Goal: Complete application form

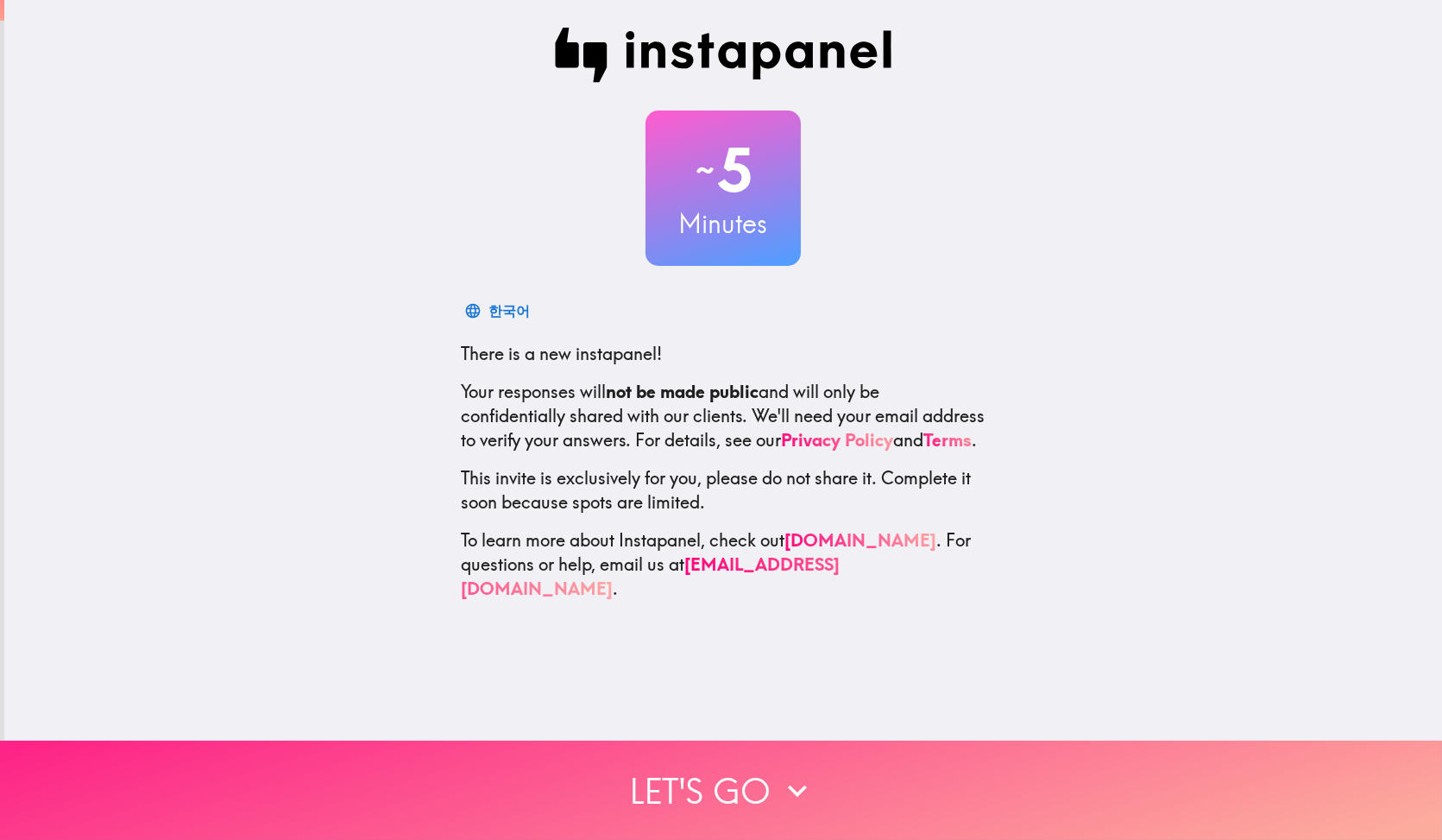
click at [698, 789] on button "Let's go" at bounding box center [721, 790] width 1442 height 99
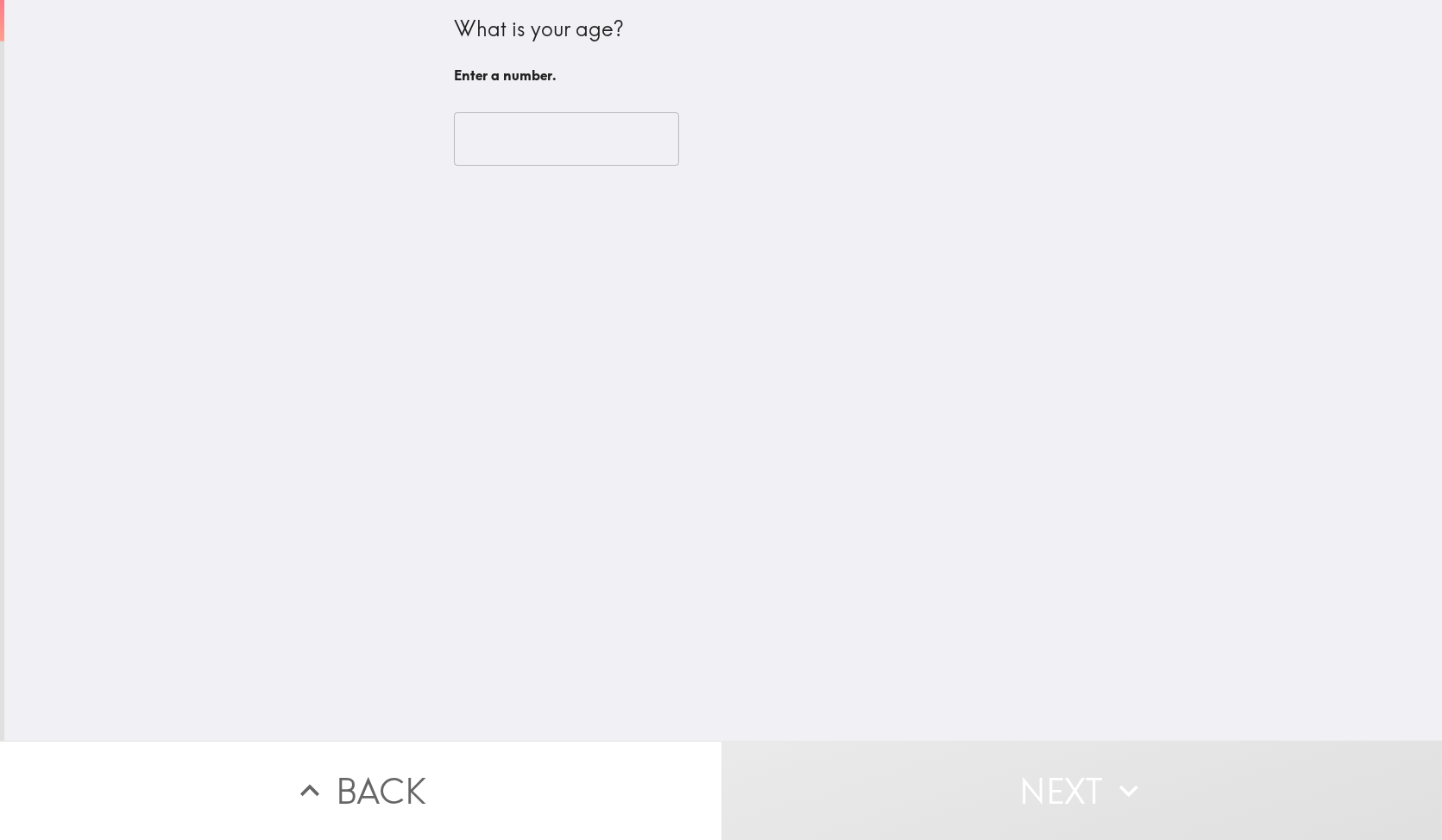
click at [548, 125] on input "number" at bounding box center [566, 139] width 225 height 53
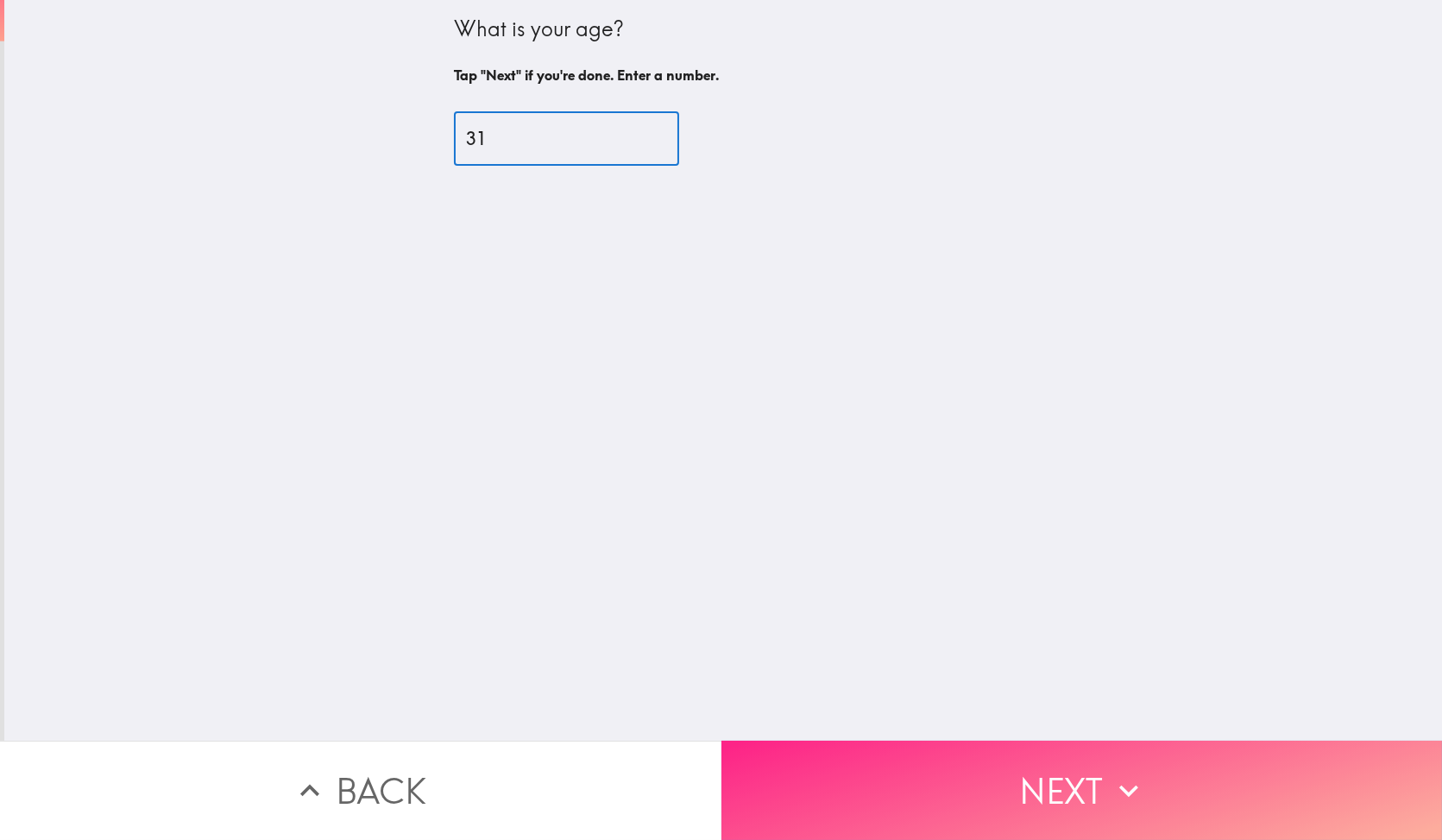
type input "31"
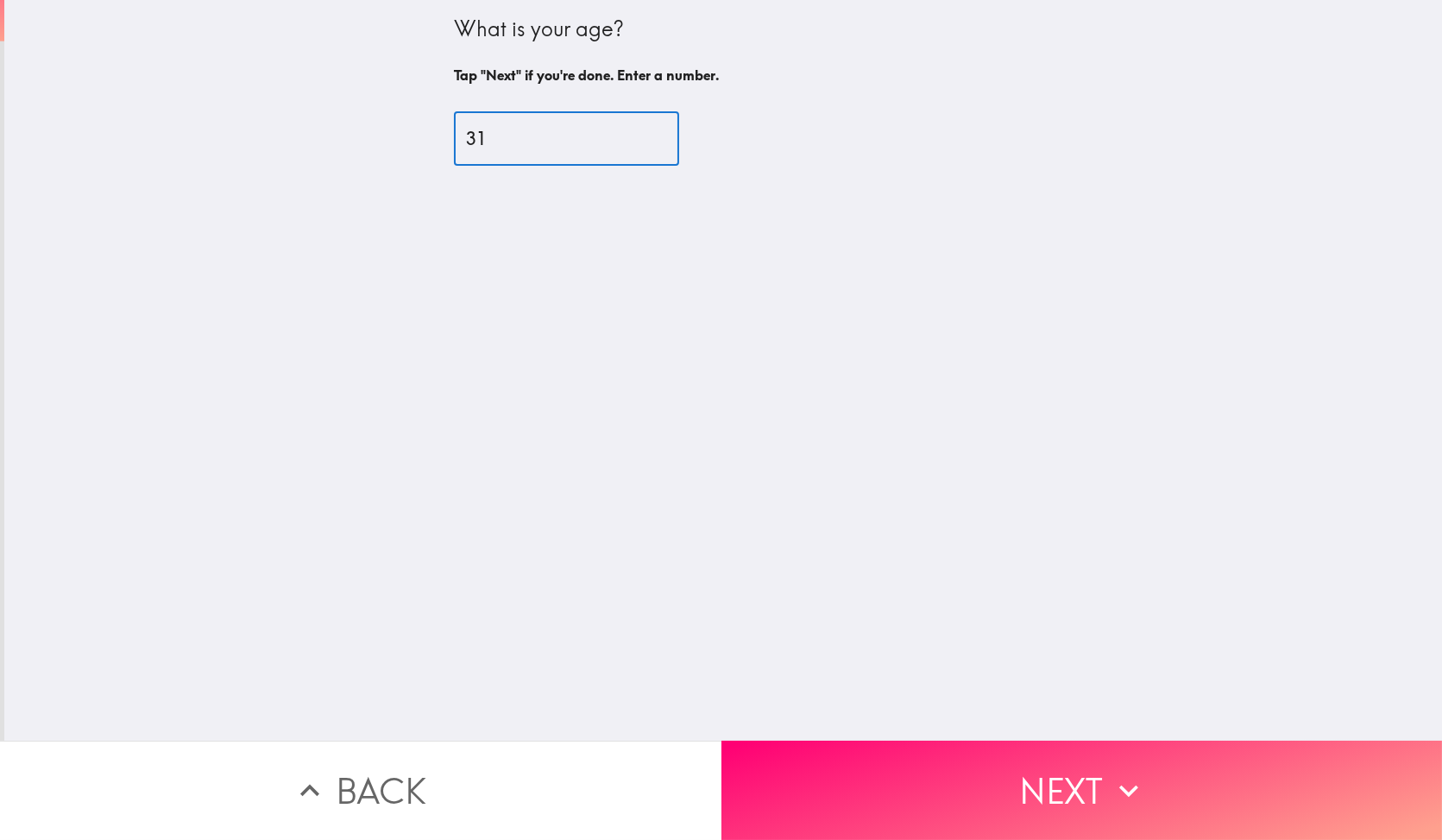
click at [806, 760] on button "Next" at bounding box center [1081, 790] width 721 height 99
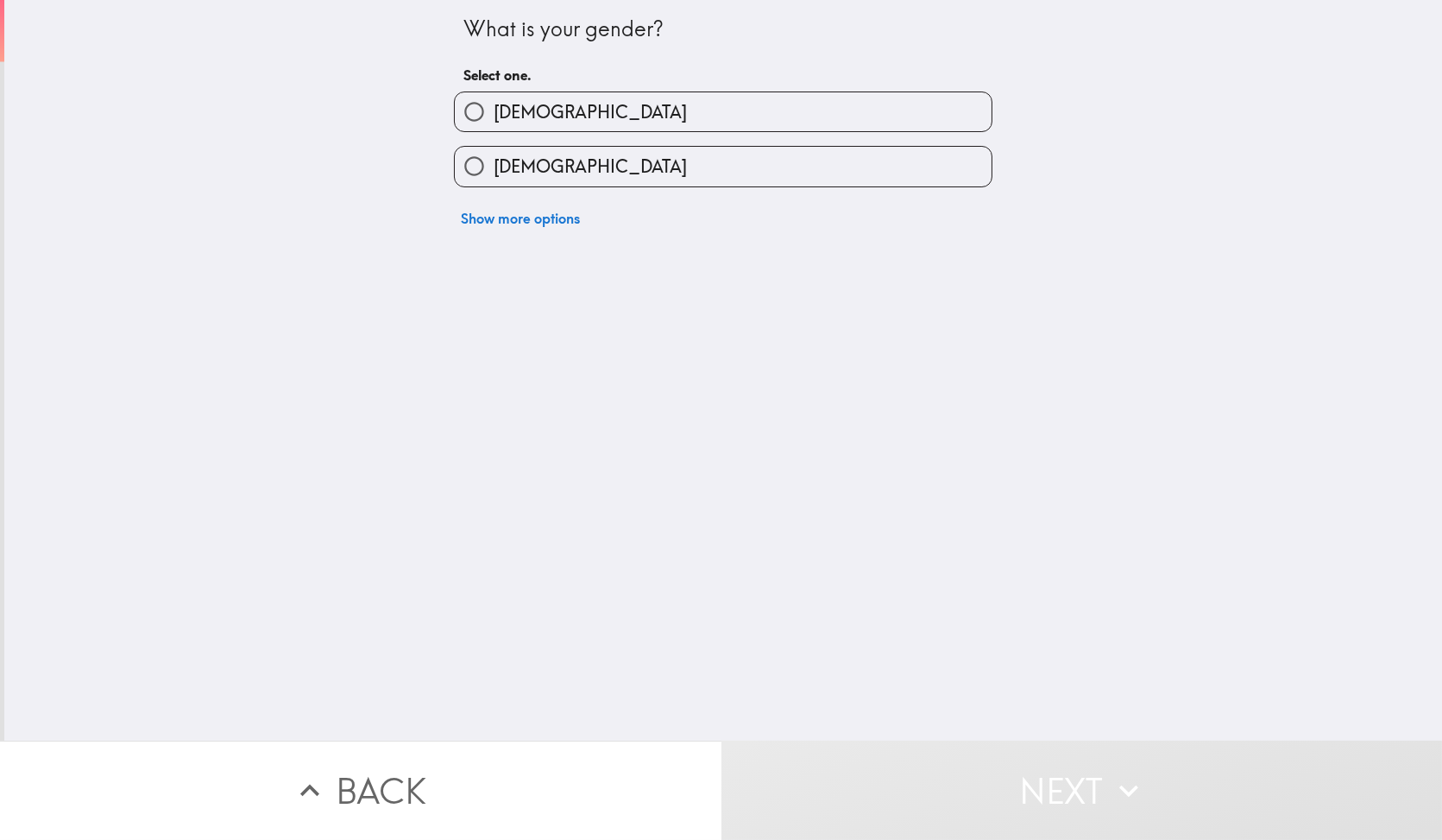
click at [578, 143] on div "[DEMOGRAPHIC_DATA]" at bounding box center [715, 159] width 552 height 54
click at [579, 158] on label "[DEMOGRAPHIC_DATA]" at bounding box center [723, 165] width 536 height 38
click at [493, 158] on input "[DEMOGRAPHIC_DATA]" at bounding box center [473, 165] width 38 height 38
radio input "true"
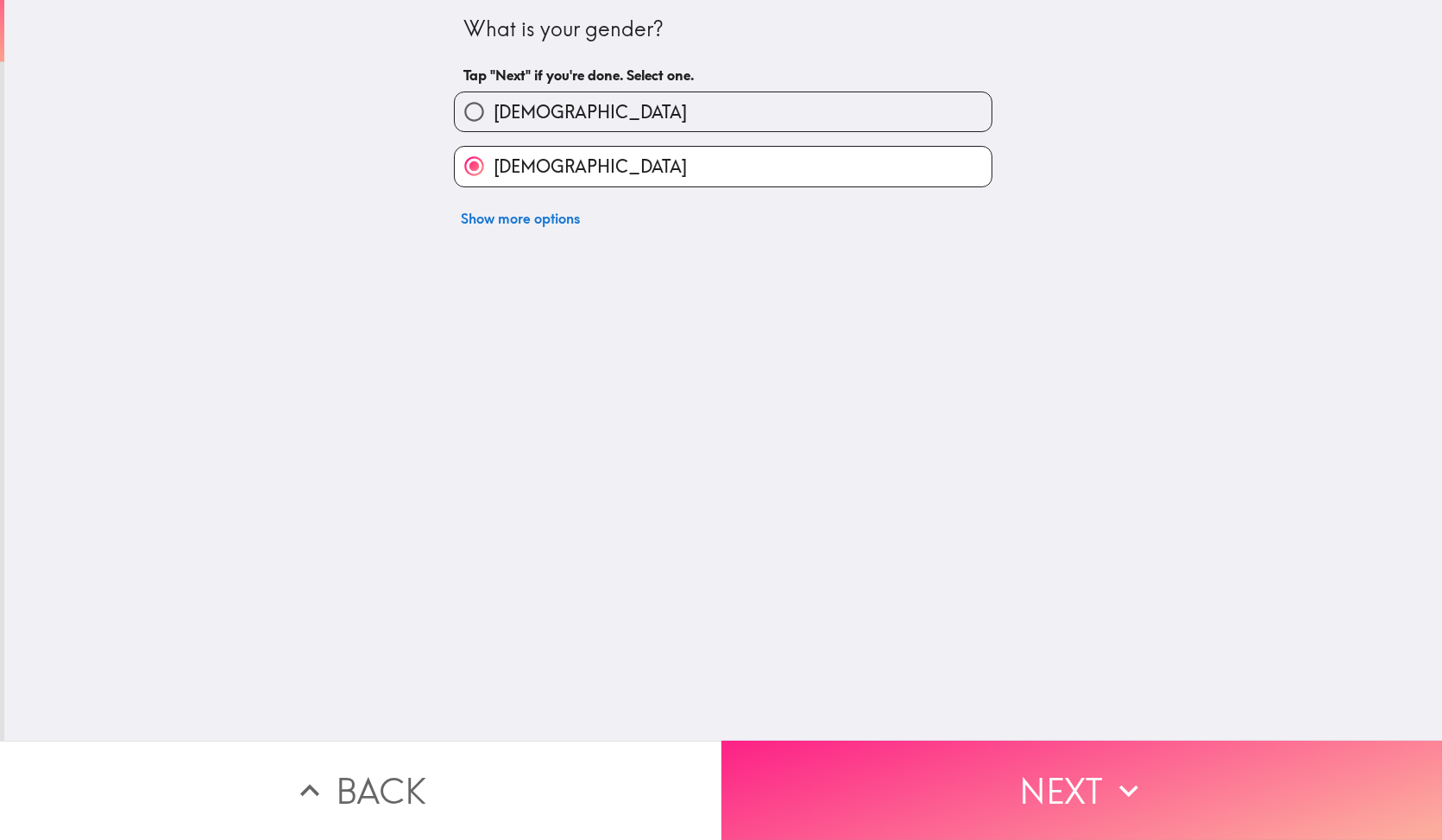
click at [852, 780] on button "Next" at bounding box center [1081, 790] width 721 height 99
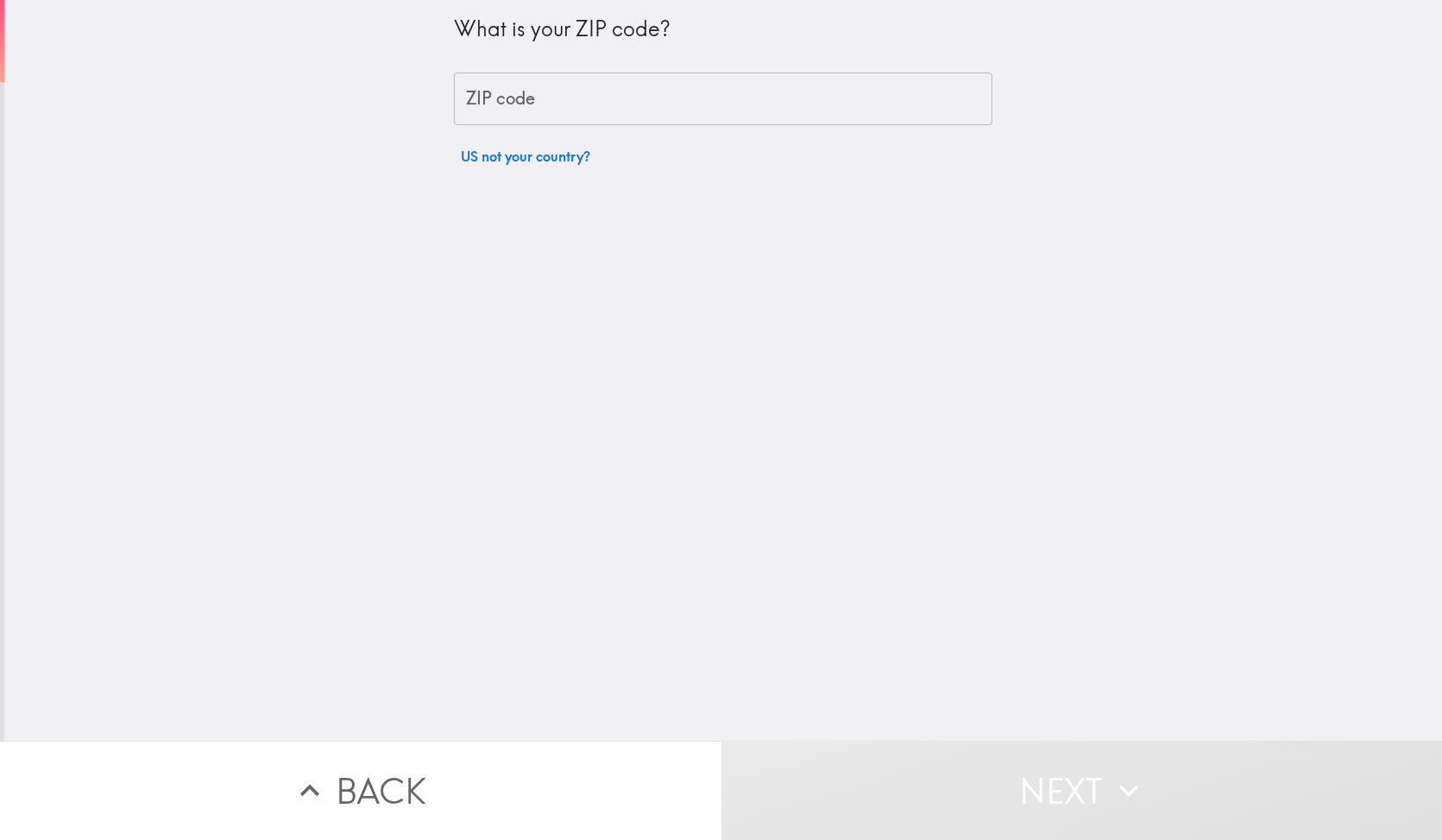
click at [596, 98] on input "ZIP code" at bounding box center [723, 98] width 538 height 53
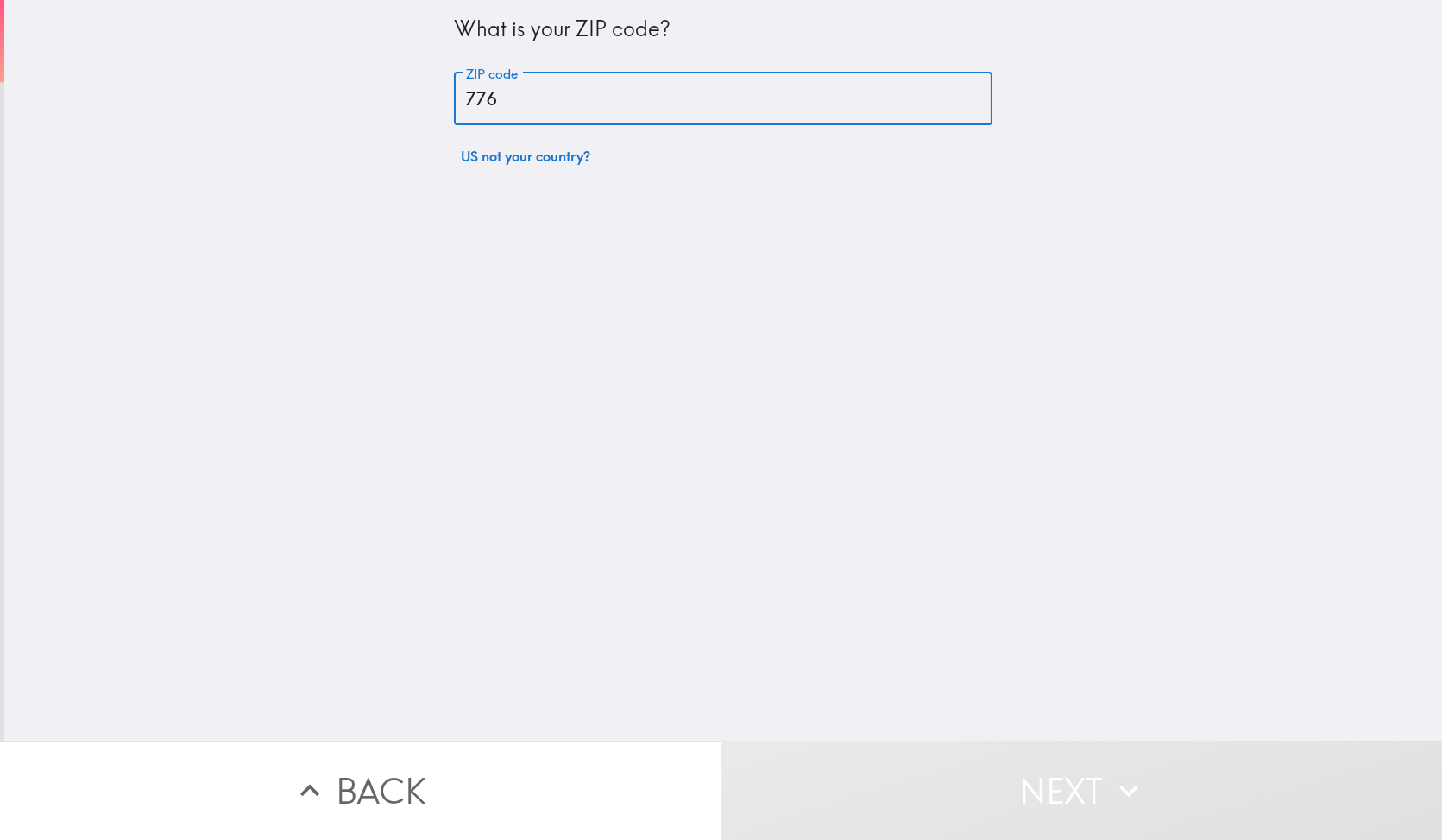
click at [471, 92] on input "776" at bounding box center [723, 98] width 538 height 53
click at [493, 95] on input "7726" at bounding box center [723, 98] width 538 height 53
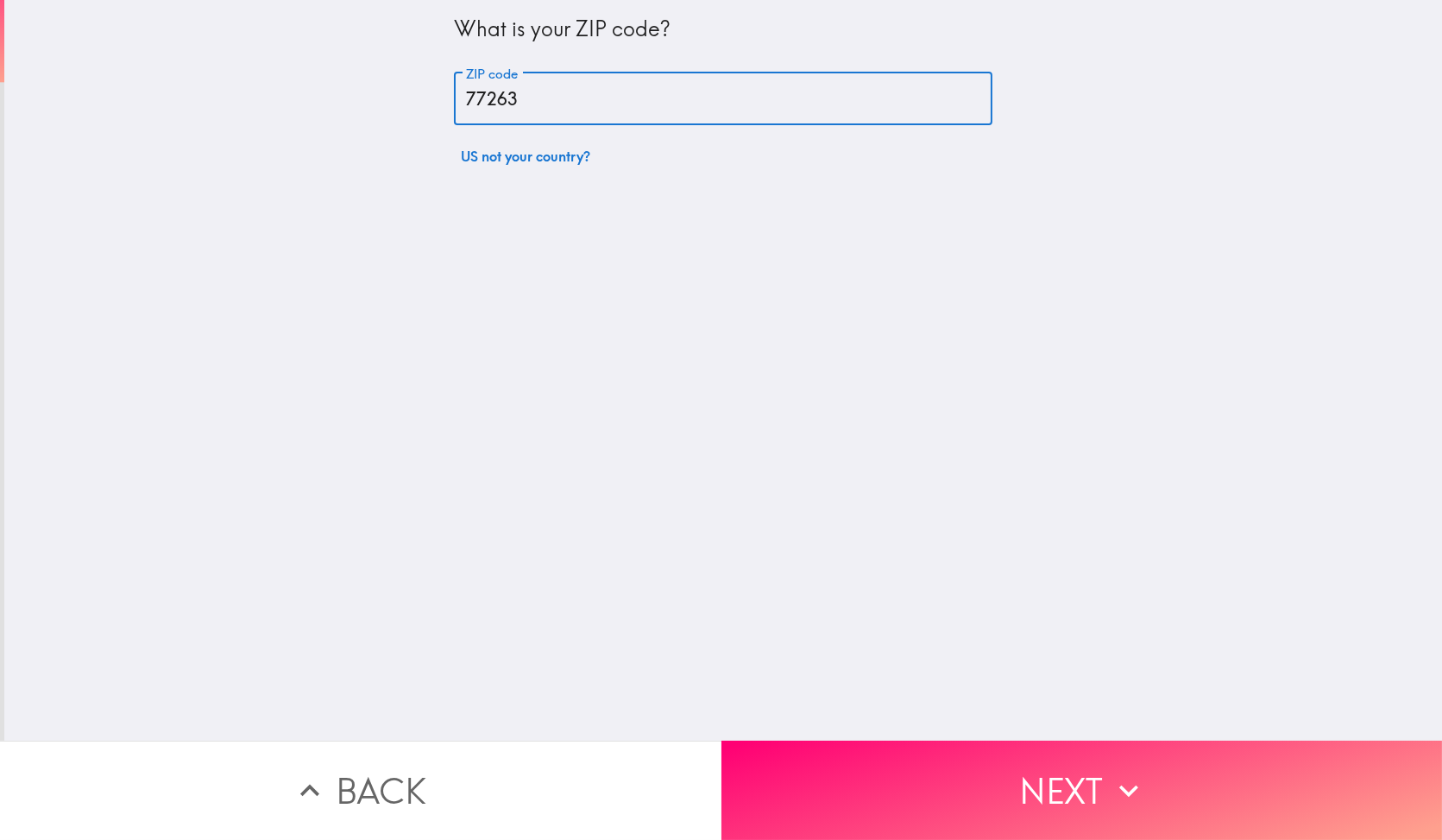
type input "77263"
click at [863, 788] on button "Next" at bounding box center [1081, 790] width 721 height 99
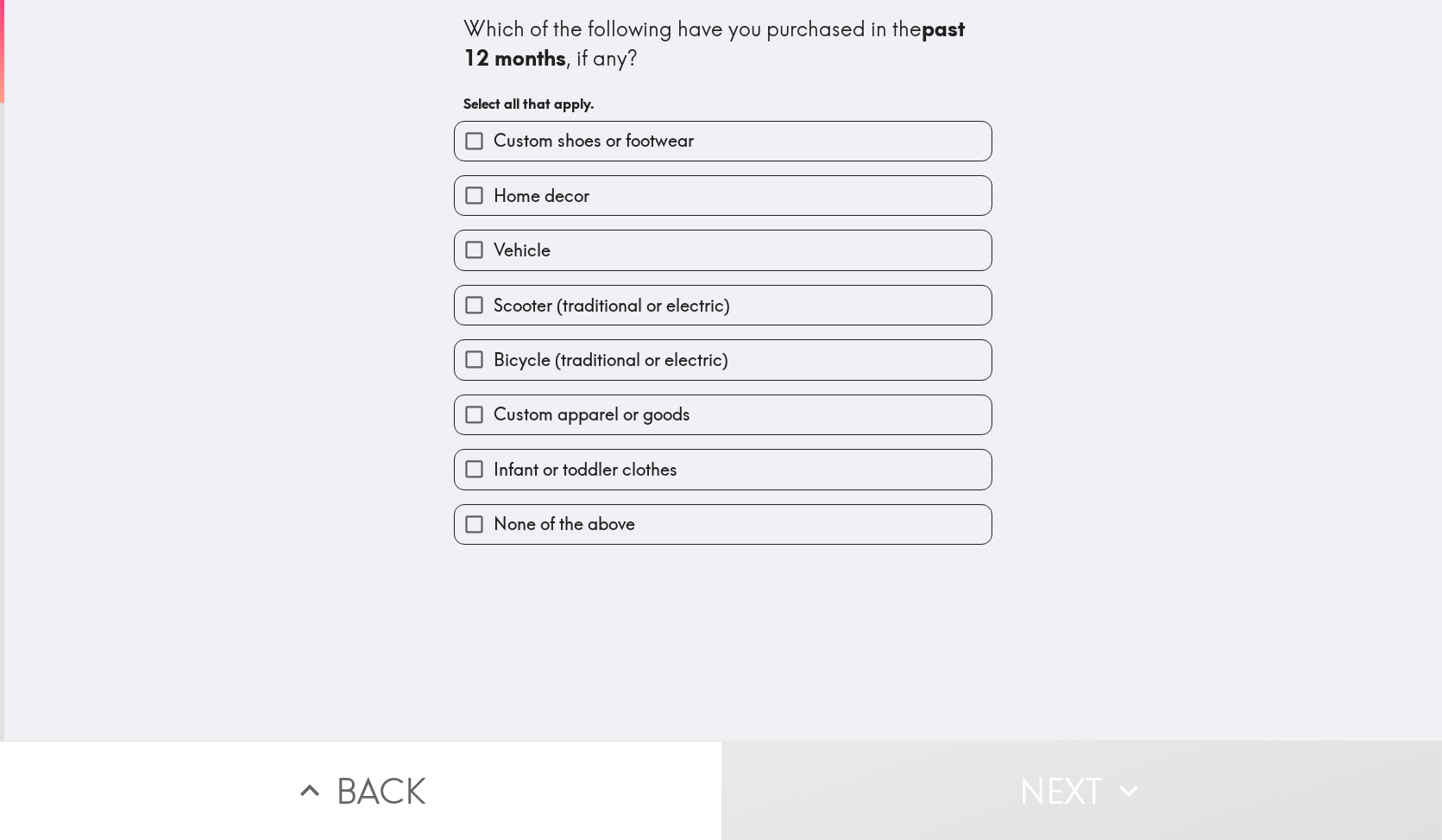
click at [591, 235] on label "Vehicle" at bounding box center [723, 249] width 536 height 38
click at [493, 235] on input "Vehicle" at bounding box center [473, 249] width 38 height 38
checkbox input "true"
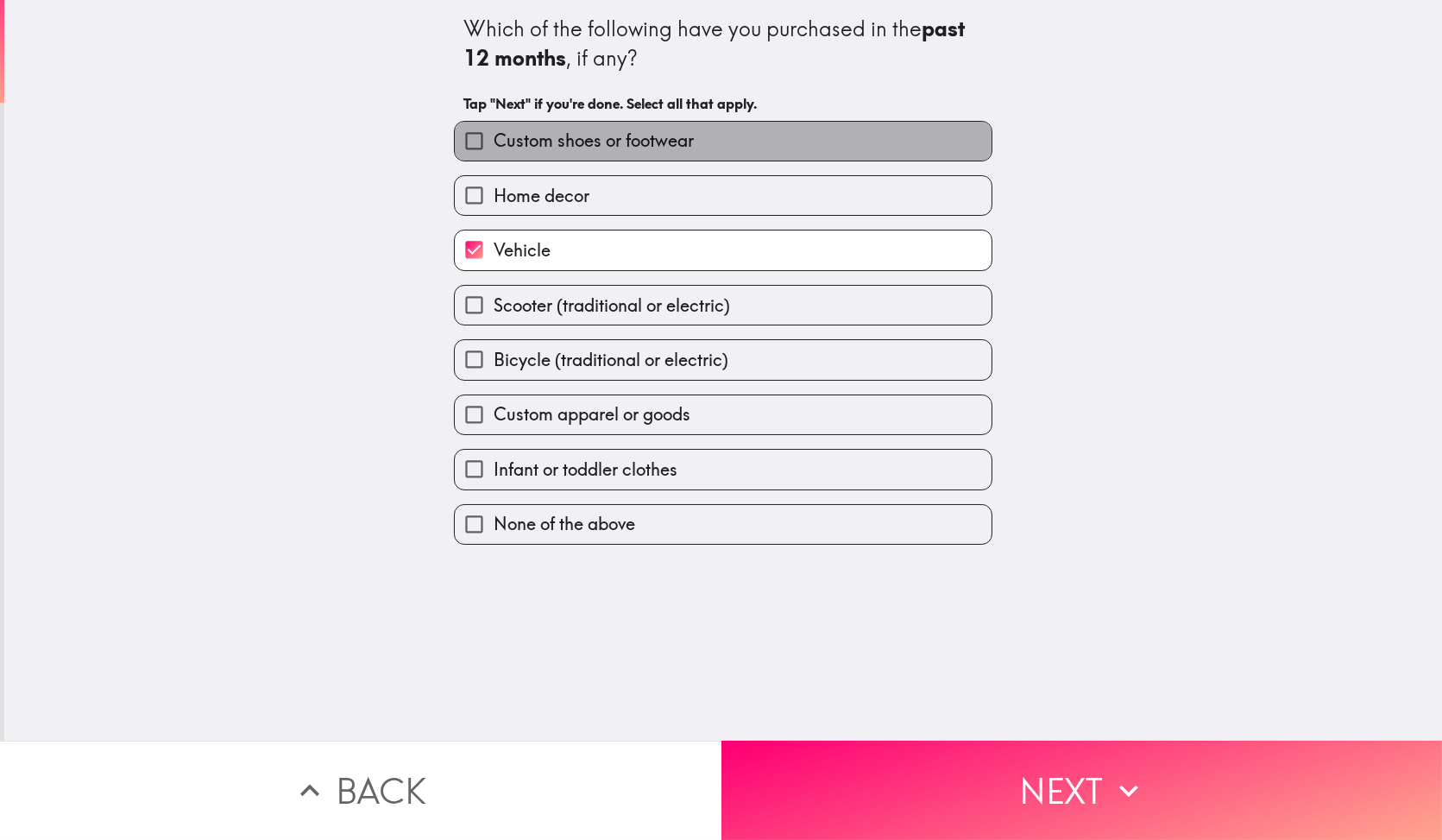
click at [598, 124] on label "Custom shoes or footwear" at bounding box center [723, 141] width 536 height 38
click at [493, 124] on input "Custom shoes or footwear" at bounding box center [473, 141] width 38 height 38
checkbox input "true"
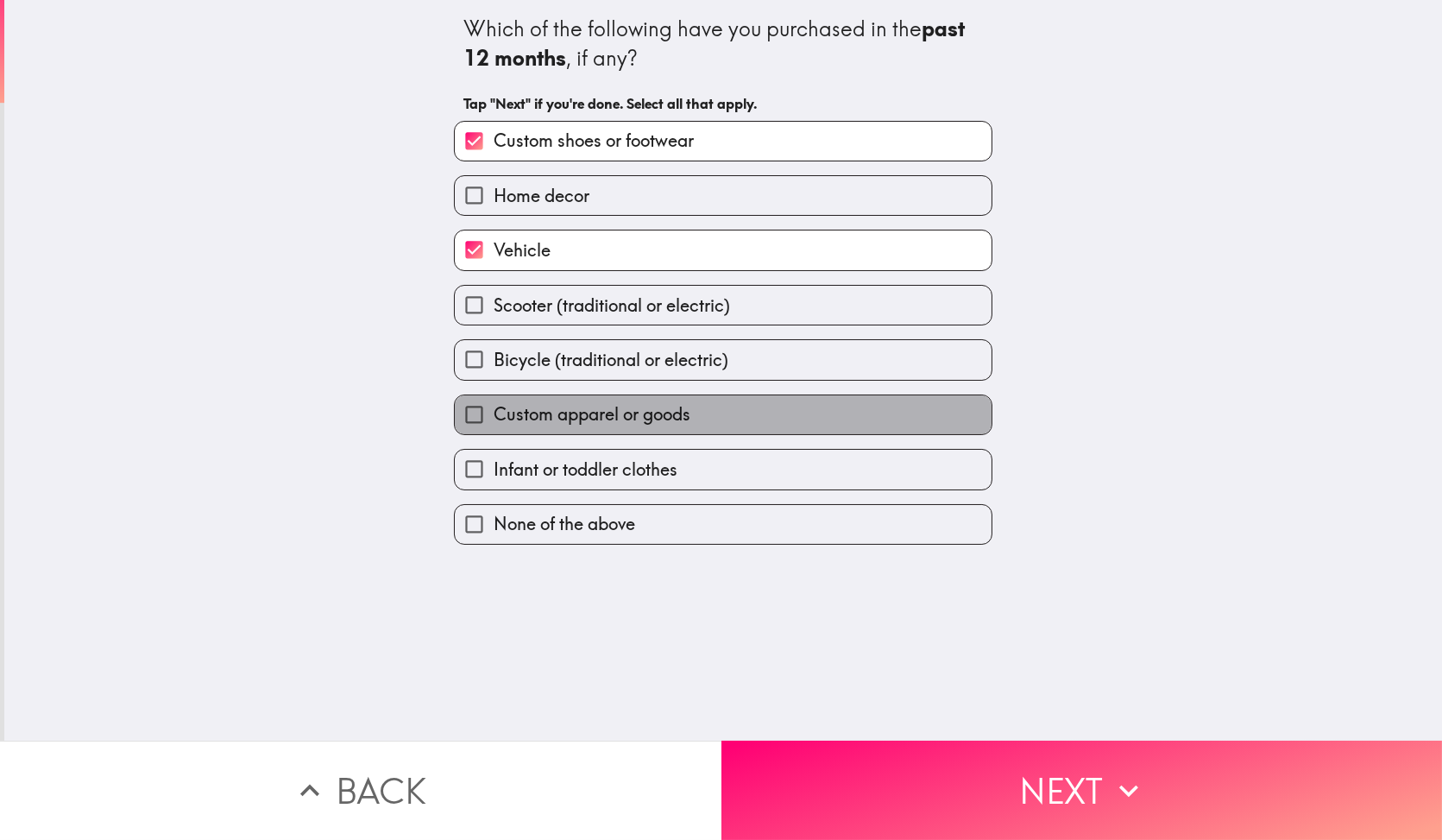
click at [622, 421] on span "Custom apparel or goods" at bounding box center [592, 414] width 197 height 24
click at [493, 421] on input "Custom apparel or goods" at bounding box center [473, 414] width 38 height 38
checkbox input "true"
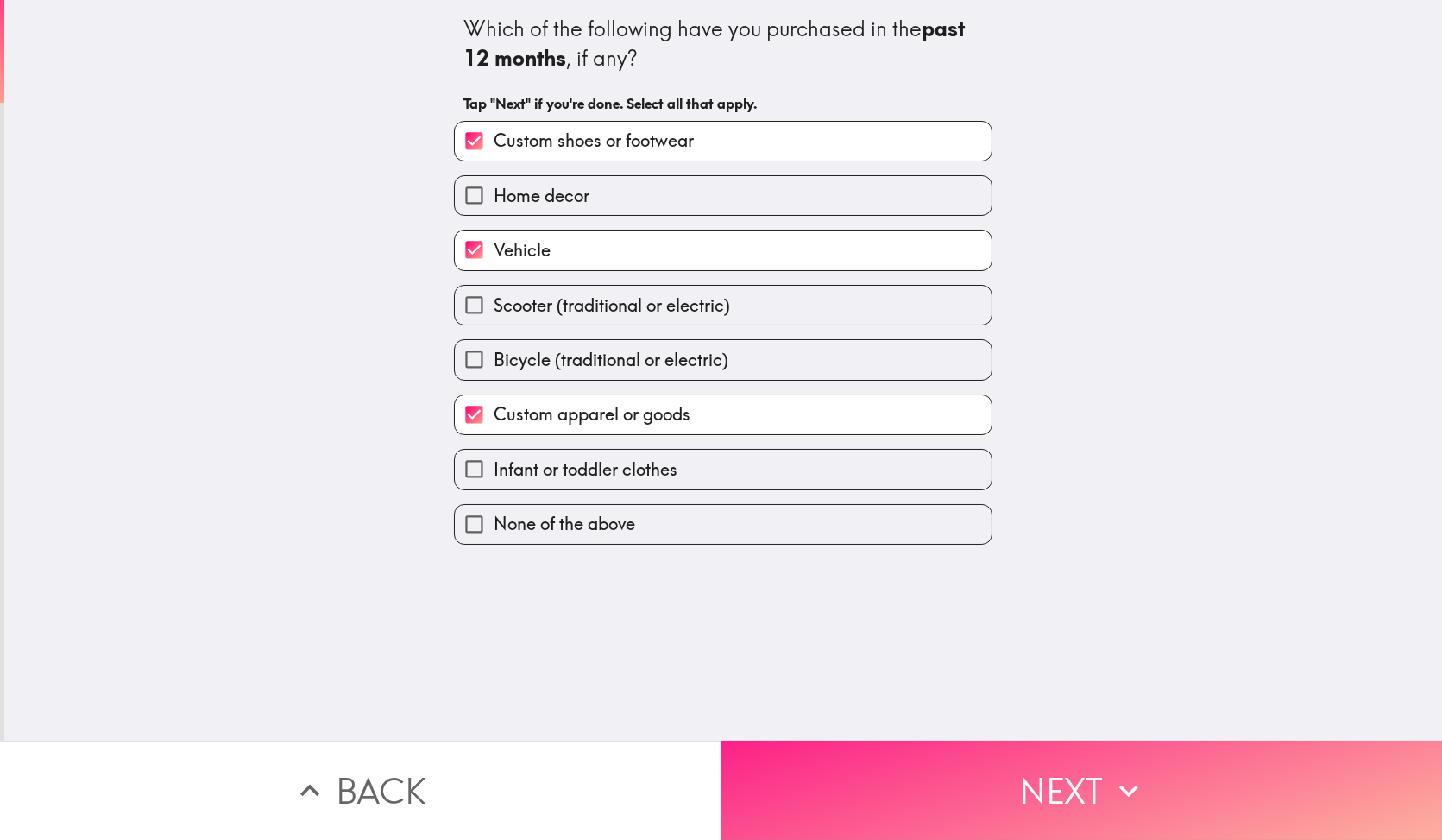
click at [840, 818] on button "Next" at bounding box center [1081, 790] width 721 height 99
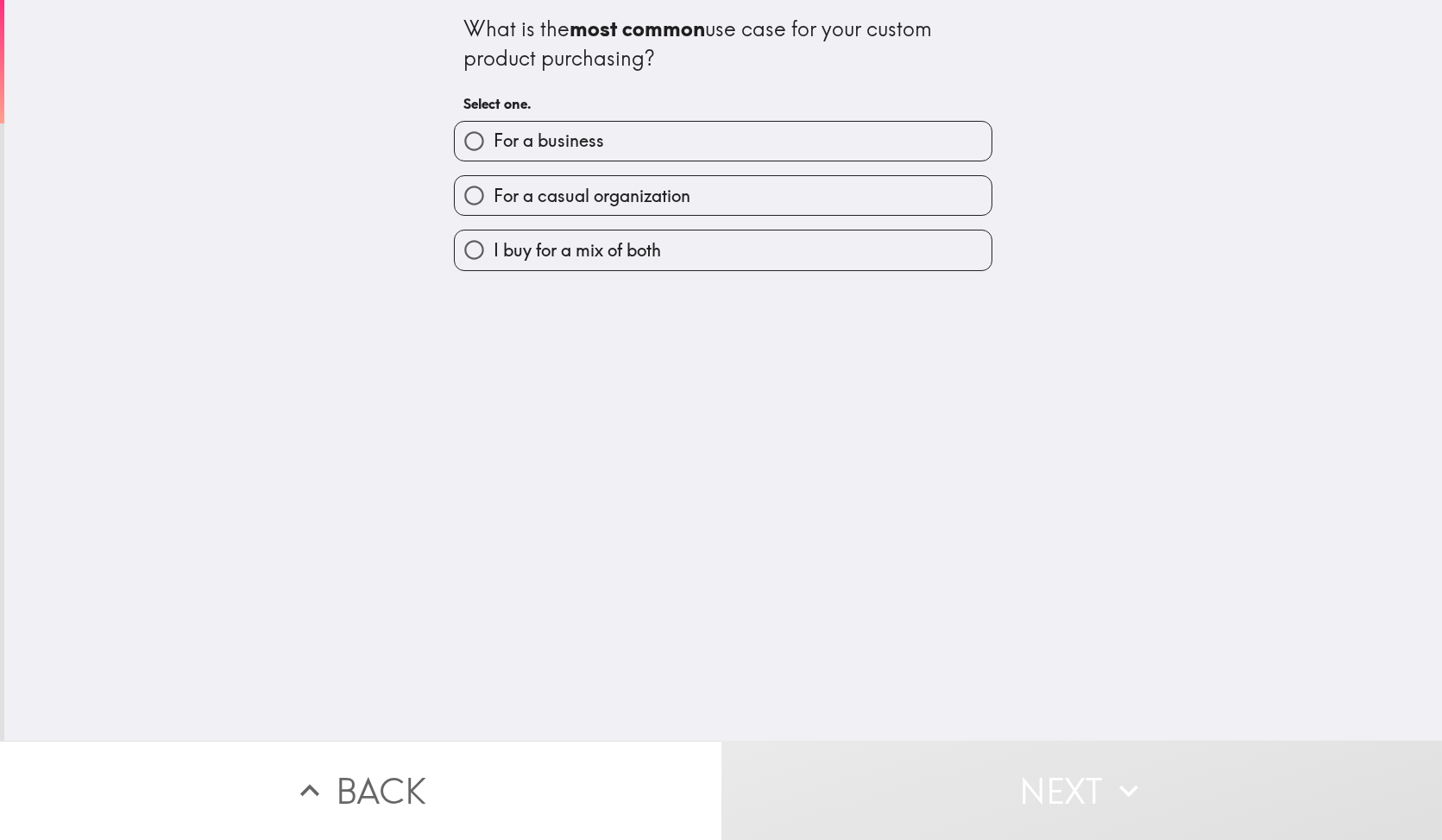
click at [587, 135] on span "For a business" at bounding box center [548, 141] width 111 height 24
click at [493, 135] on input "For a business" at bounding box center [473, 141] width 38 height 38
radio input "true"
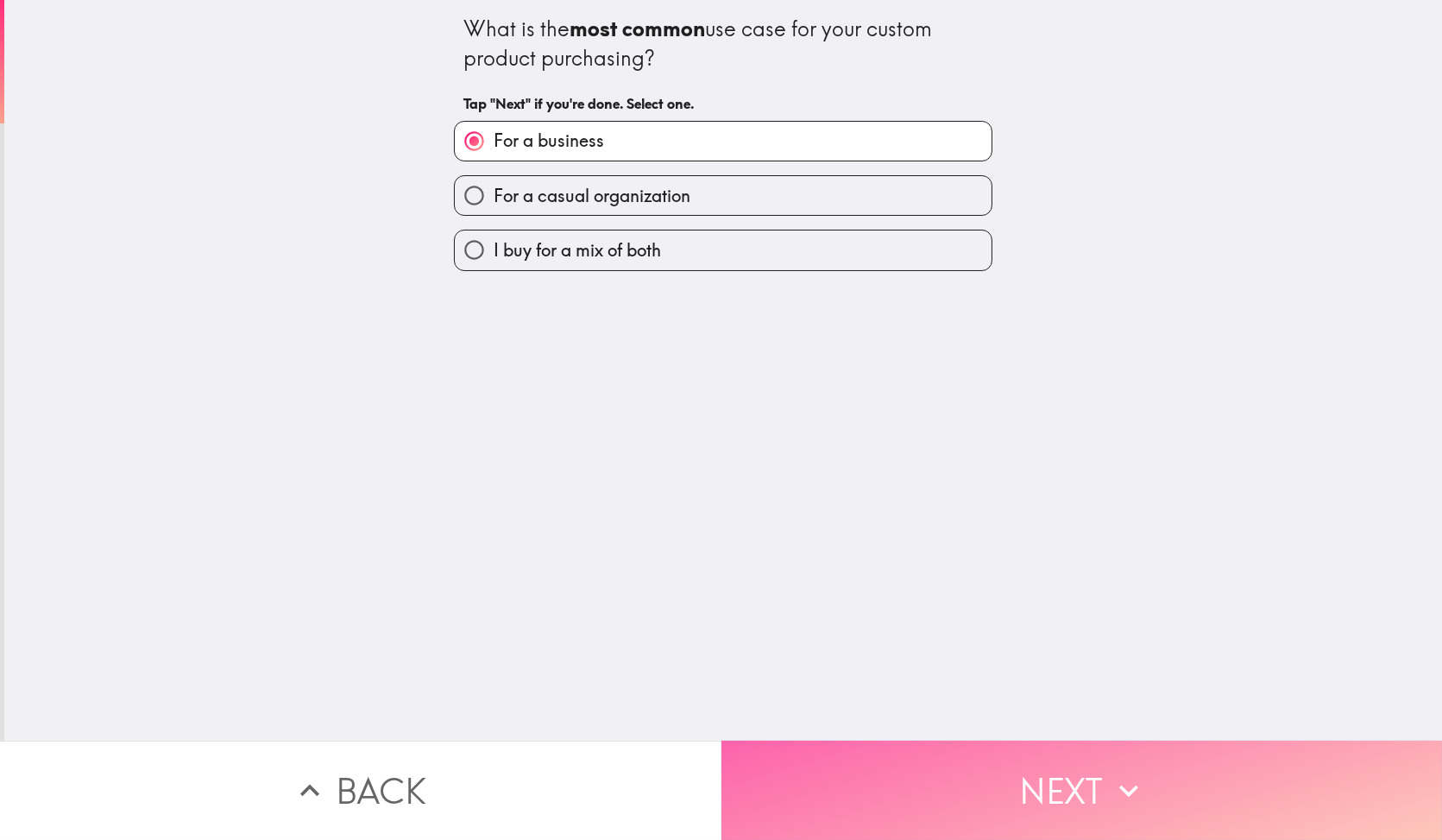
click at [893, 758] on button "Next" at bounding box center [1081, 790] width 721 height 99
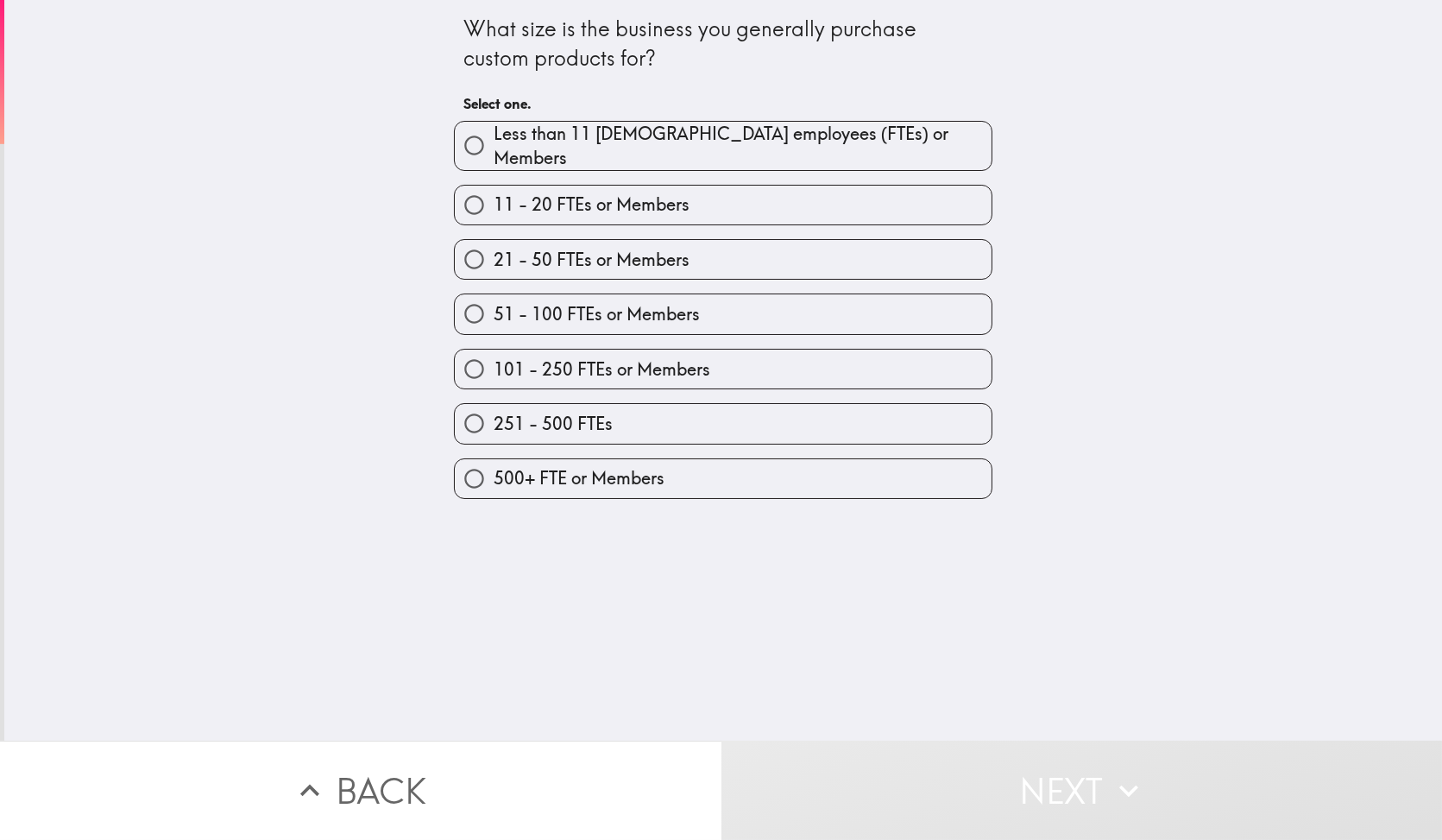
click at [602, 321] on label "51 - 100 FTEs or Members" at bounding box center [723, 313] width 536 height 38
click at [493, 321] on input "51 - 100 FTEs or Members" at bounding box center [473, 313] width 38 height 38
radio input "true"
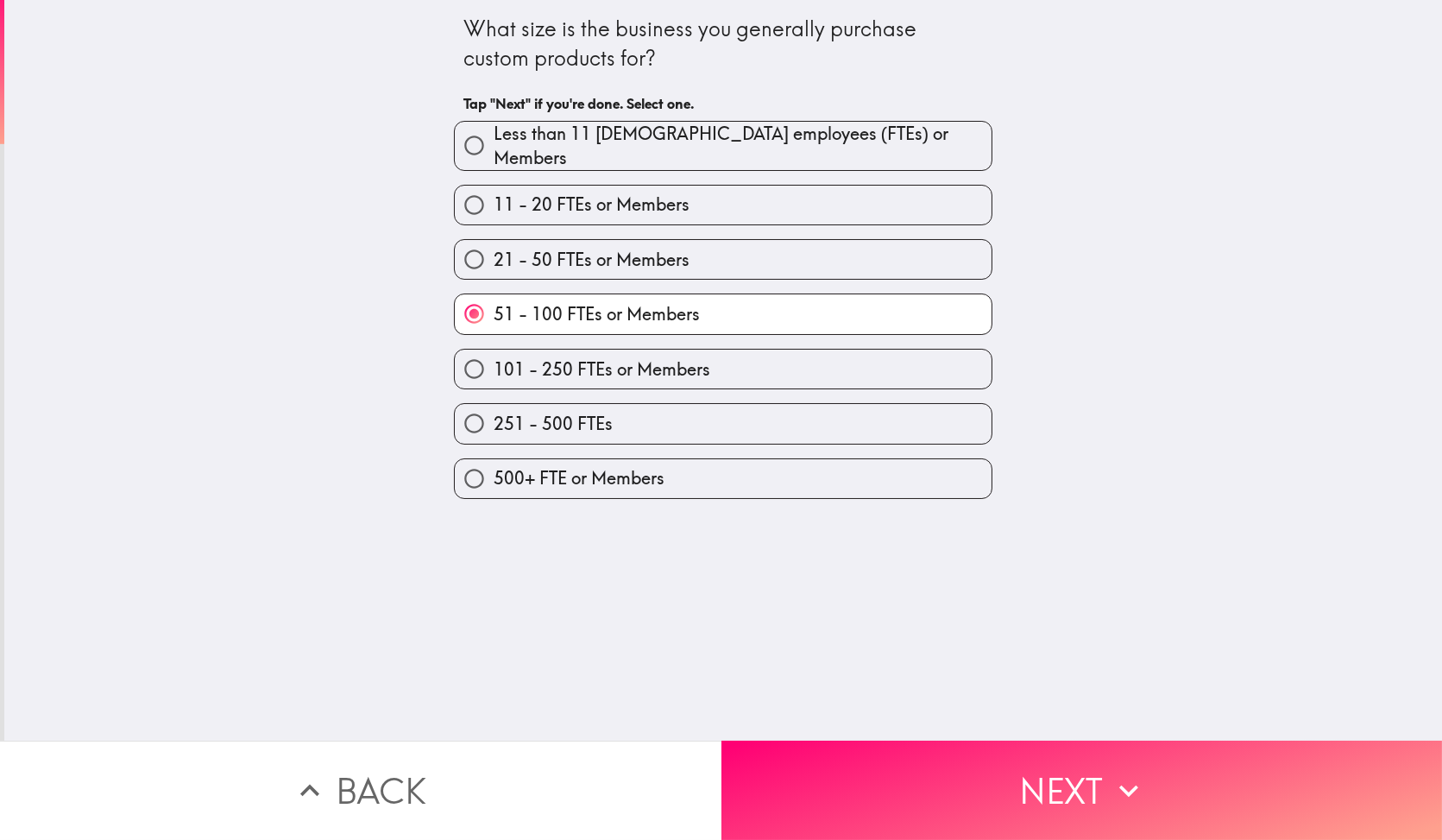
drag, startPoint x: 775, startPoint y: 741, endPoint x: 786, endPoint y: 746, distance: 12.1
click at [780, 744] on button "Next" at bounding box center [1081, 790] width 721 height 99
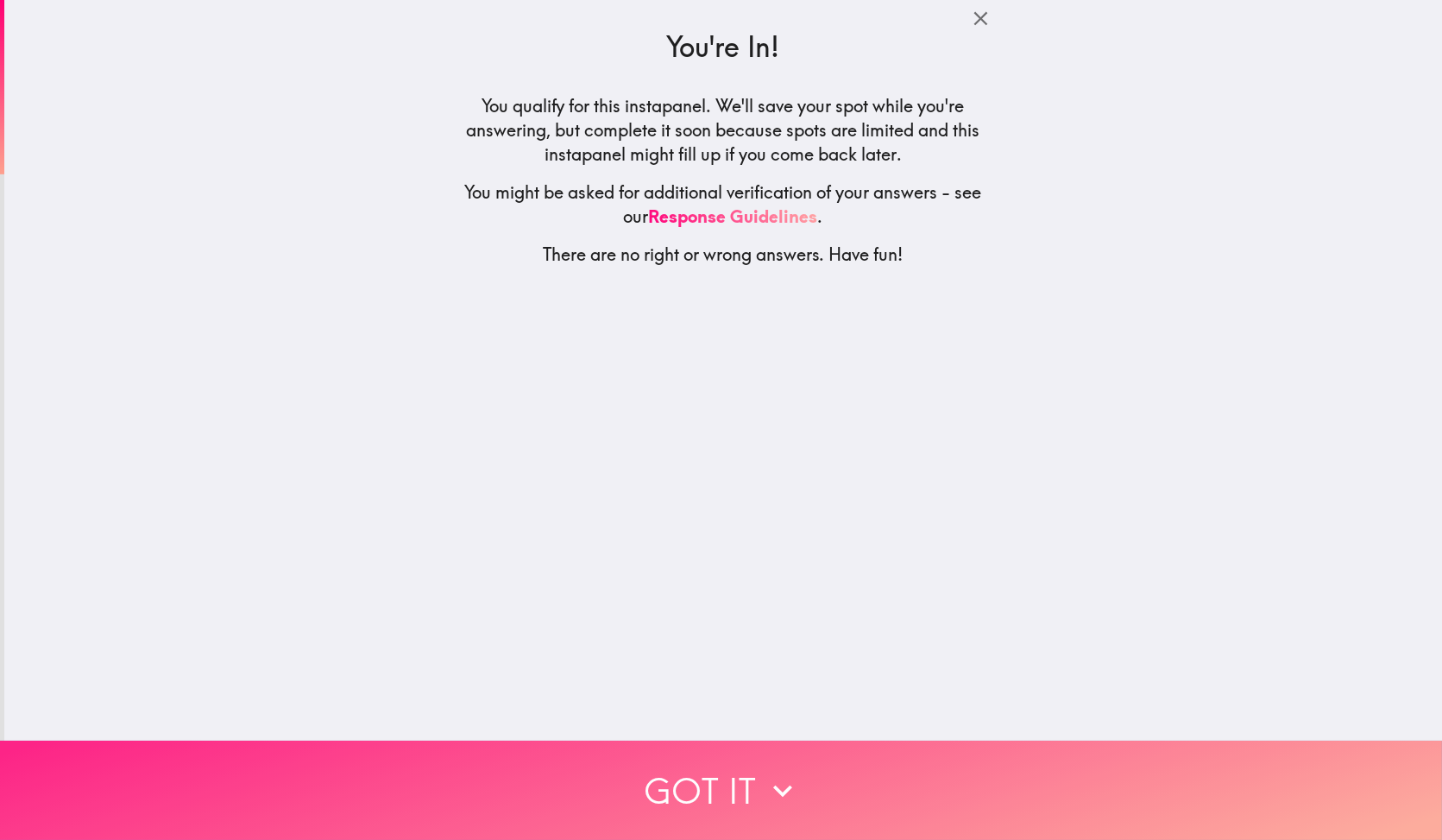
click at [783, 745] on button "Got it" at bounding box center [721, 790] width 1442 height 99
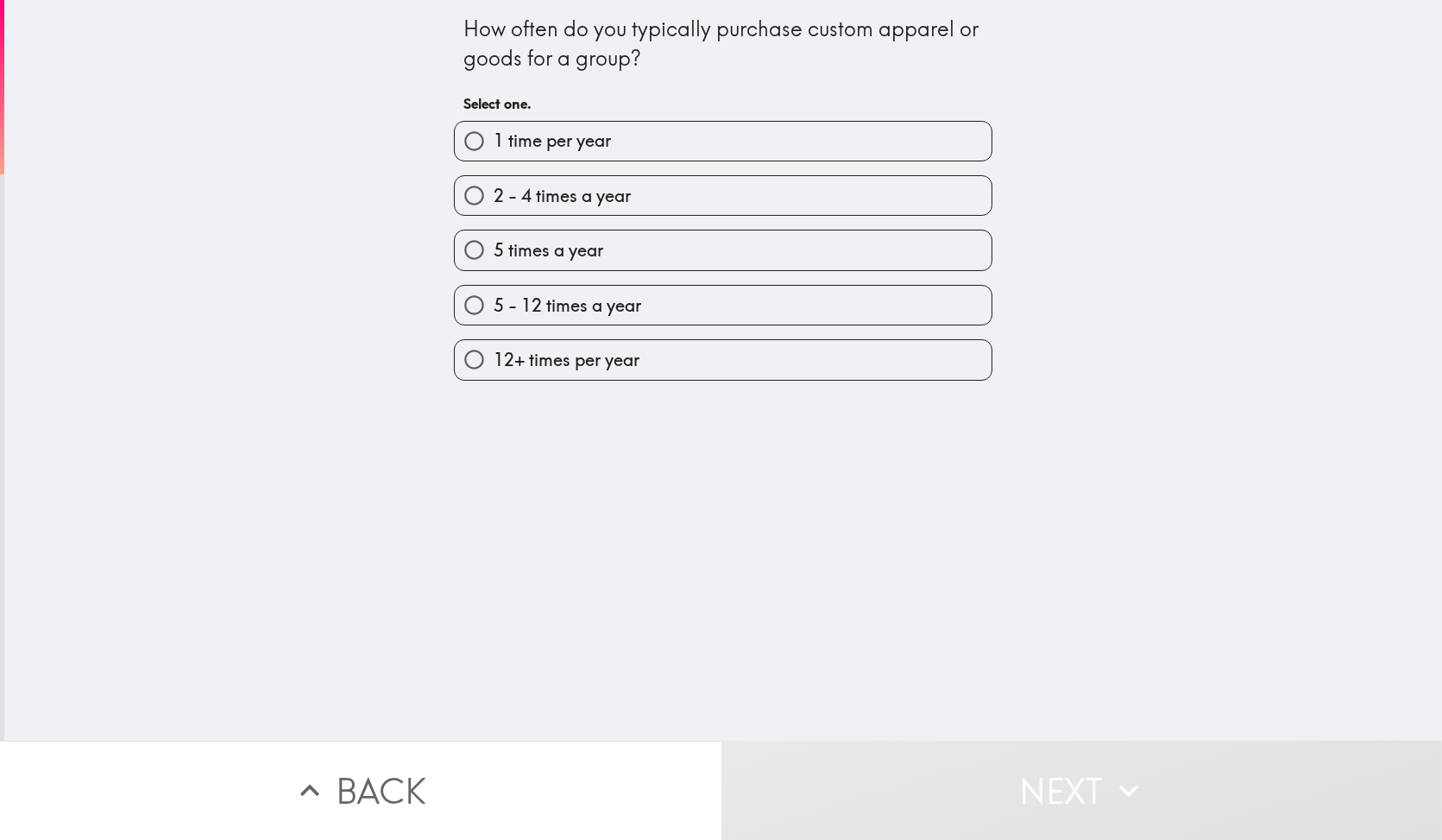
click at [612, 185] on span "2 - 4 times a year" at bounding box center [562, 196] width 137 height 24
click at [493, 185] on input "2 - 4 times a year" at bounding box center [473, 195] width 38 height 38
radio input "true"
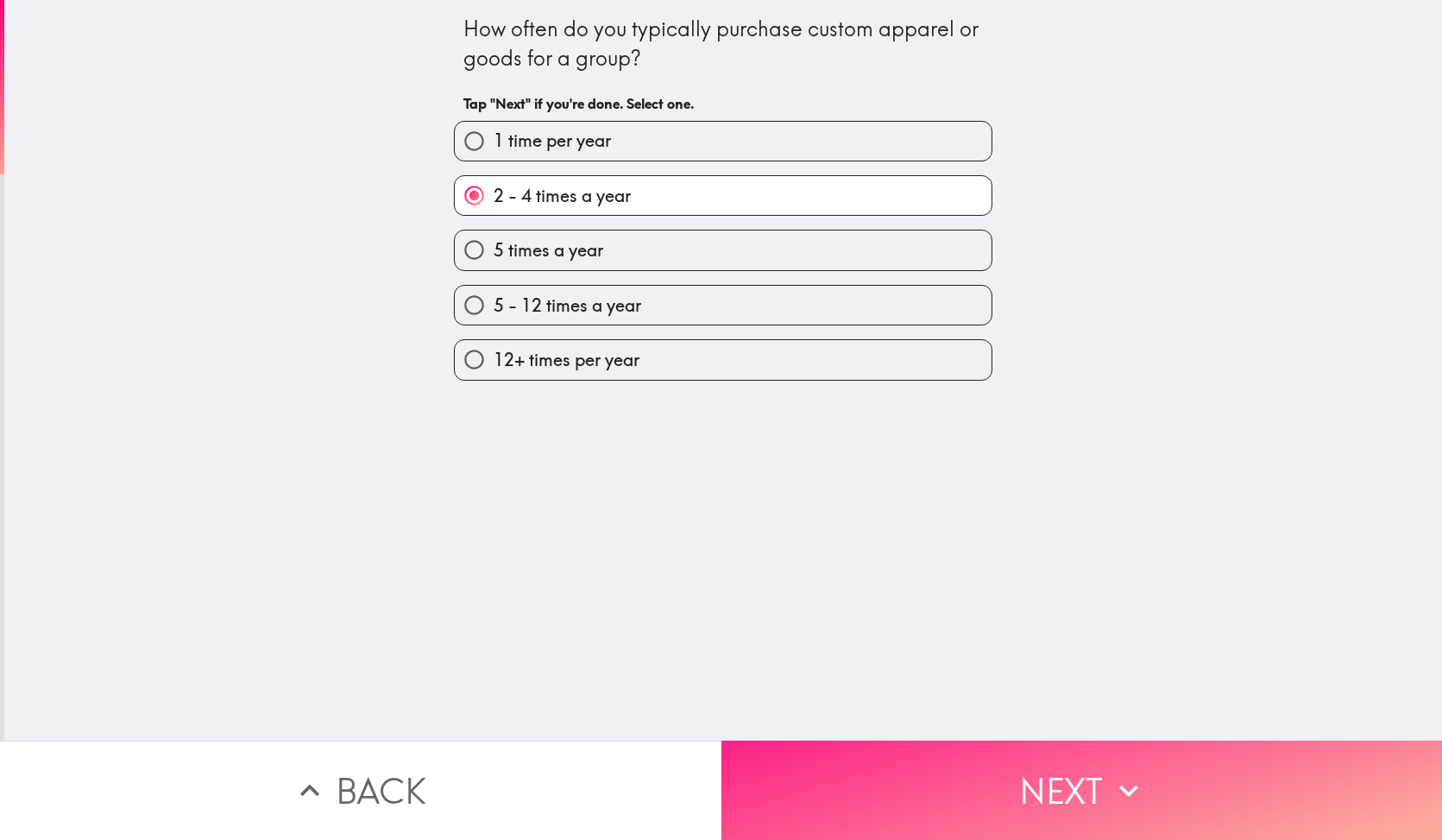
click at [830, 747] on button "Next" at bounding box center [1081, 790] width 721 height 99
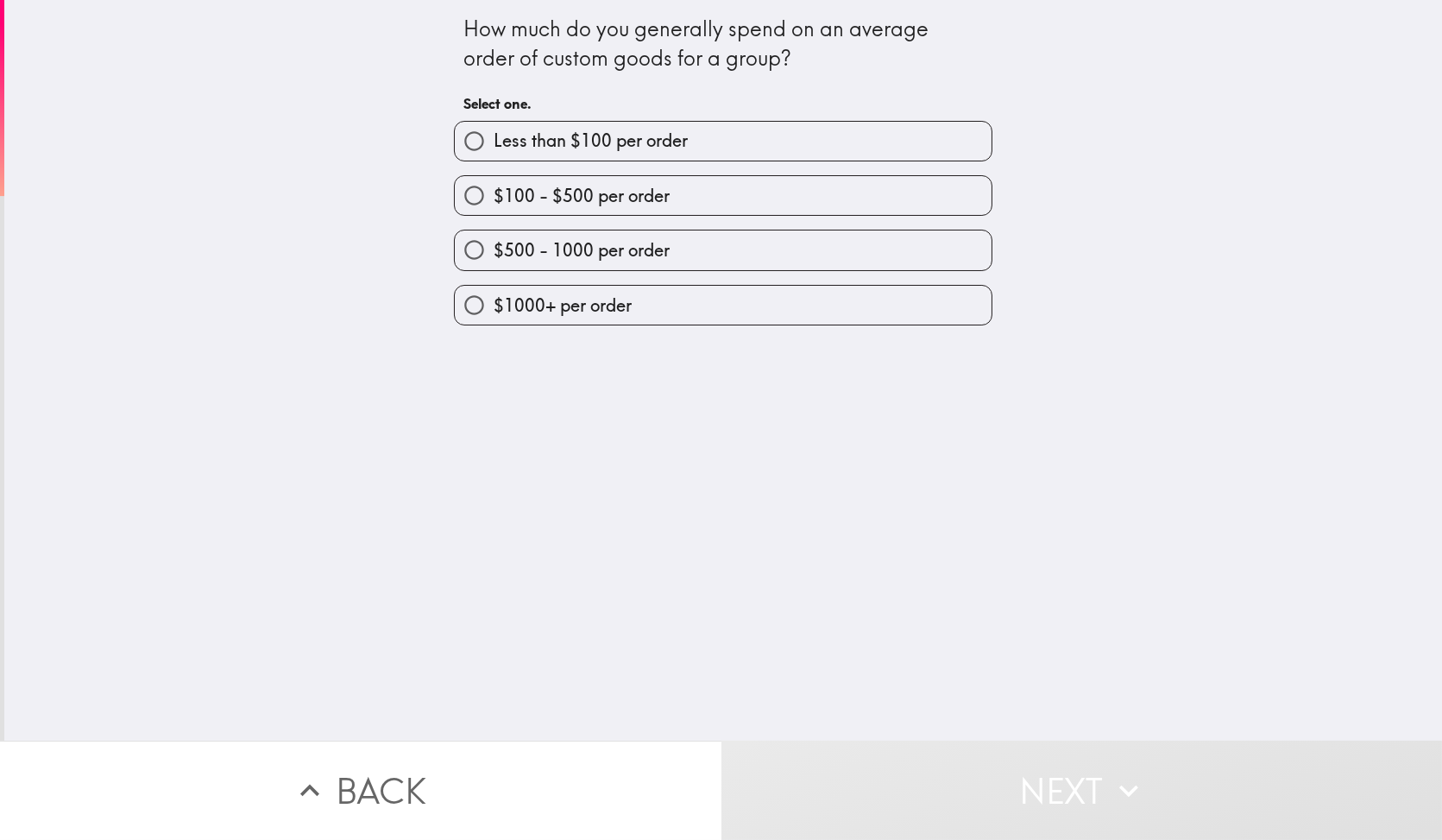
click at [635, 248] on span "$500 - 1000 per order" at bounding box center [581, 250] width 176 height 24
click at [493, 248] on input "$500 - 1000 per order" at bounding box center [473, 249] width 38 height 38
radio input "true"
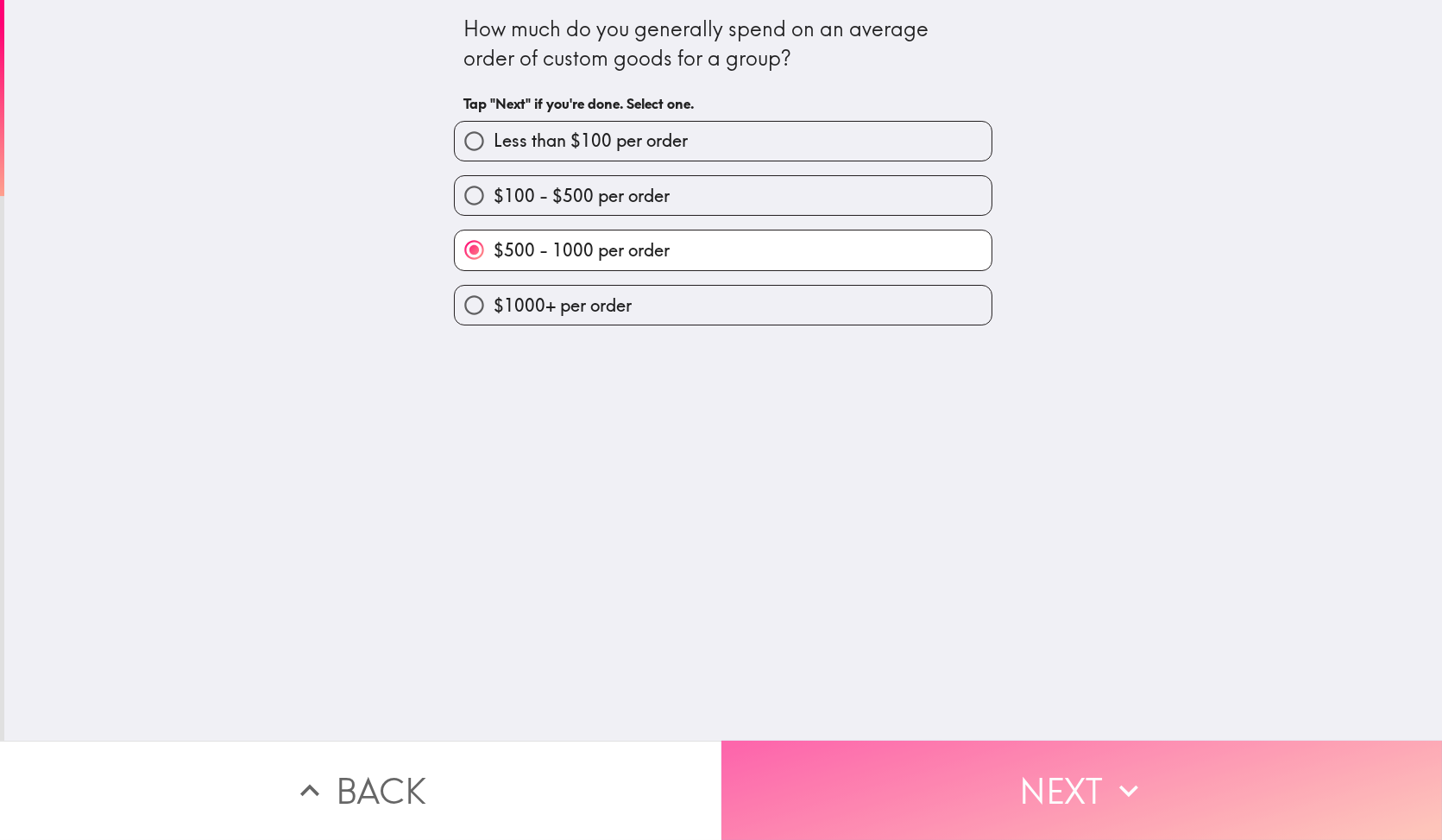
click at [840, 779] on button "Next" at bounding box center [1081, 790] width 721 height 99
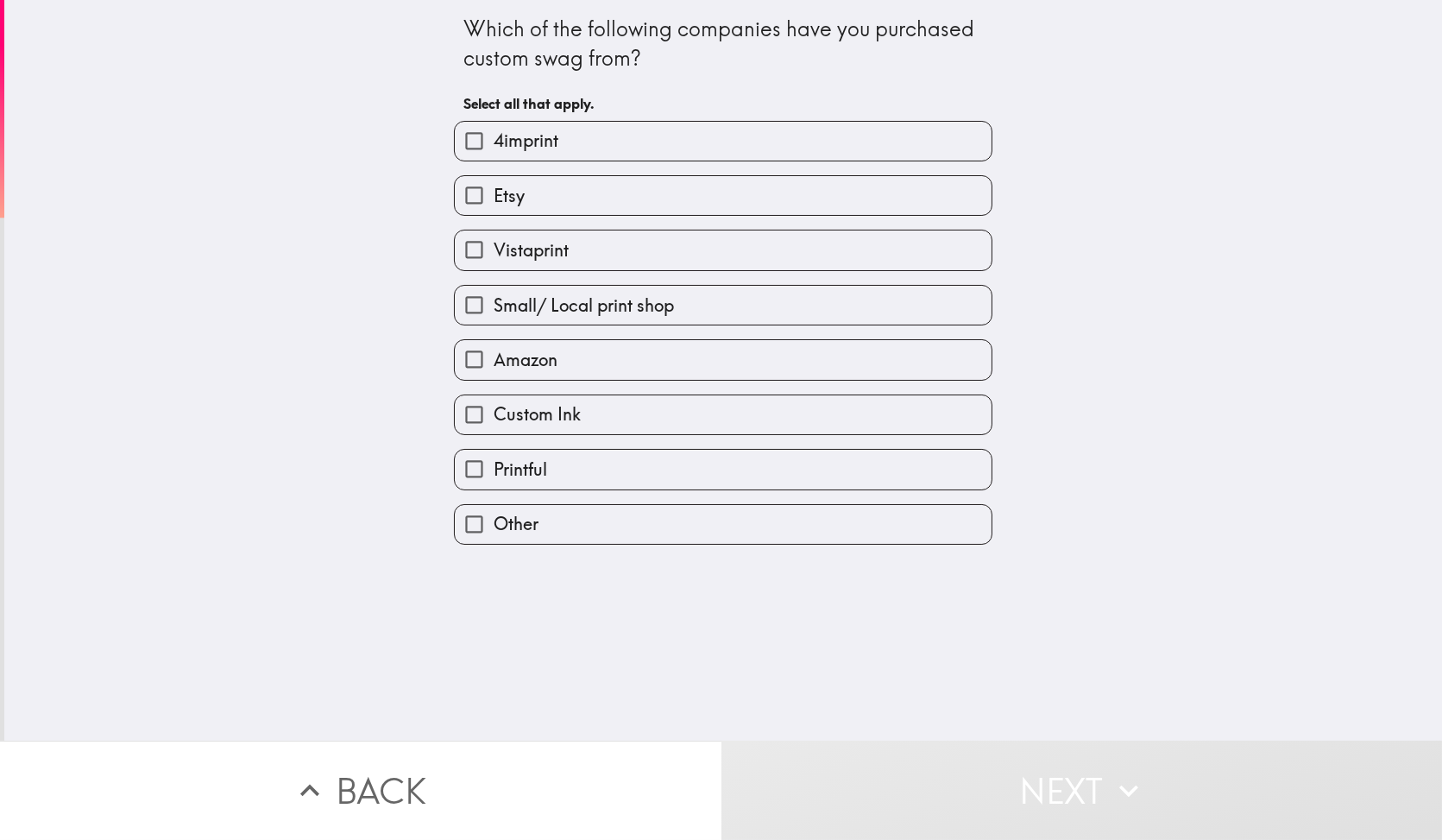
click at [551, 196] on label "Etsy" at bounding box center [723, 195] width 536 height 38
click at [493, 196] on input "Etsy" at bounding box center [473, 195] width 38 height 38
checkbox input "true"
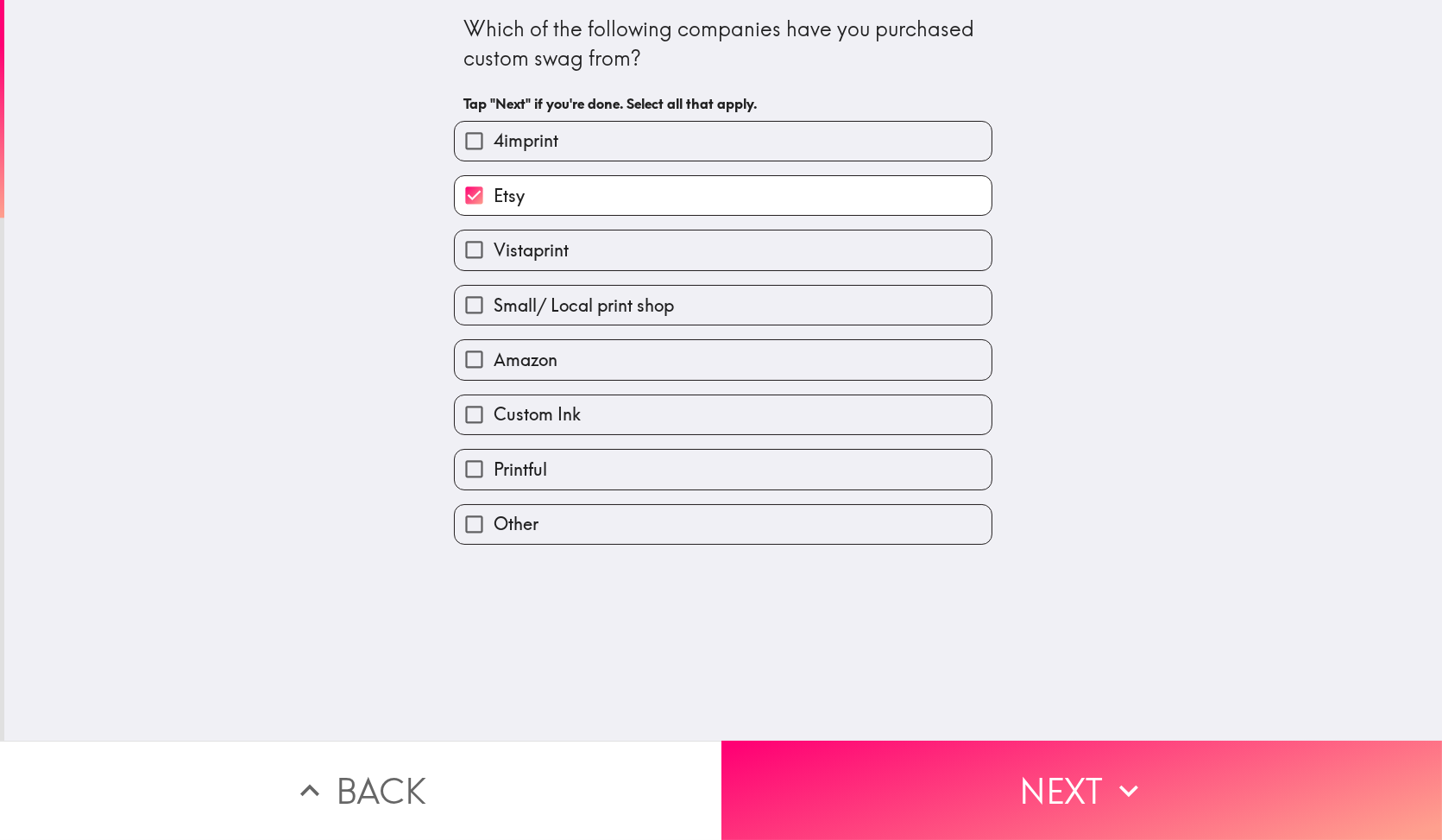
click at [547, 243] on label "Vistaprint" at bounding box center [723, 249] width 536 height 38
click at [493, 243] on input "Vistaprint" at bounding box center [473, 249] width 38 height 38
checkbox input "true"
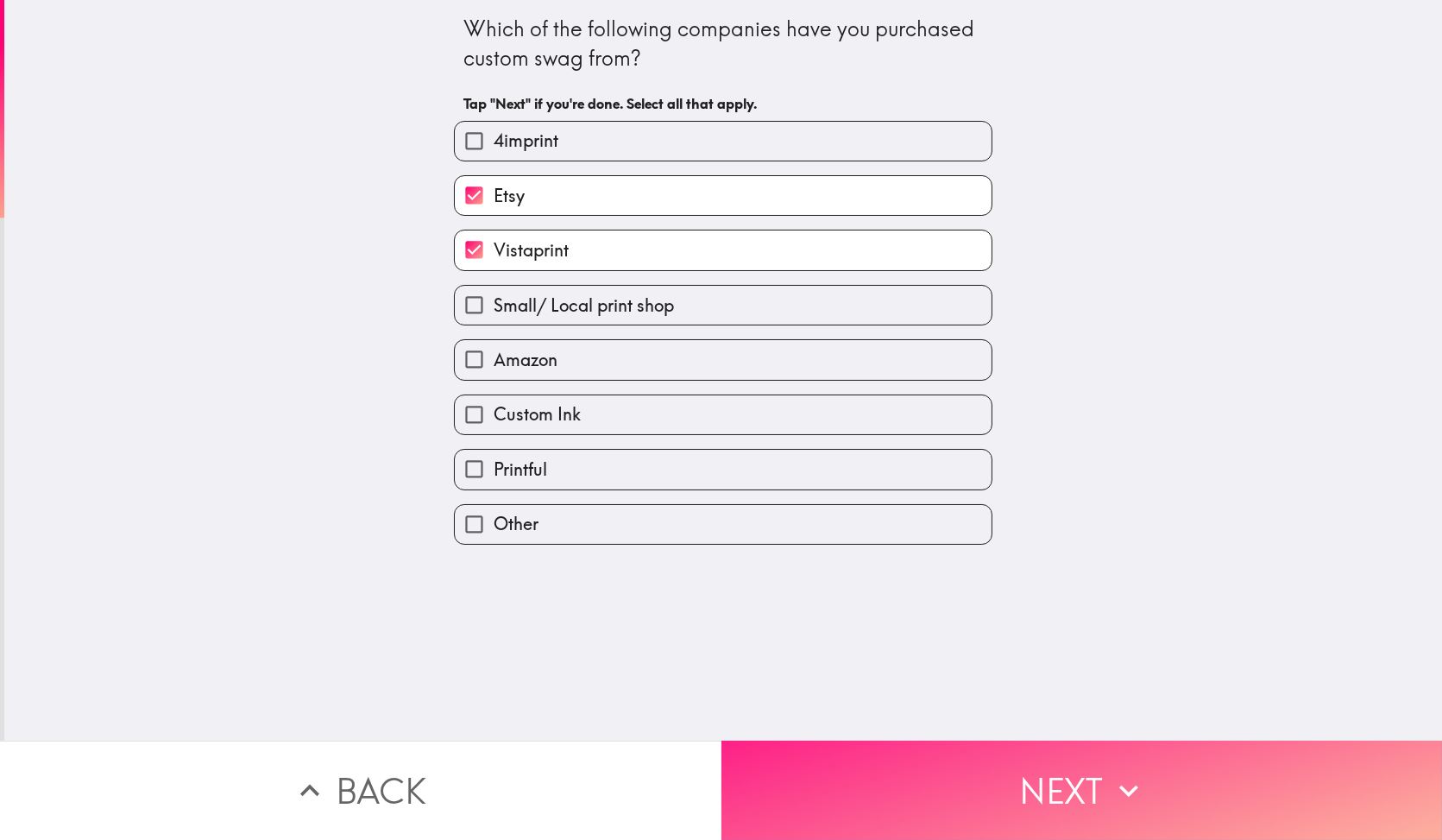
click at [849, 771] on button "Next" at bounding box center [1081, 790] width 721 height 99
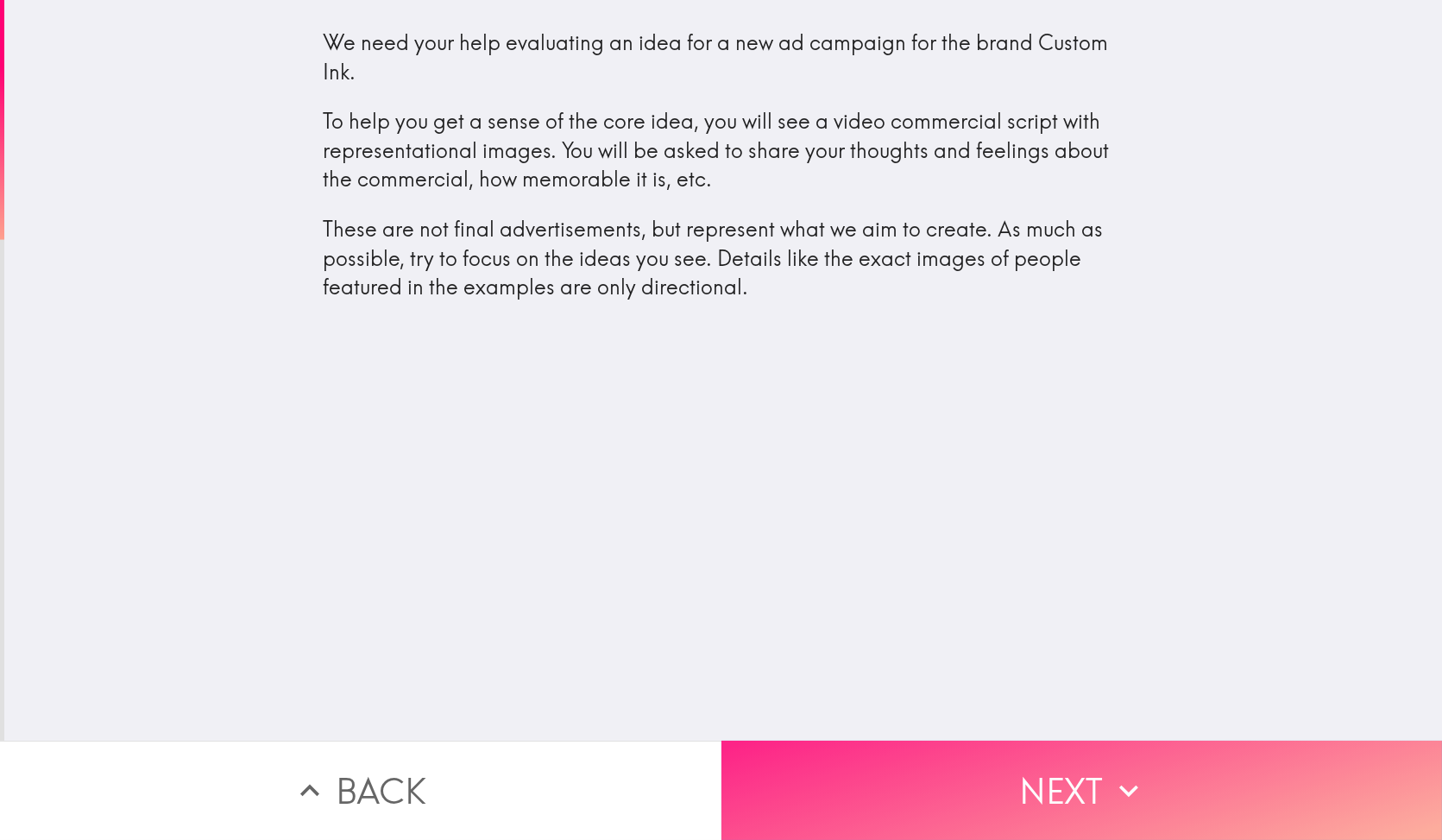
click at [879, 771] on button "Next" at bounding box center [1081, 790] width 721 height 99
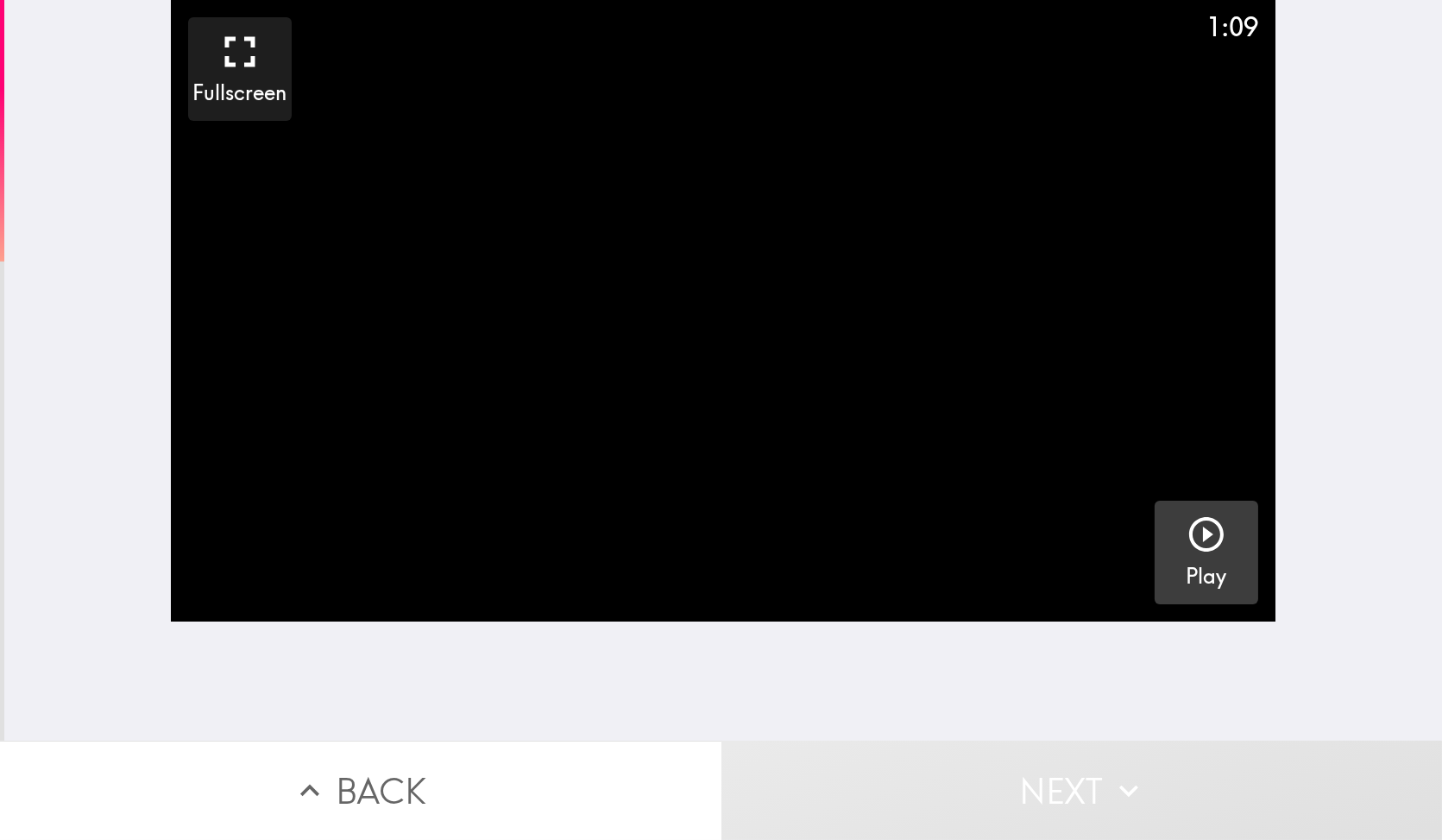
drag, startPoint x: 1275, startPoint y: 557, endPoint x: 1224, endPoint y: 538, distance: 54.4
click at [1269, 558] on div "1:09 Fullscreen Play" at bounding box center [723, 370] width 1437 height 741
click at [1157, 528] on button "Play" at bounding box center [1206, 552] width 103 height 103
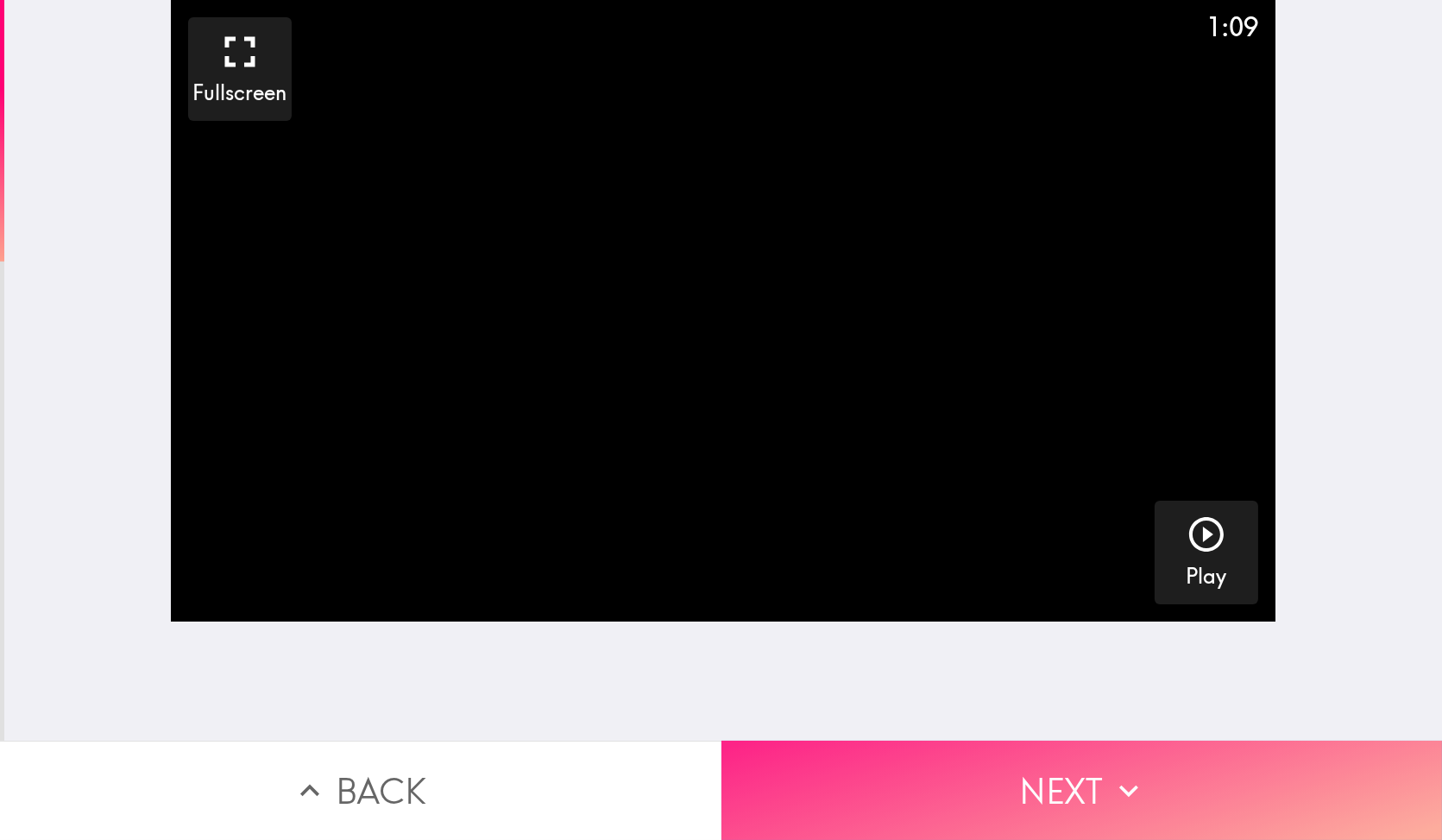
click at [1078, 777] on button "Next" at bounding box center [1081, 790] width 721 height 99
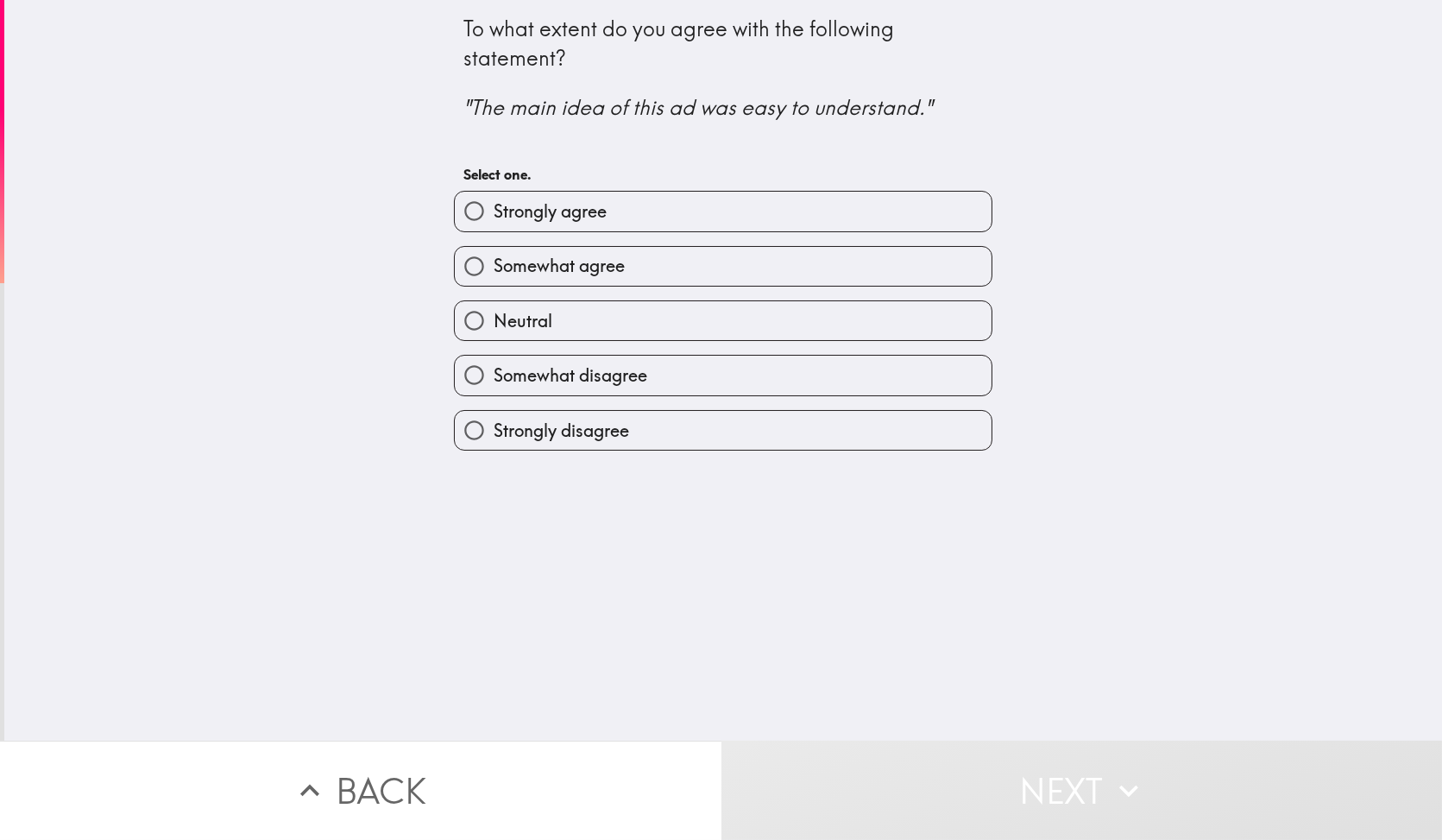
click at [617, 227] on label "Strongly agree" at bounding box center [723, 210] width 536 height 38
click at [493, 227] on input "Strongly agree" at bounding box center [473, 210] width 38 height 38
radio input "true"
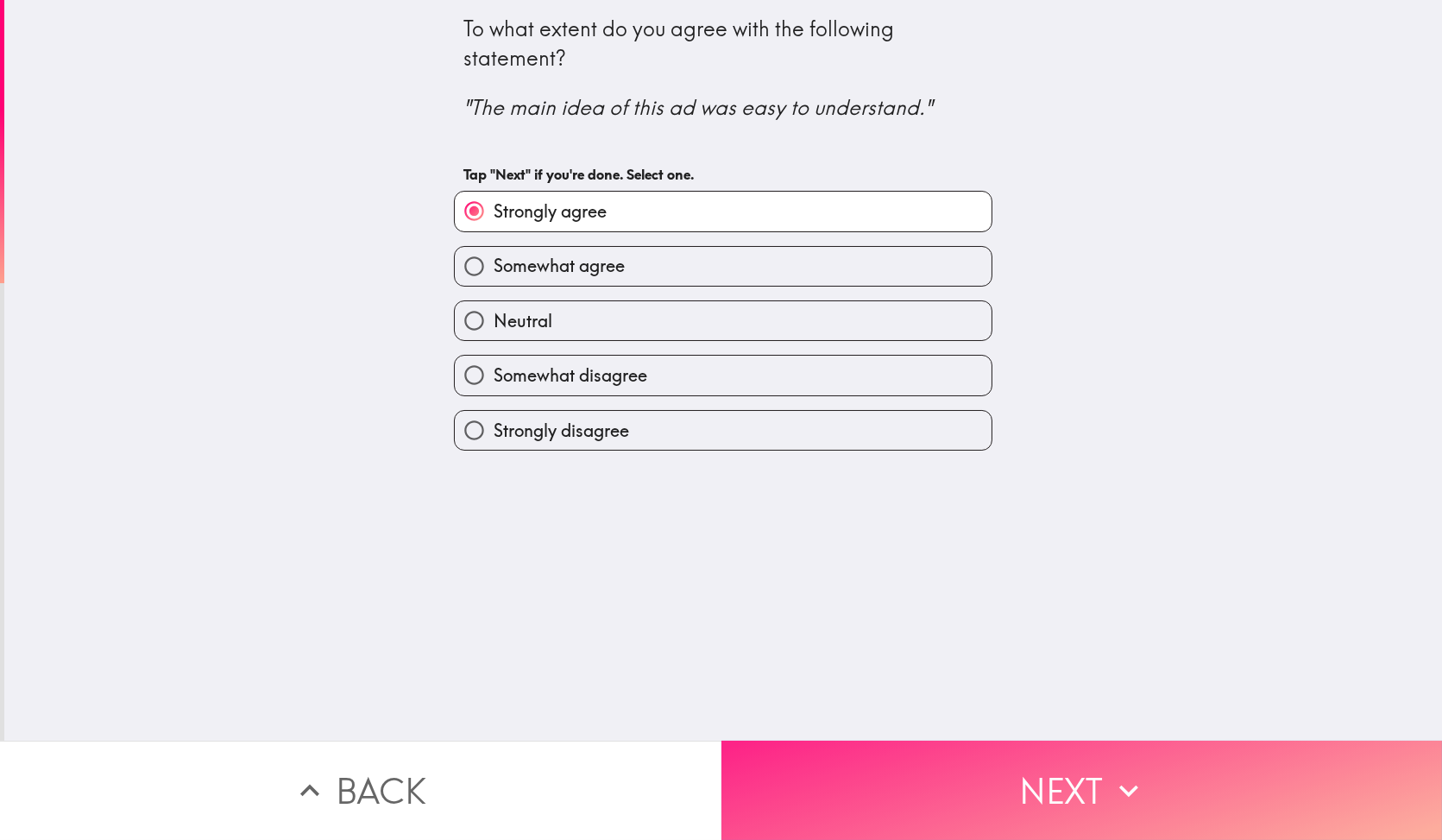
click at [864, 788] on button "Next" at bounding box center [1081, 790] width 721 height 99
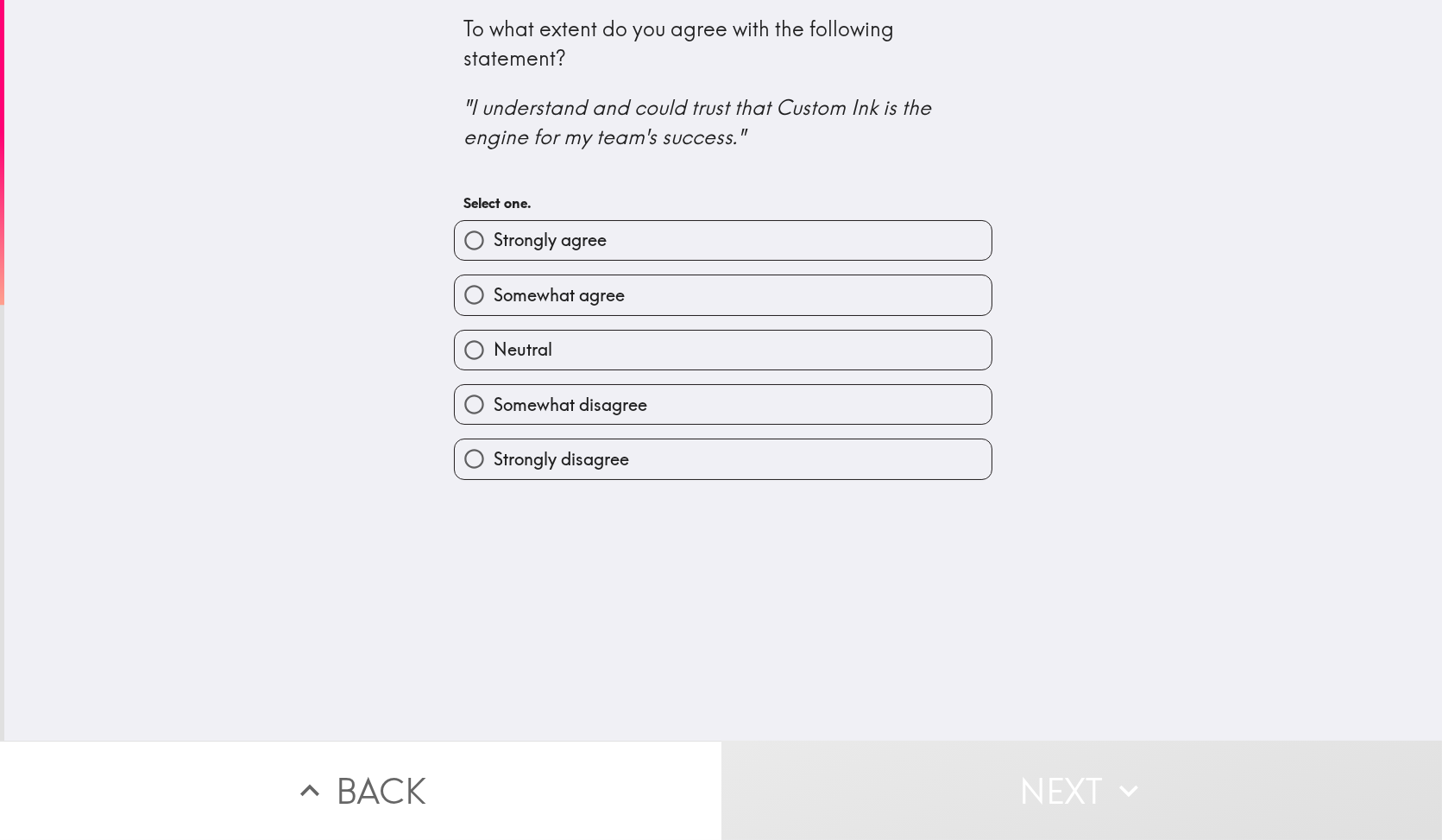
click at [610, 256] on label "Strongly agree" at bounding box center [723, 240] width 536 height 38
click at [493, 256] on input "Strongly agree" at bounding box center [473, 240] width 38 height 38
radio input "true"
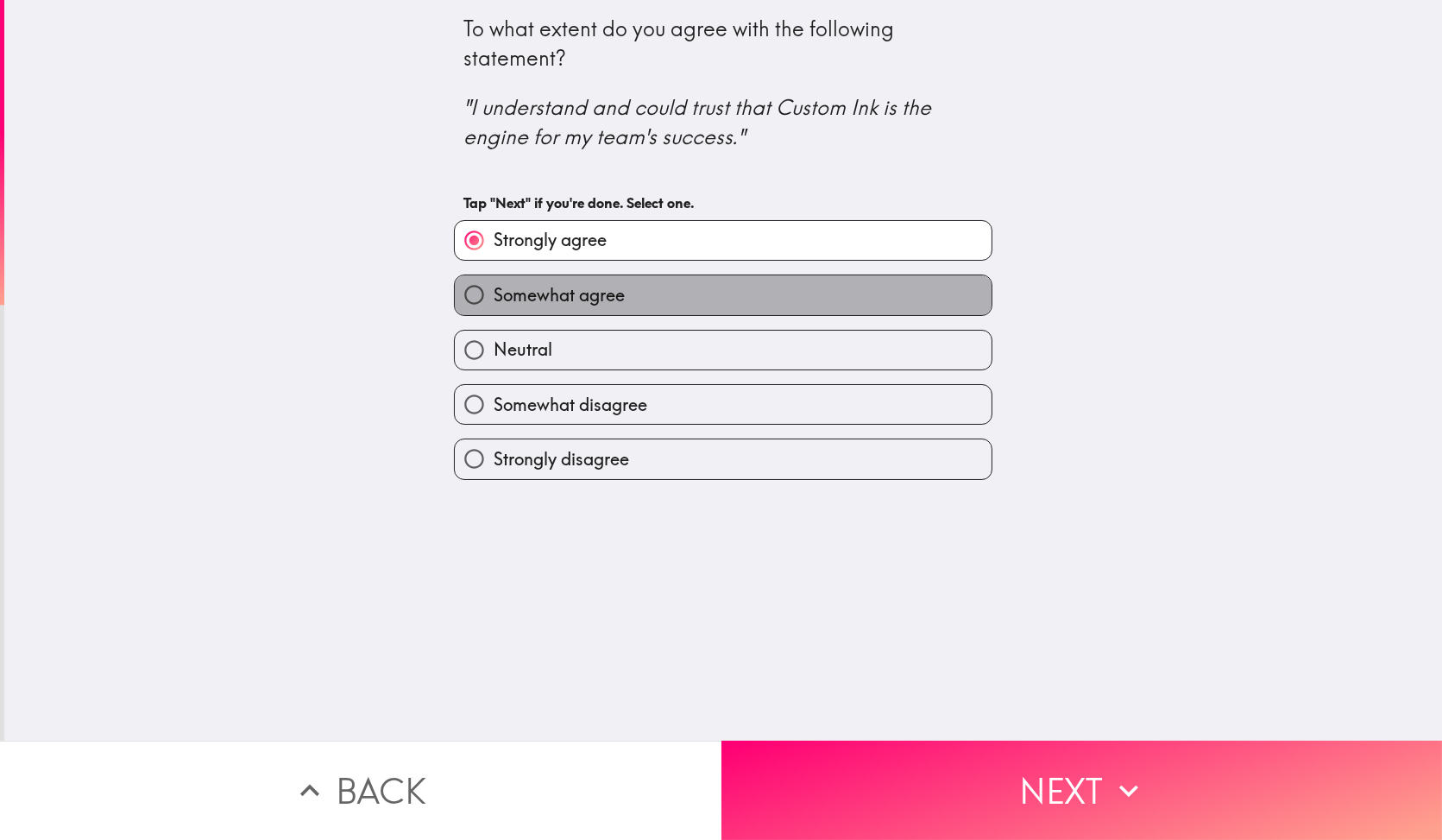
click at [617, 287] on label "Somewhat agree" at bounding box center [723, 294] width 536 height 38
click at [493, 287] on input "Somewhat agree" at bounding box center [473, 294] width 38 height 38
radio input "true"
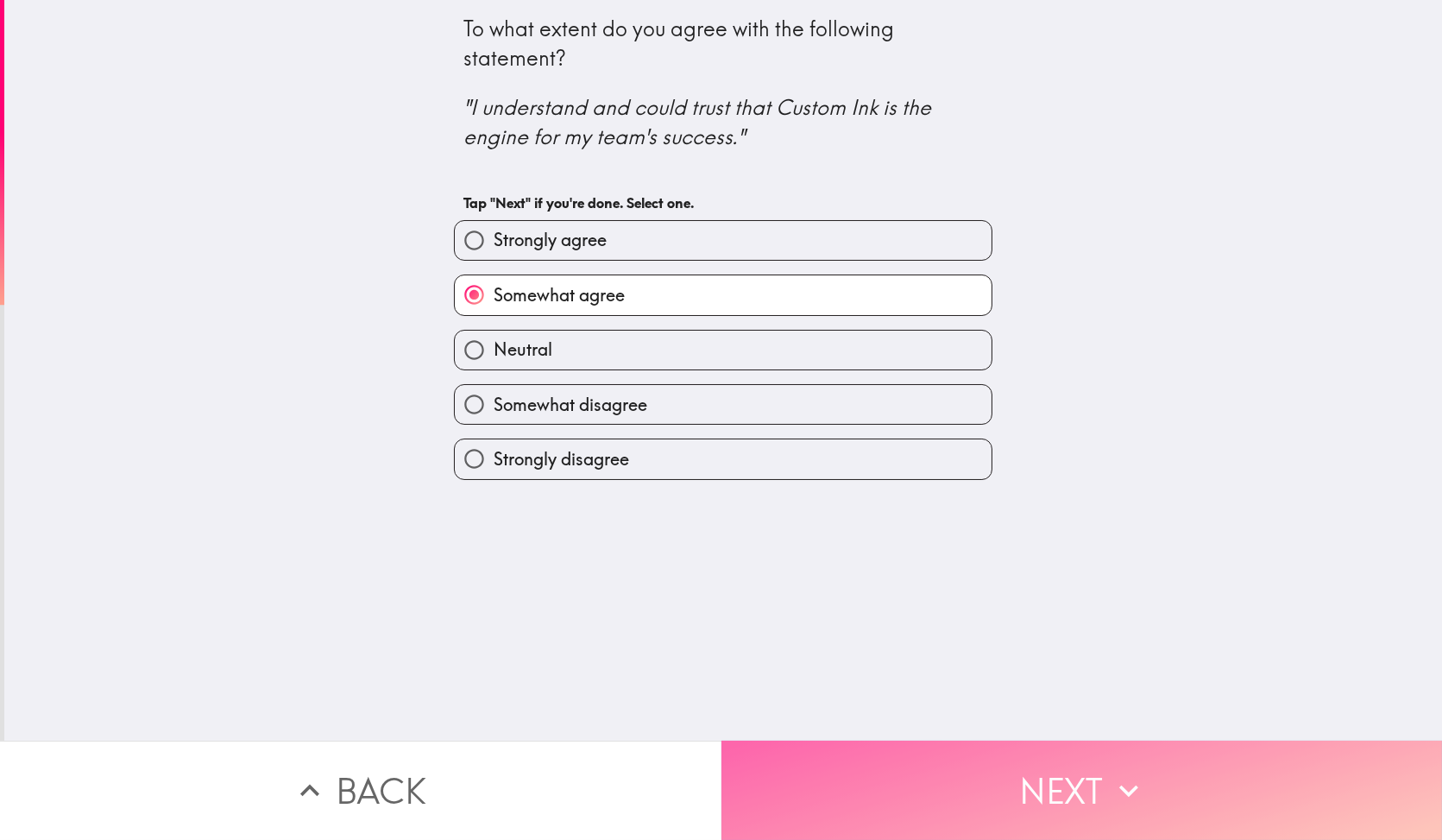
click at [915, 777] on button "Next" at bounding box center [1081, 790] width 721 height 99
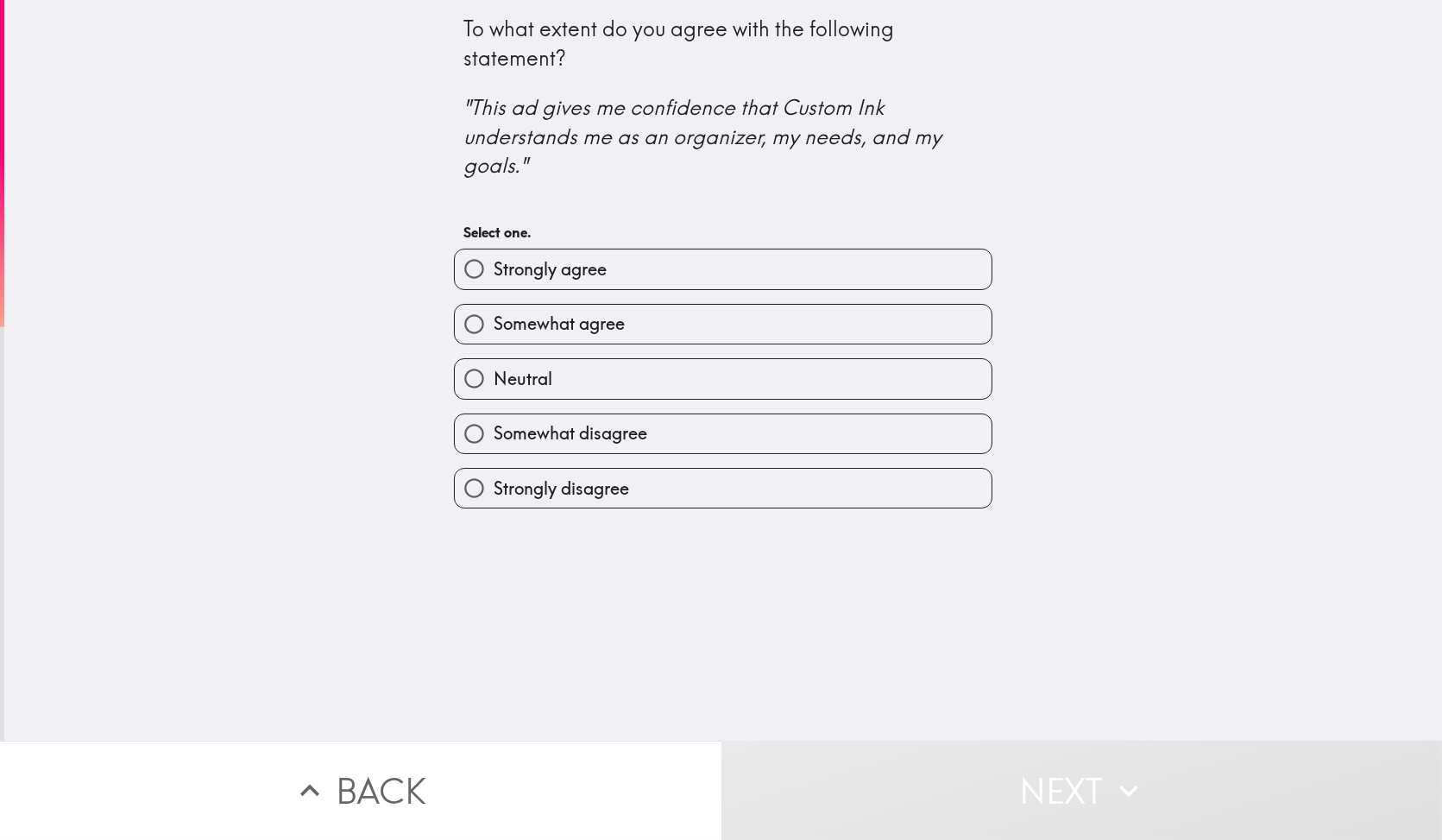
click at [620, 311] on label "Somewhat agree" at bounding box center [723, 323] width 536 height 38
click at [493, 311] on input "Somewhat agree" at bounding box center [473, 323] width 38 height 38
radio input "true"
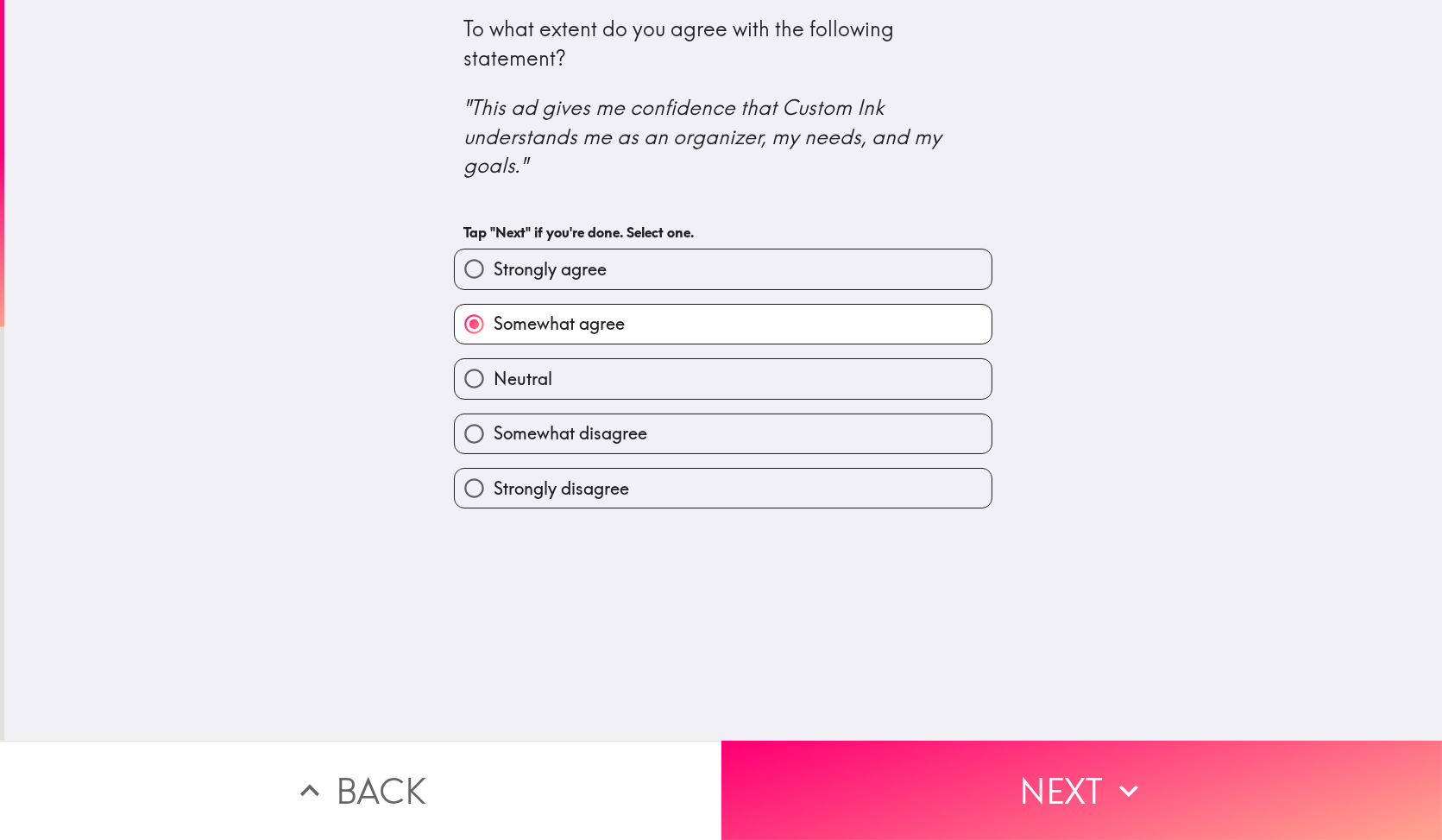
click at [897, 772] on button "Next" at bounding box center [1081, 790] width 721 height 99
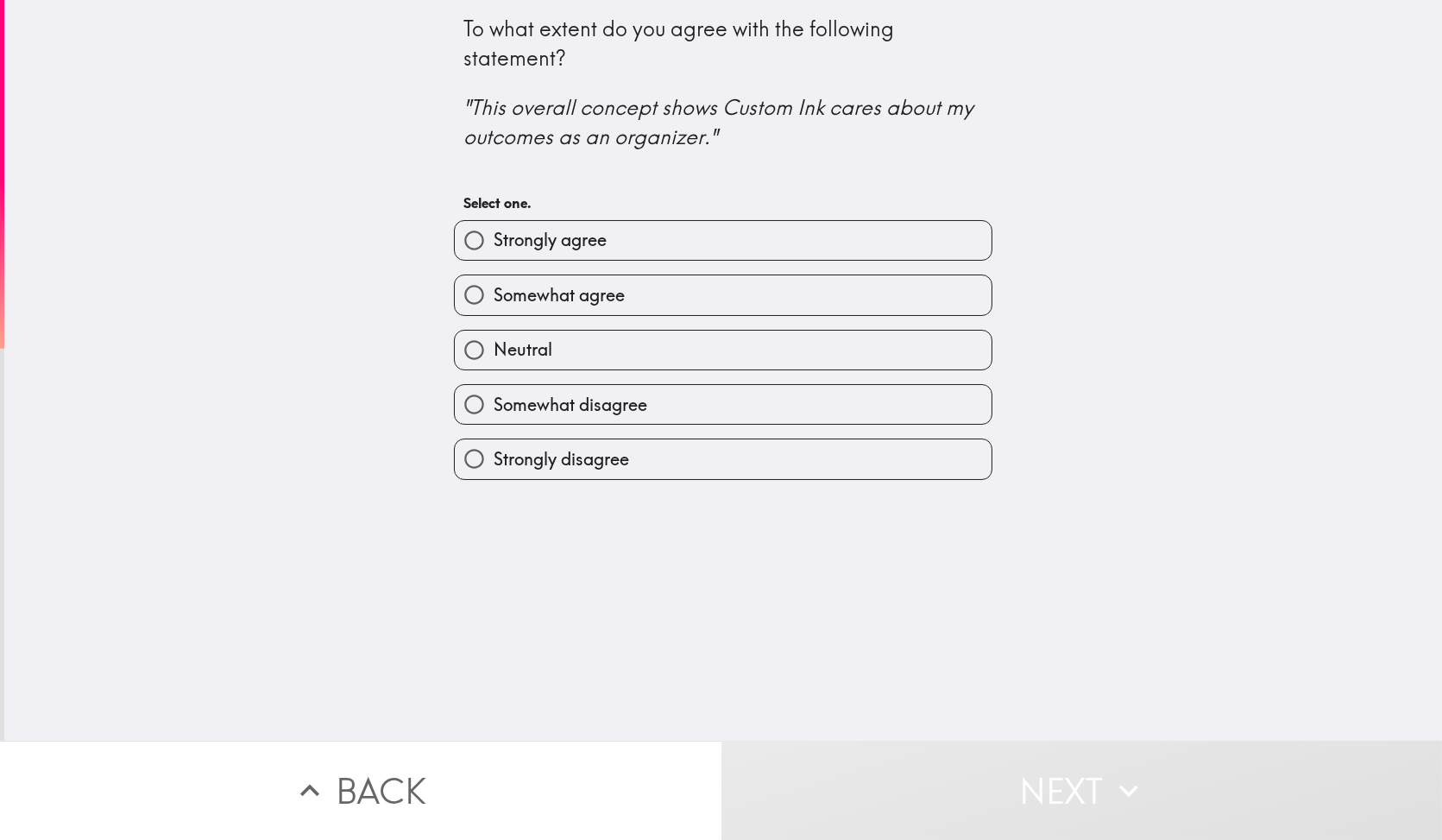
click at [634, 255] on label "Strongly agree" at bounding box center [723, 240] width 536 height 38
click at [493, 255] on input "Strongly agree" at bounding box center [473, 240] width 38 height 38
radio input "true"
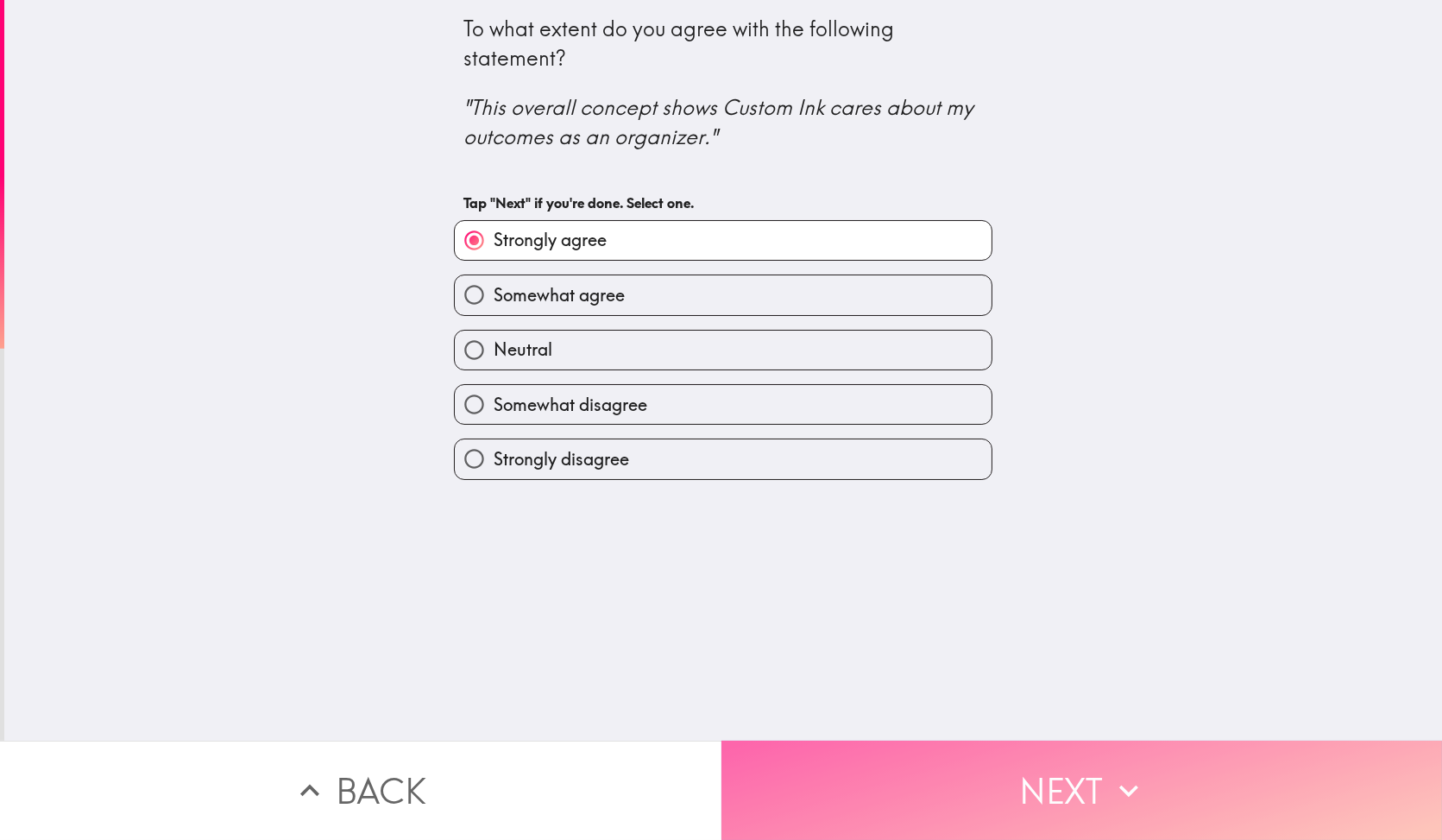
click at [926, 776] on button "Next" at bounding box center [1081, 790] width 721 height 99
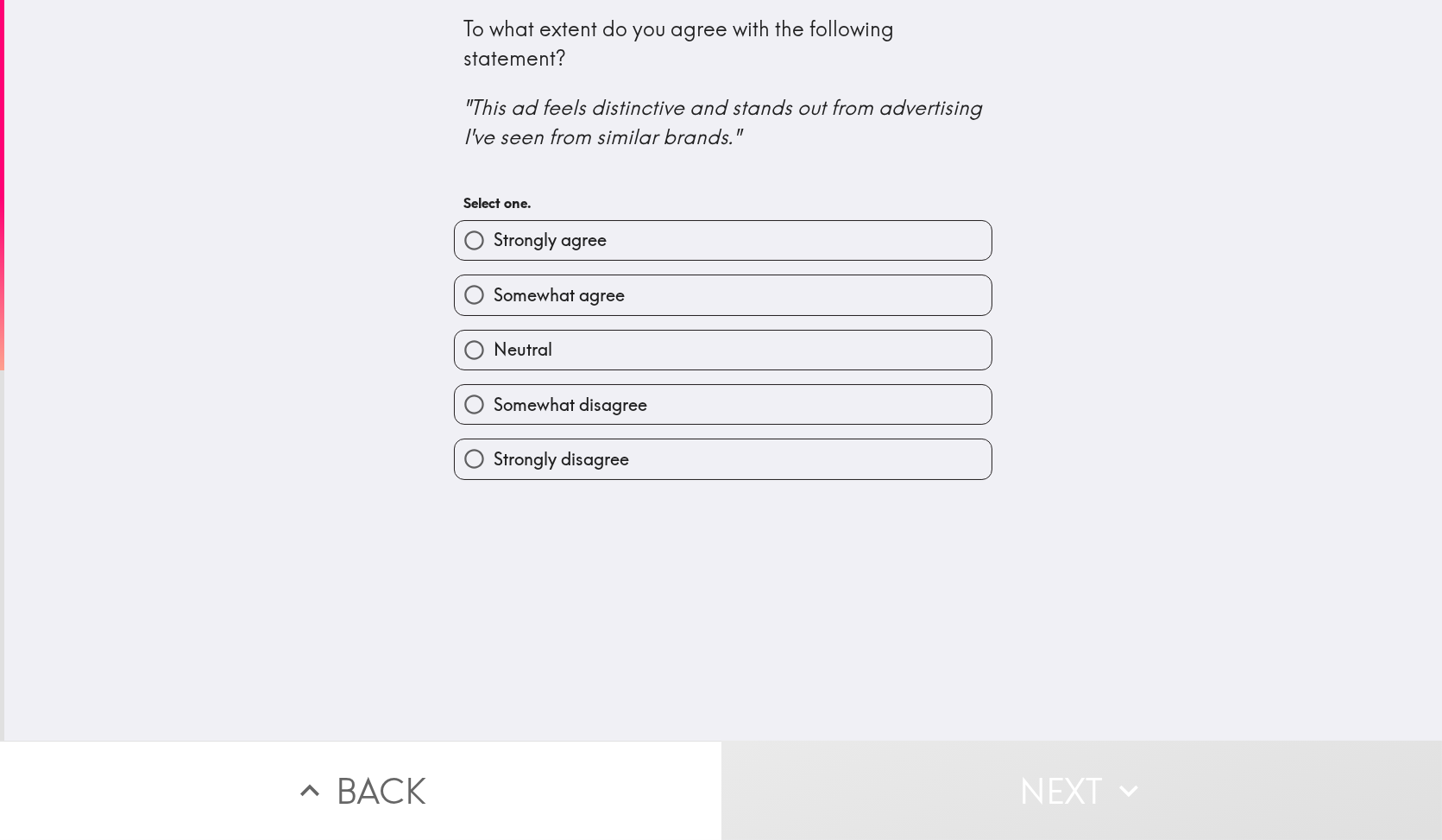
click at [677, 294] on label "Somewhat agree" at bounding box center [723, 294] width 536 height 38
click at [493, 294] on input "Somewhat agree" at bounding box center [473, 294] width 38 height 38
radio input "true"
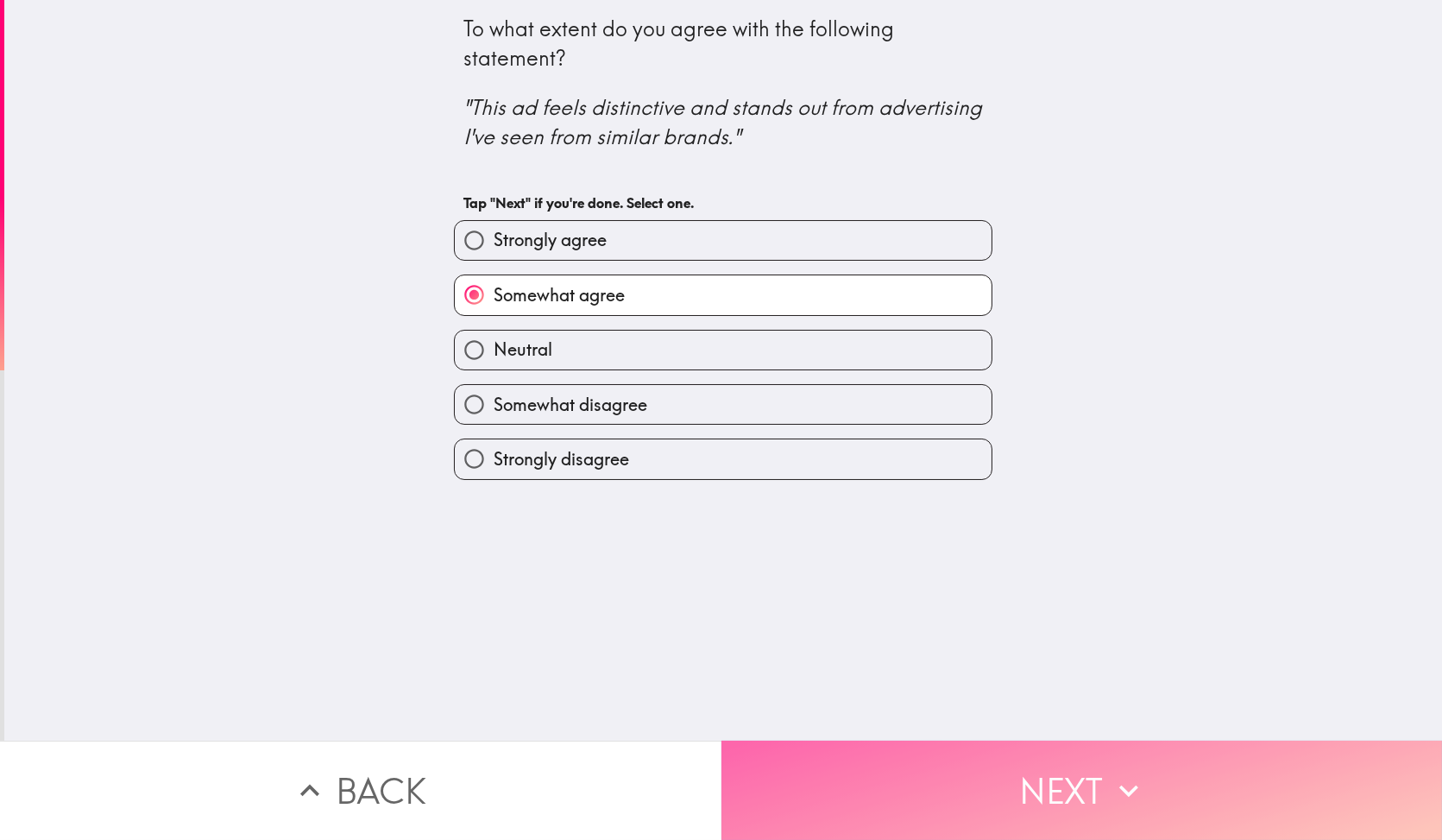
click at [938, 761] on button "Next" at bounding box center [1081, 790] width 721 height 99
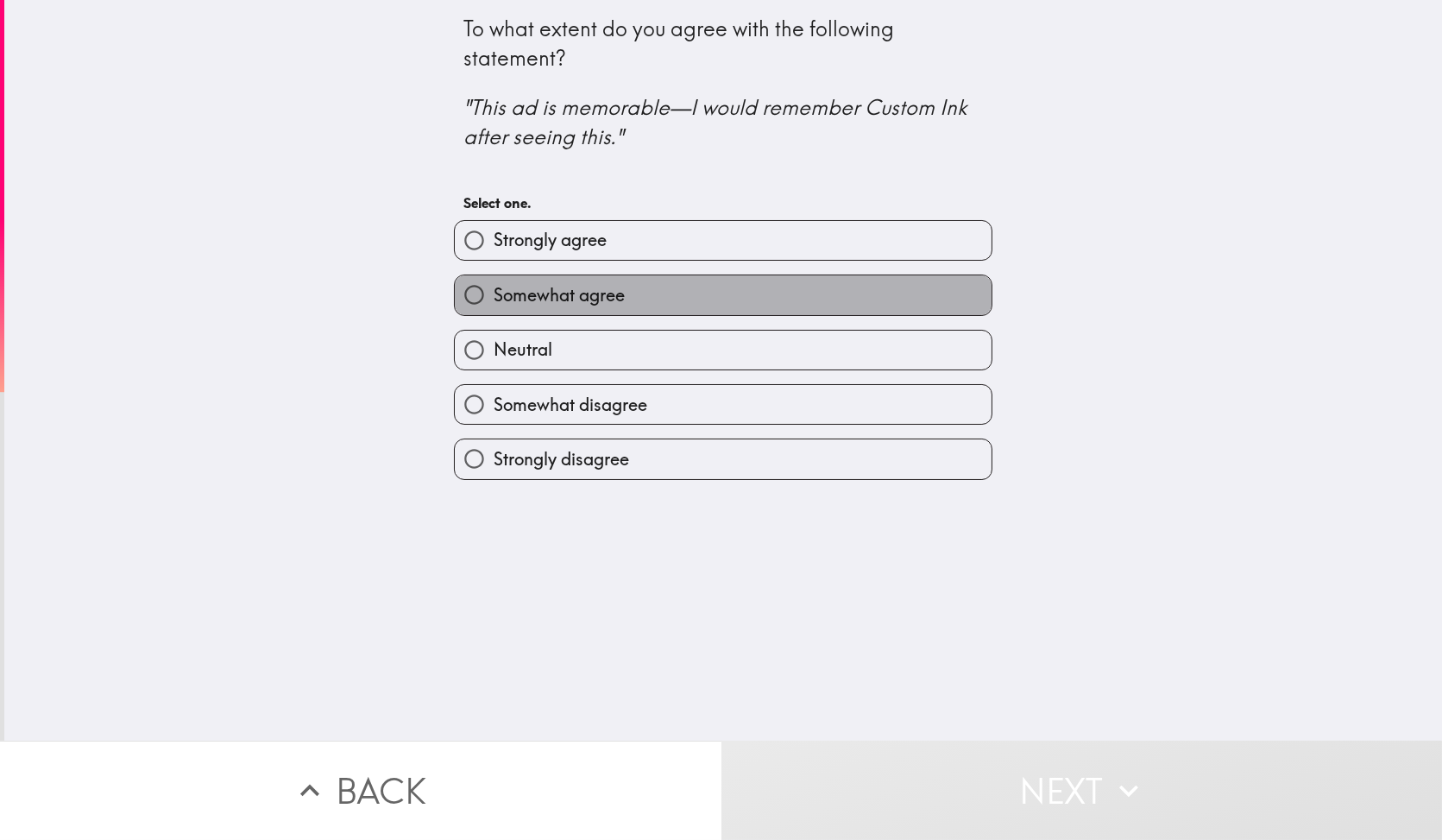
click at [655, 308] on label "Somewhat agree" at bounding box center [723, 294] width 536 height 38
click at [493, 308] on input "Somewhat agree" at bounding box center [473, 294] width 38 height 38
radio input "true"
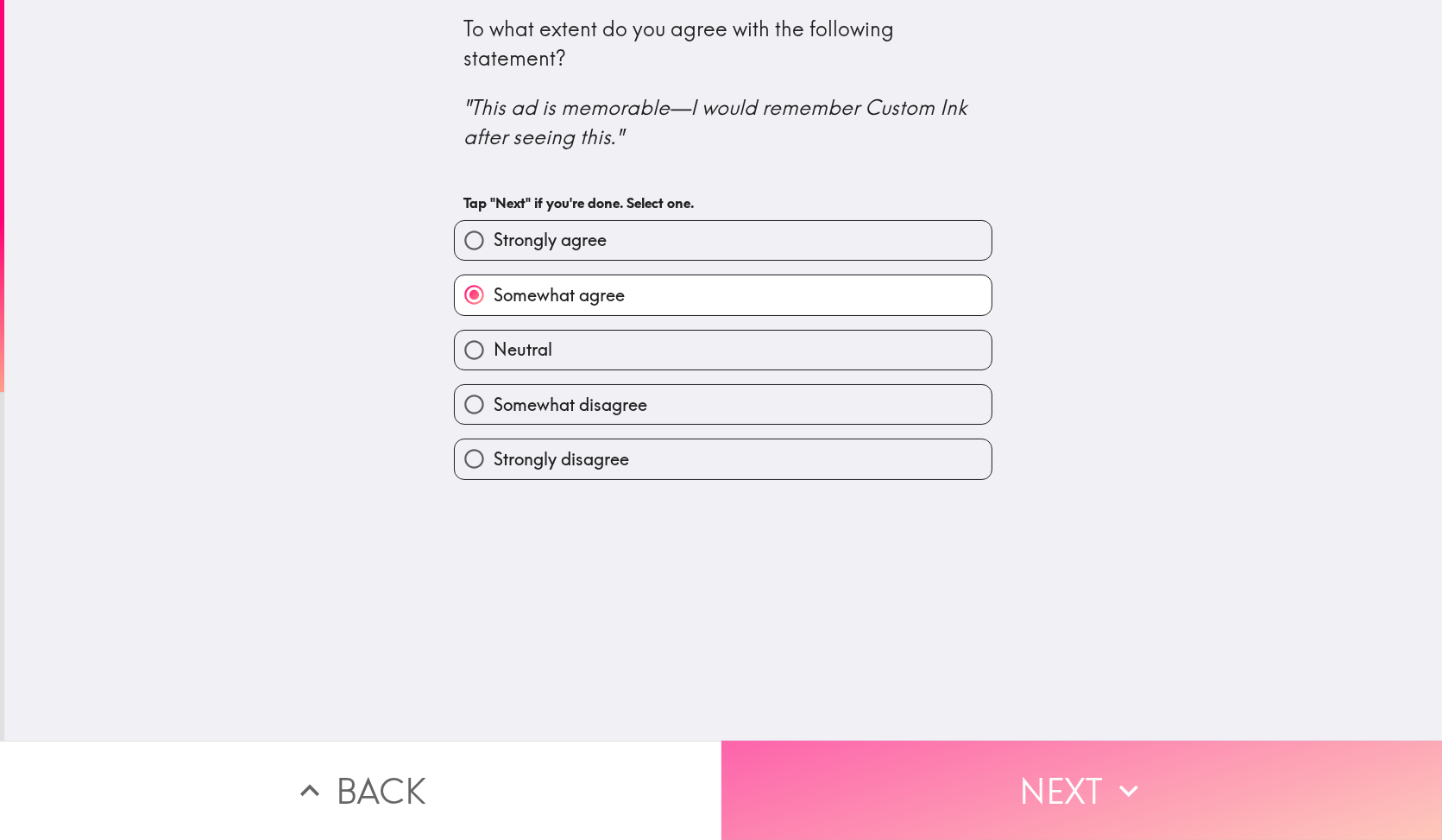
click at [930, 741] on button "Next" at bounding box center [1081, 790] width 721 height 99
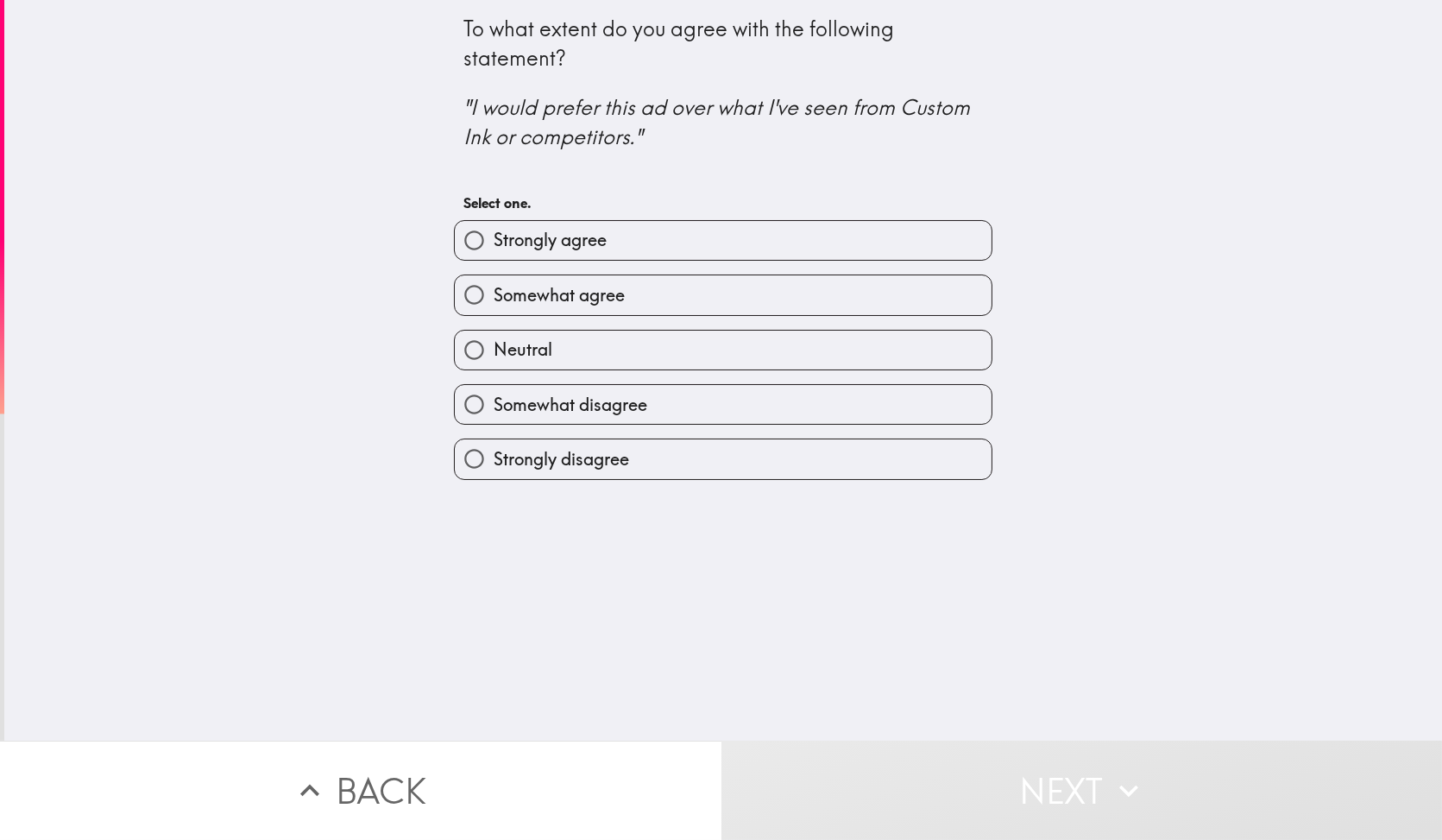
click at [721, 269] on div "Somewhat agree" at bounding box center [715, 288] width 552 height 54
click at [714, 243] on label "Strongly agree" at bounding box center [723, 240] width 536 height 38
click at [493, 243] on input "Strongly agree" at bounding box center [473, 240] width 38 height 38
radio input "true"
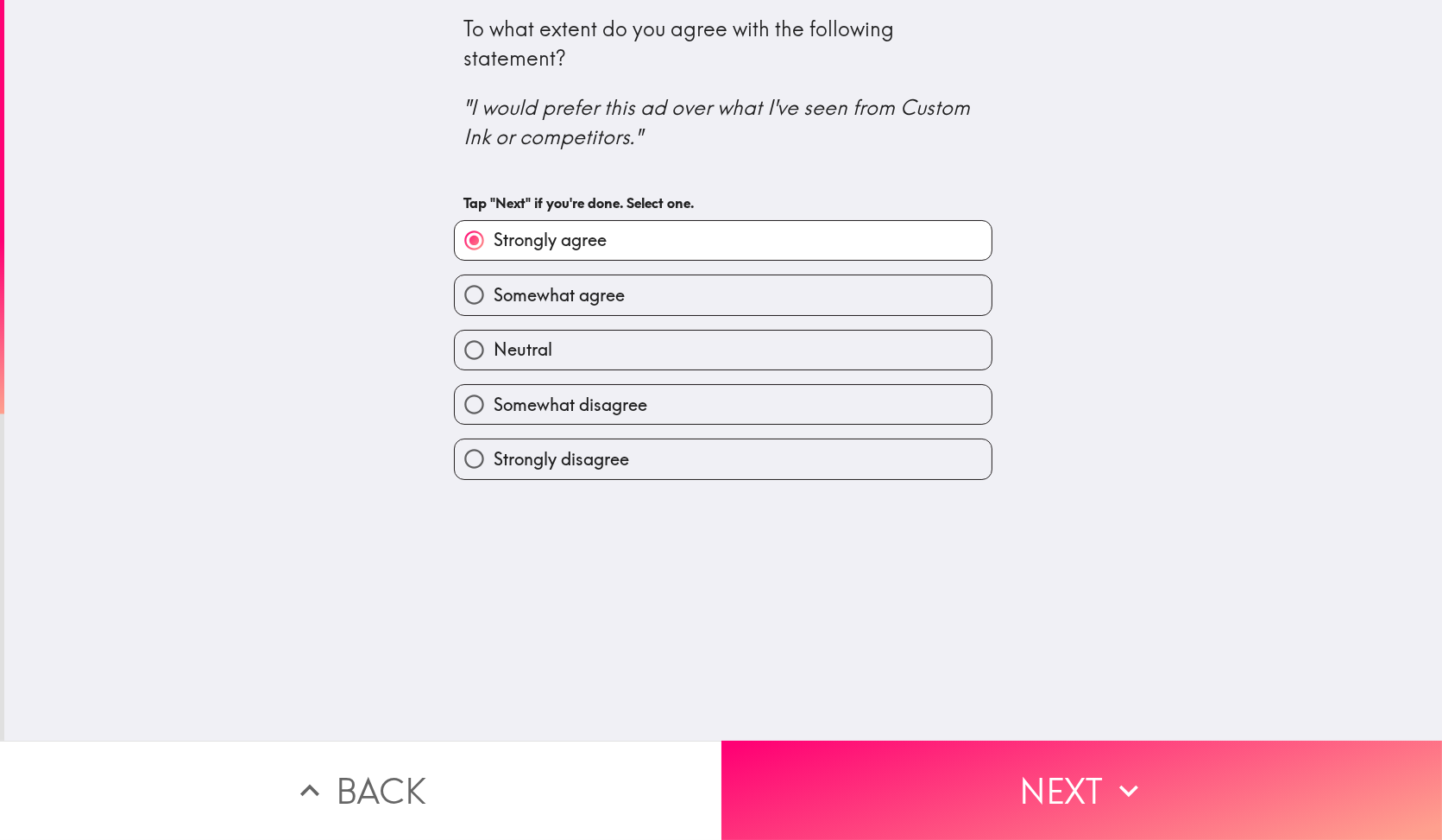
click at [937, 770] on button "Next" at bounding box center [1081, 790] width 721 height 99
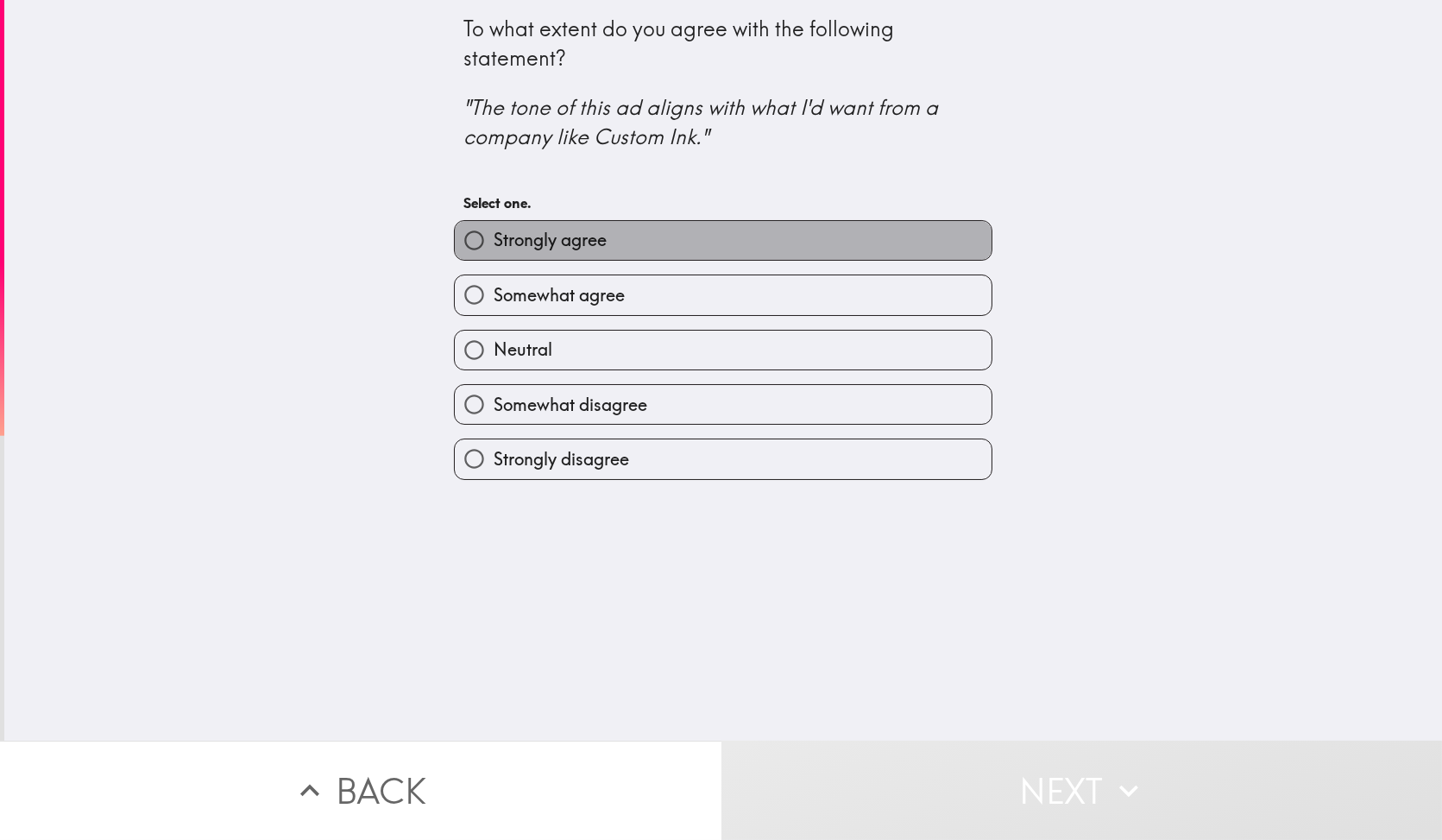
click at [714, 247] on label "Strongly agree" at bounding box center [723, 240] width 536 height 38
click at [493, 247] on input "Strongly agree" at bounding box center [473, 240] width 38 height 38
radio input "true"
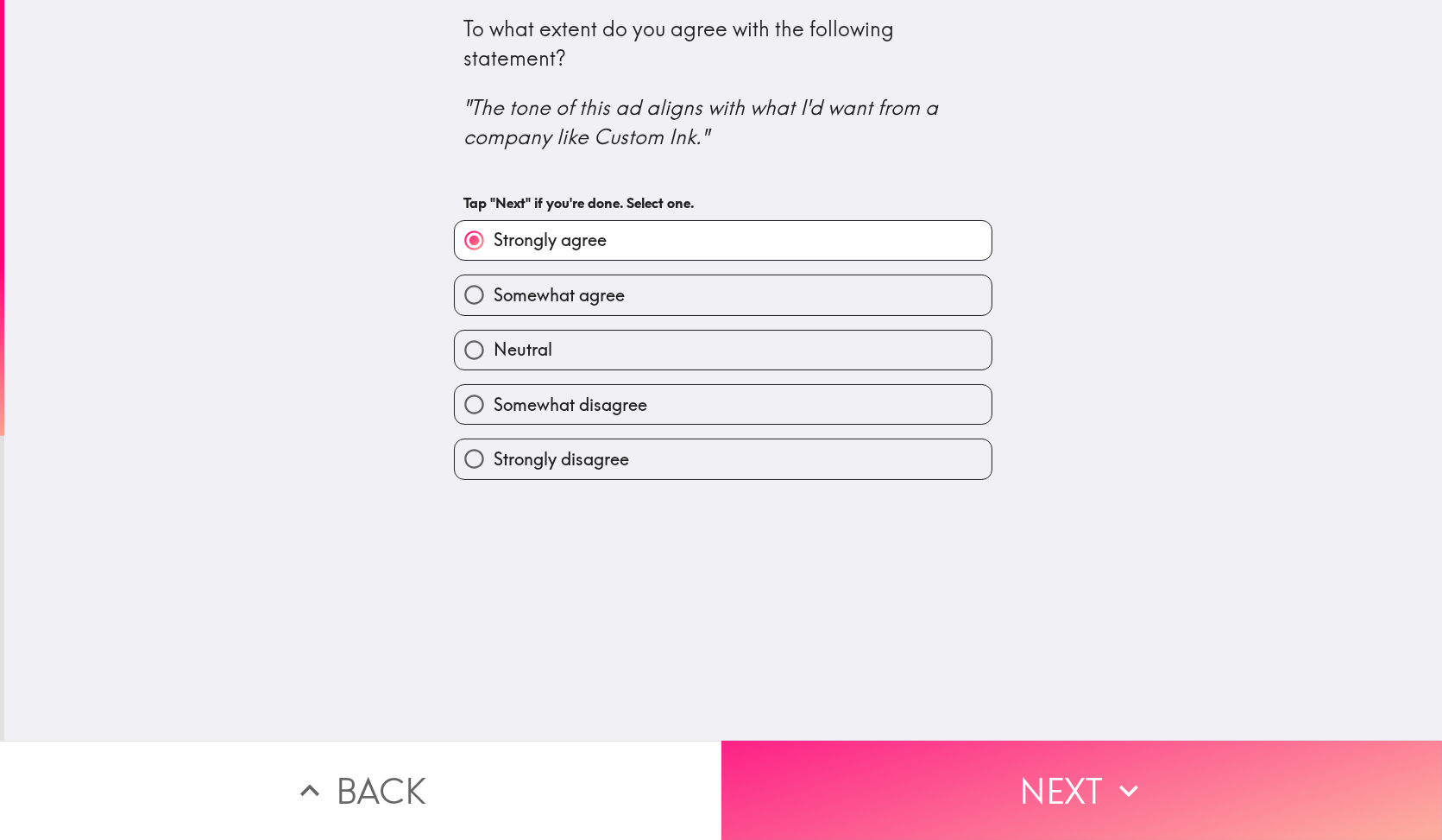
click at [906, 750] on button "Next" at bounding box center [1081, 790] width 721 height 99
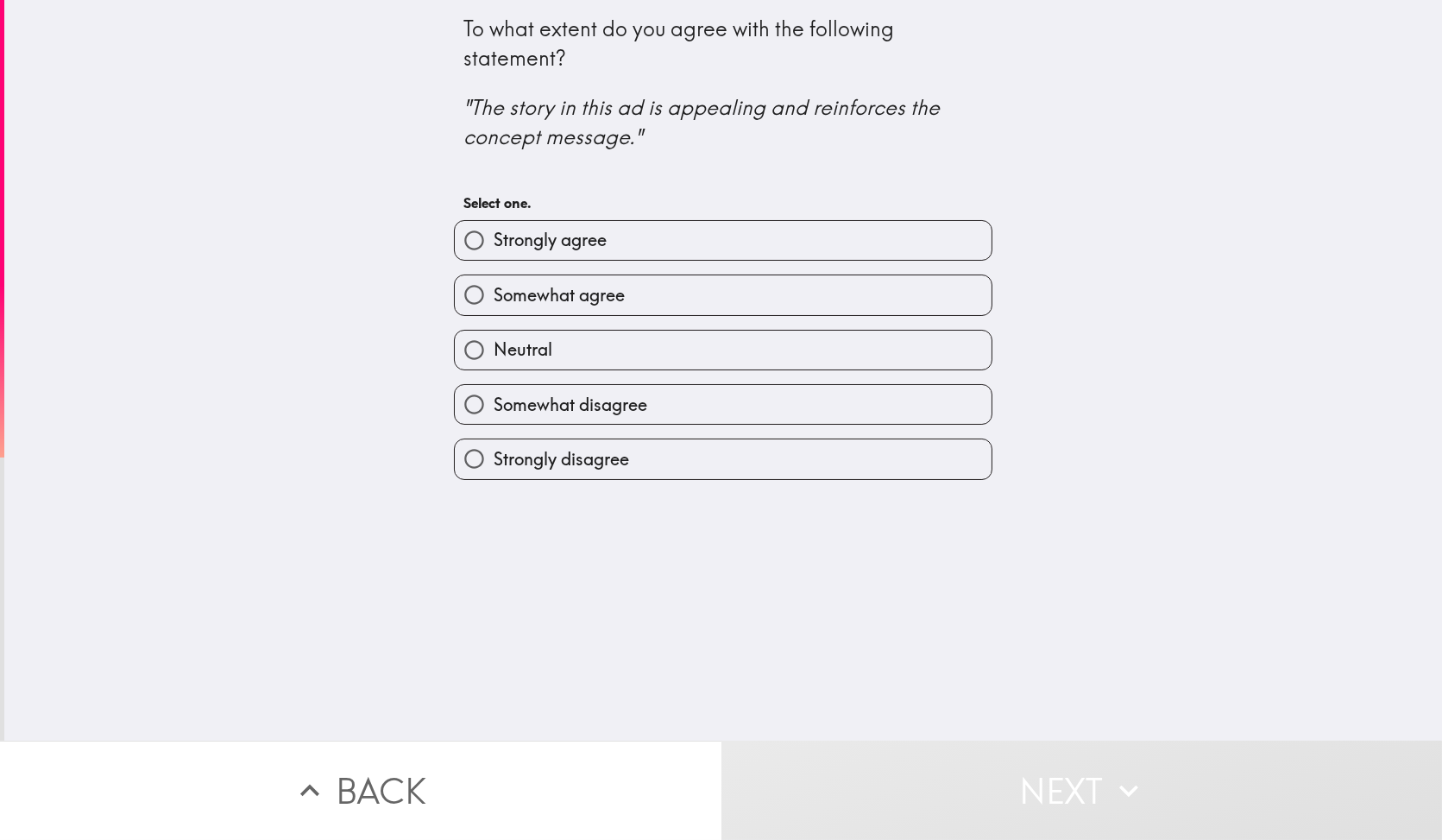
click at [684, 292] on label "Somewhat agree" at bounding box center [723, 294] width 536 height 38
click at [493, 292] on input "Somewhat agree" at bounding box center [473, 294] width 38 height 38
radio input "true"
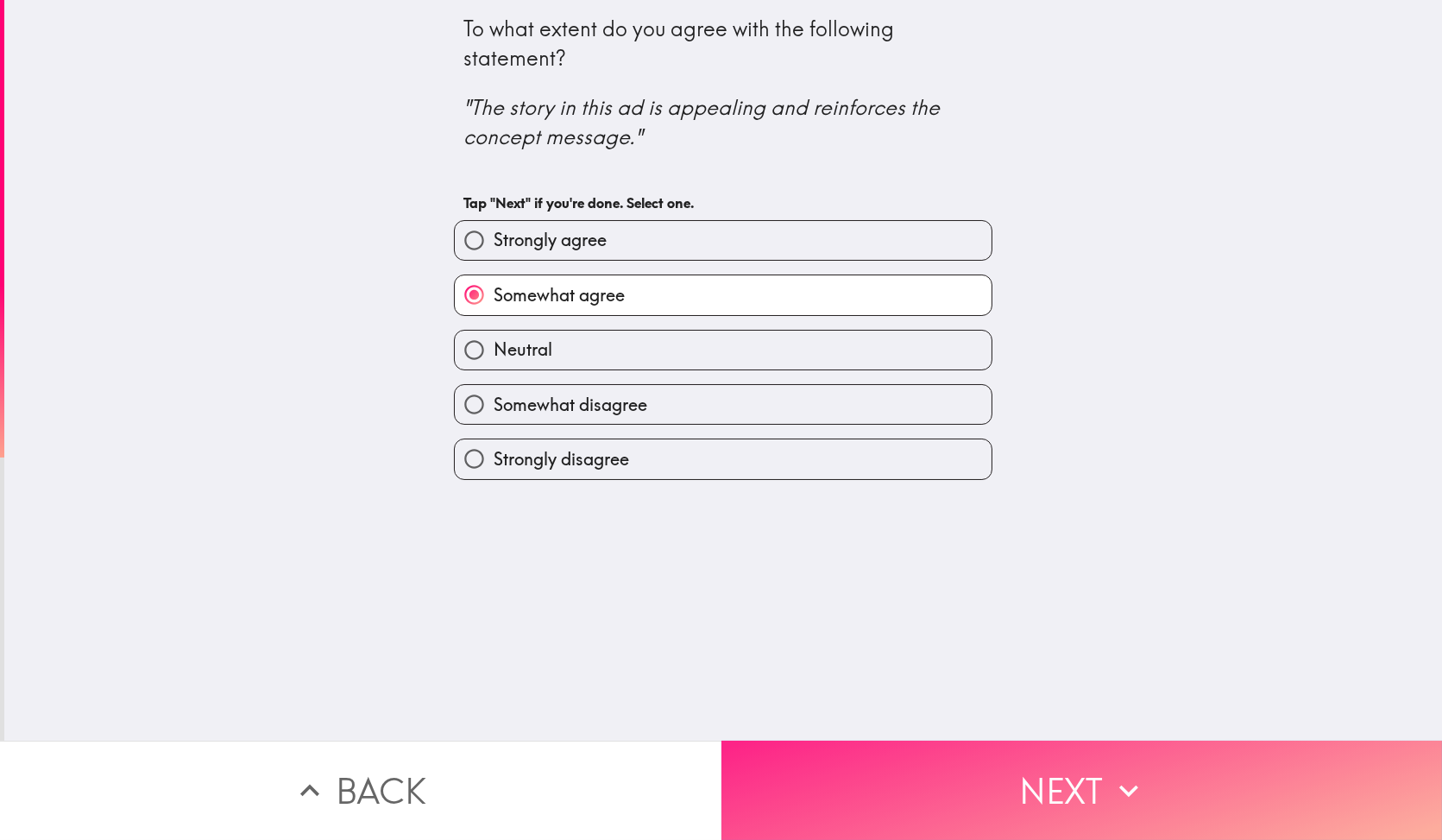
click at [916, 756] on button "Next" at bounding box center [1081, 790] width 721 height 99
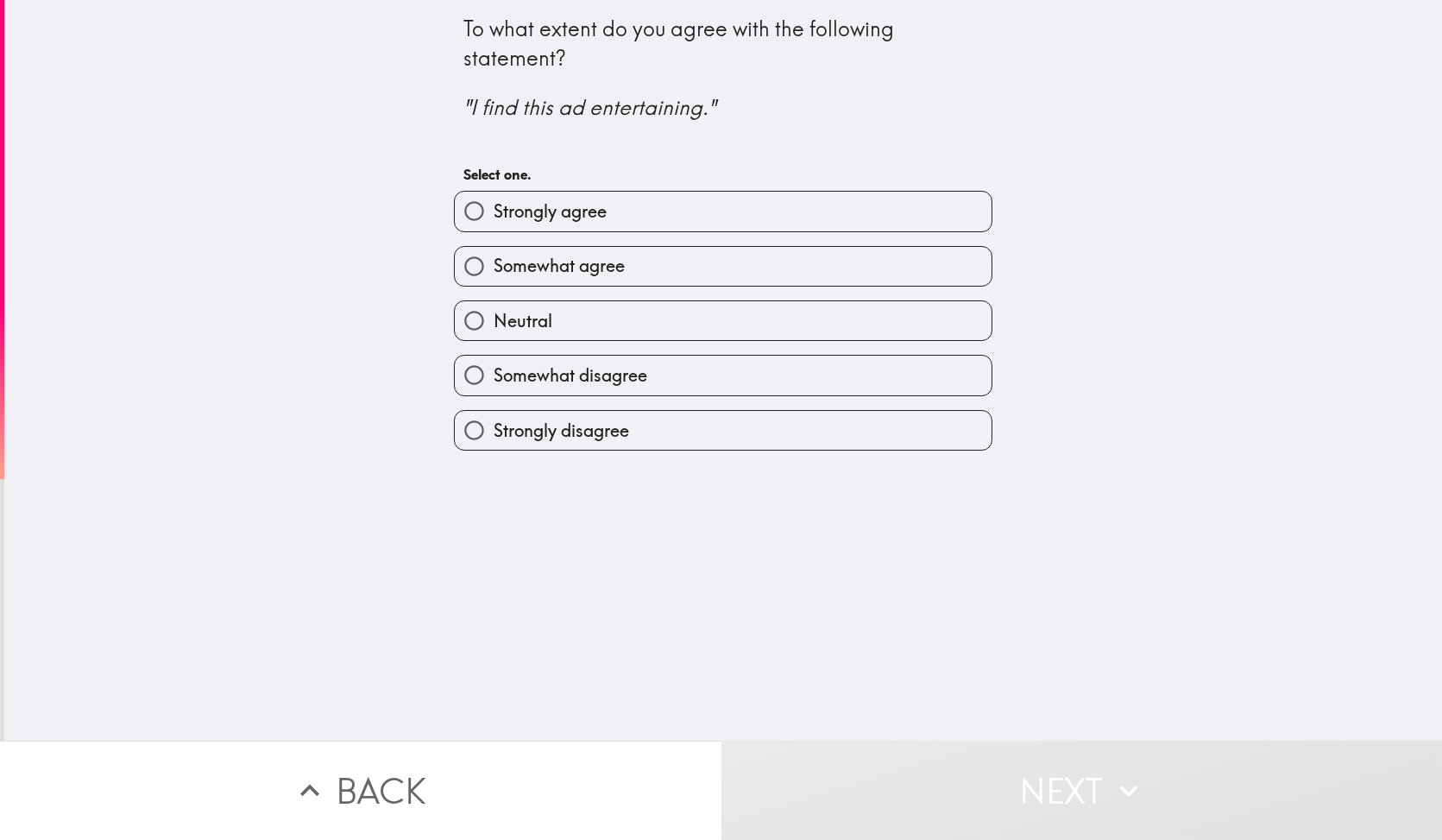
click at [692, 255] on label "Somewhat agree" at bounding box center [723, 265] width 536 height 38
click at [493, 255] on input "Somewhat agree" at bounding box center [473, 265] width 38 height 38
radio input "true"
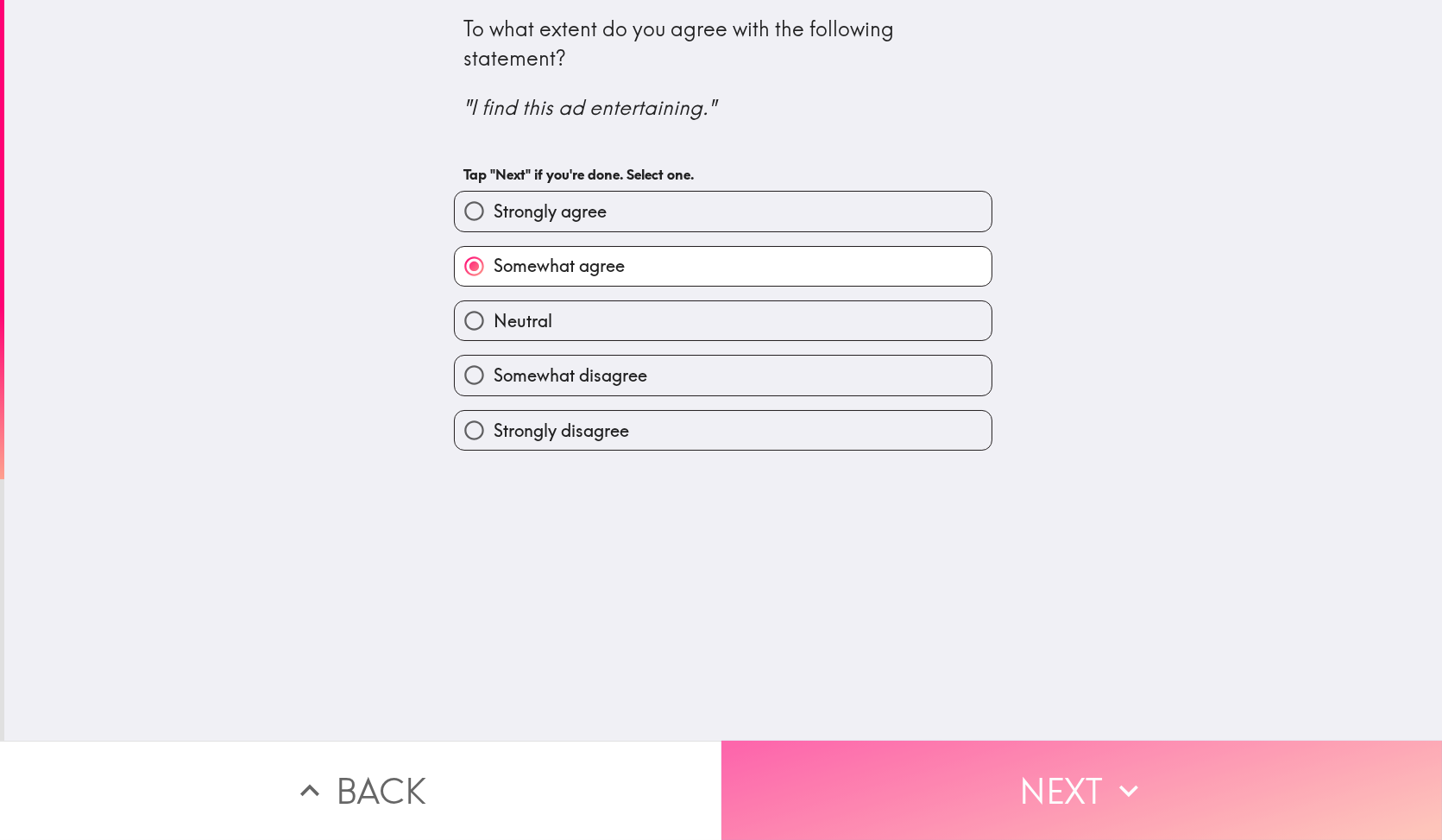
click at [890, 758] on button "Next" at bounding box center [1081, 790] width 721 height 99
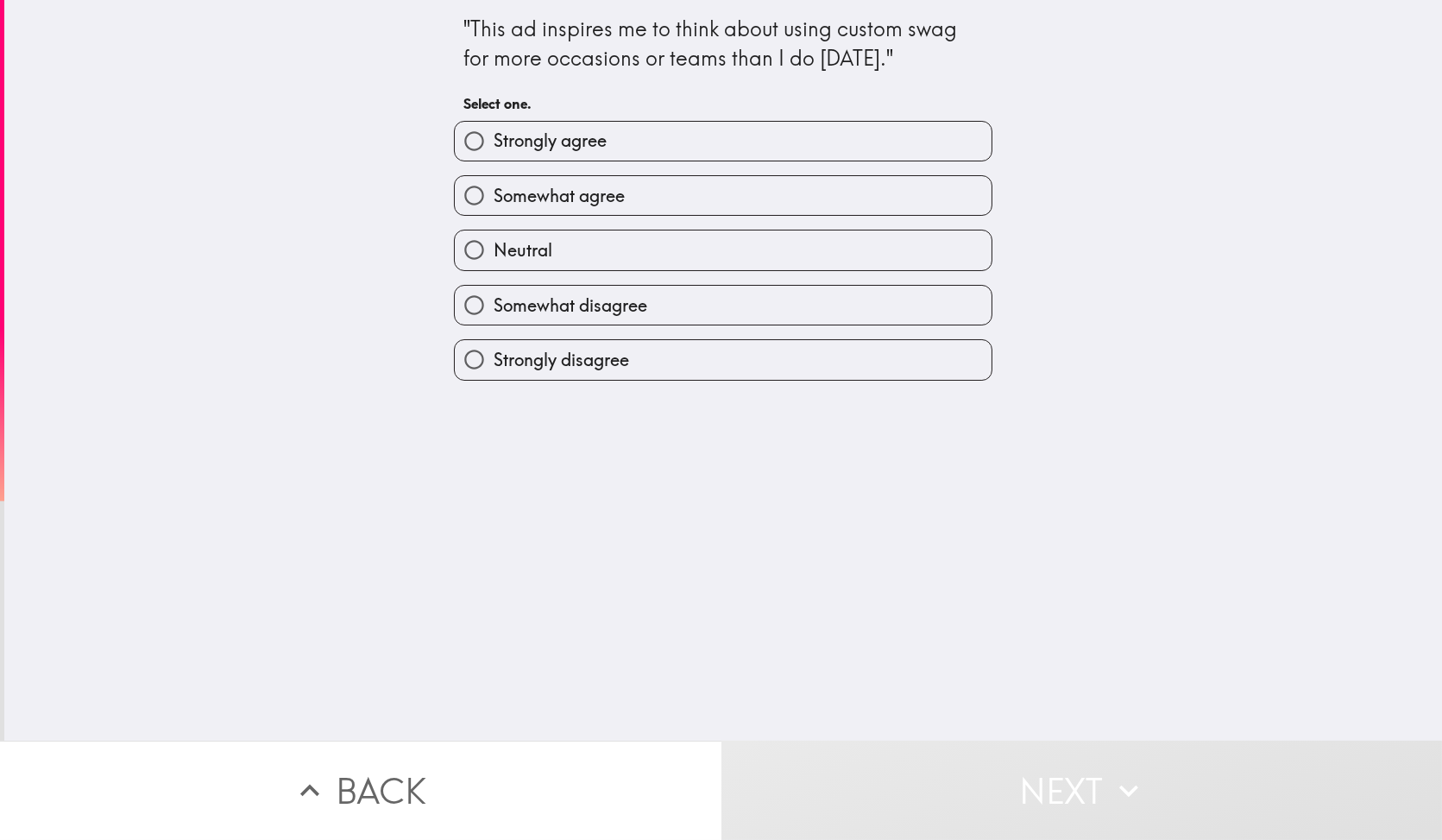
click at [658, 201] on label "Somewhat agree" at bounding box center [723, 195] width 536 height 38
click at [493, 201] on input "Somewhat agree" at bounding box center [473, 195] width 38 height 38
radio input "true"
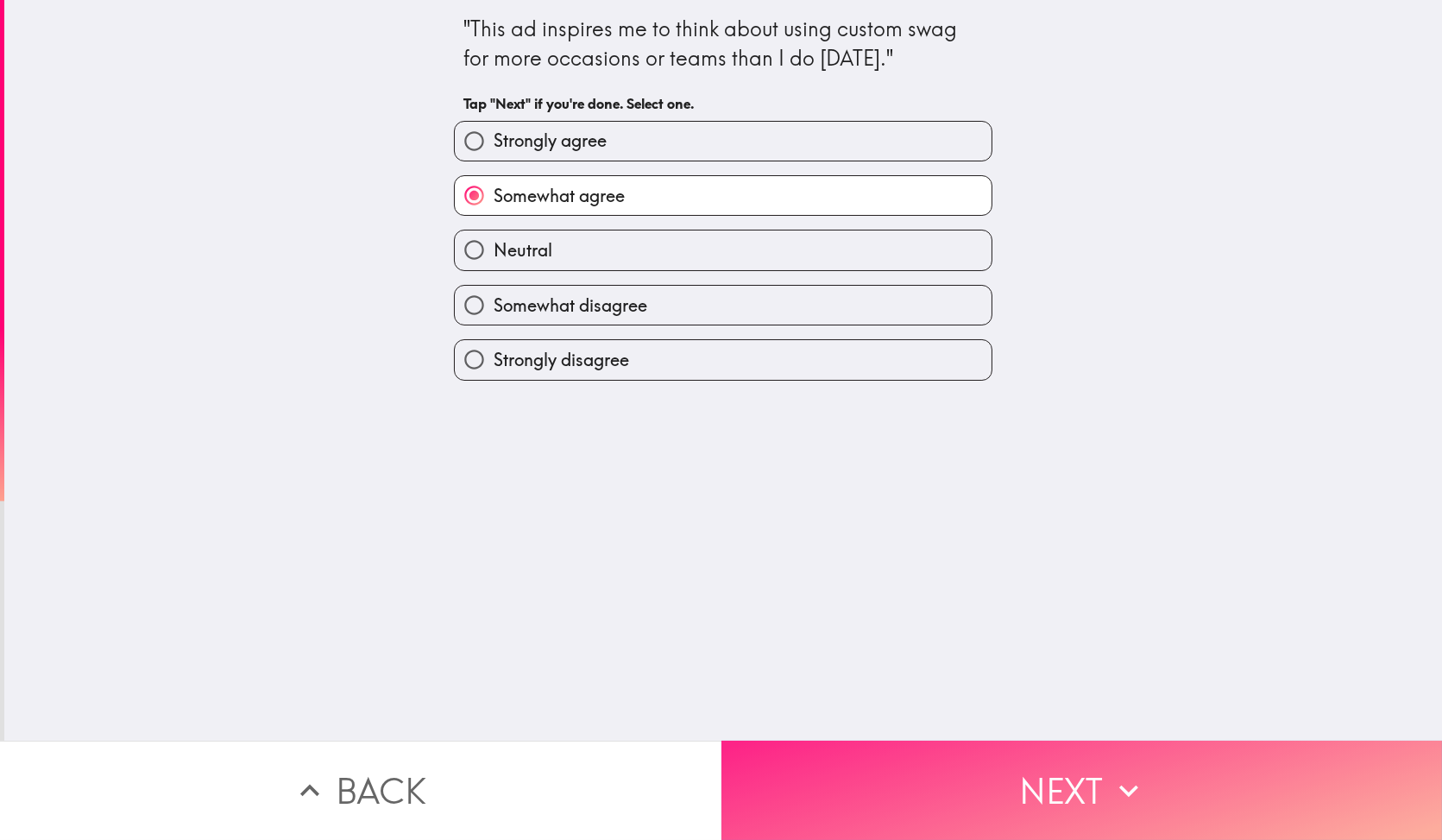
drag, startPoint x: 926, startPoint y: 758, endPoint x: 913, endPoint y: 728, distance: 32.7
click at [925, 758] on button "Next" at bounding box center [1081, 790] width 721 height 99
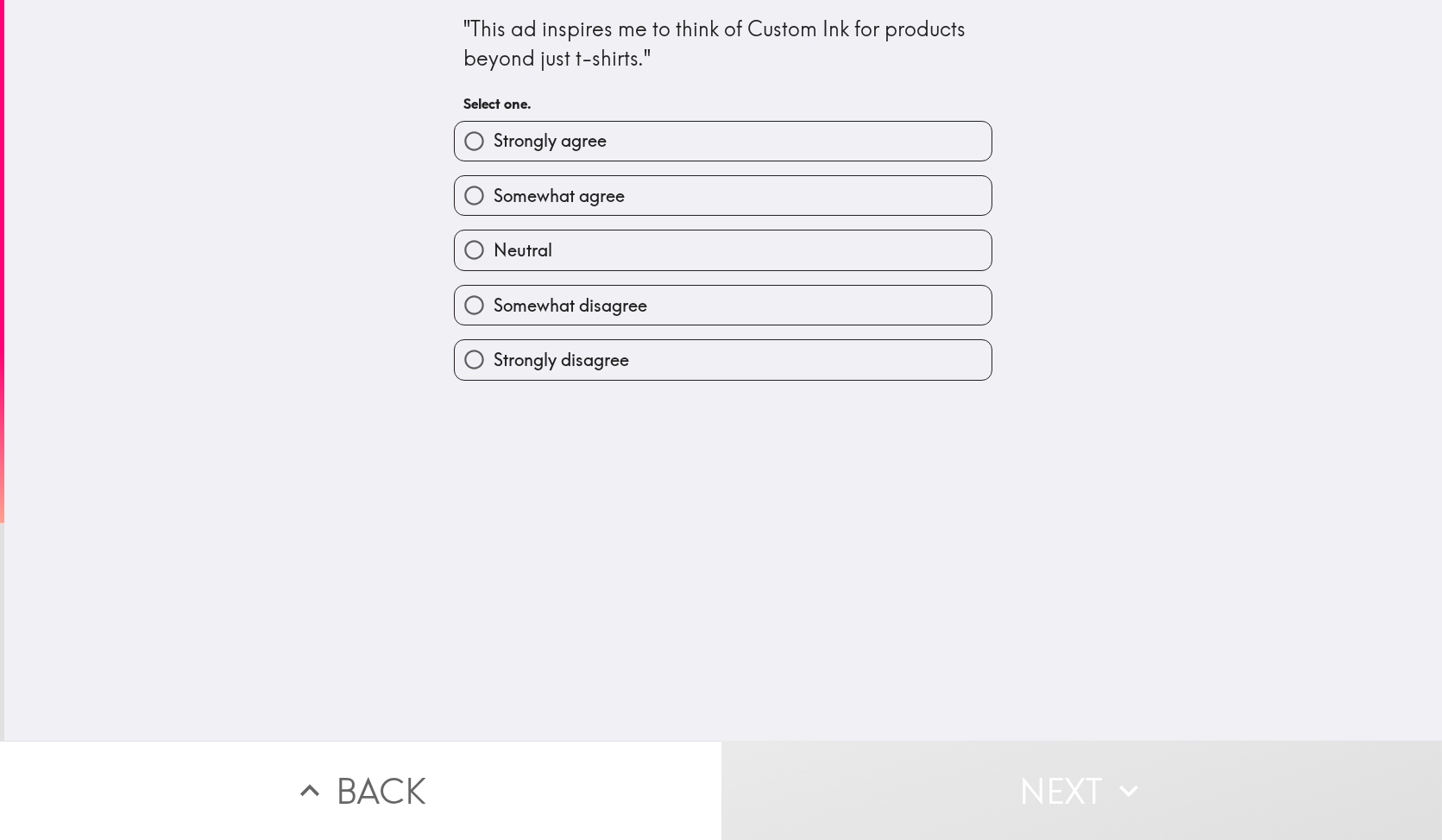
click at [693, 277] on div "Somewhat disagree" at bounding box center [715, 298] width 552 height 54
click at [690, 249] on label "Neutral" at bounding box center [723, 249] width 536 height 38
click at [493, 249] on input "Neutral" at bounding box center [473, 249] width 38 height 38
radio input "true"
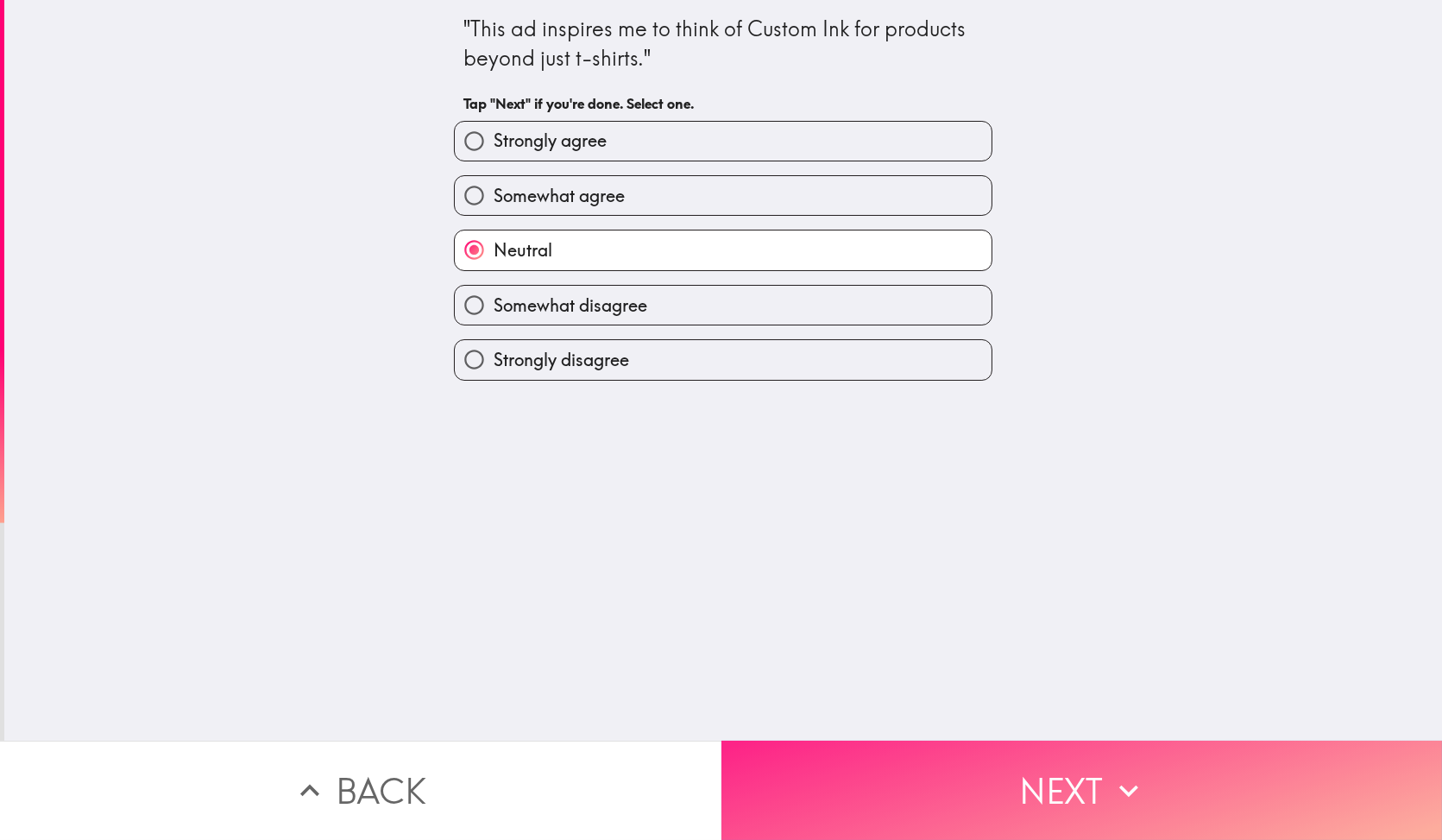
click at [879, 777] on button "Next" at bounding box center [1081, 790] width 721 height 99
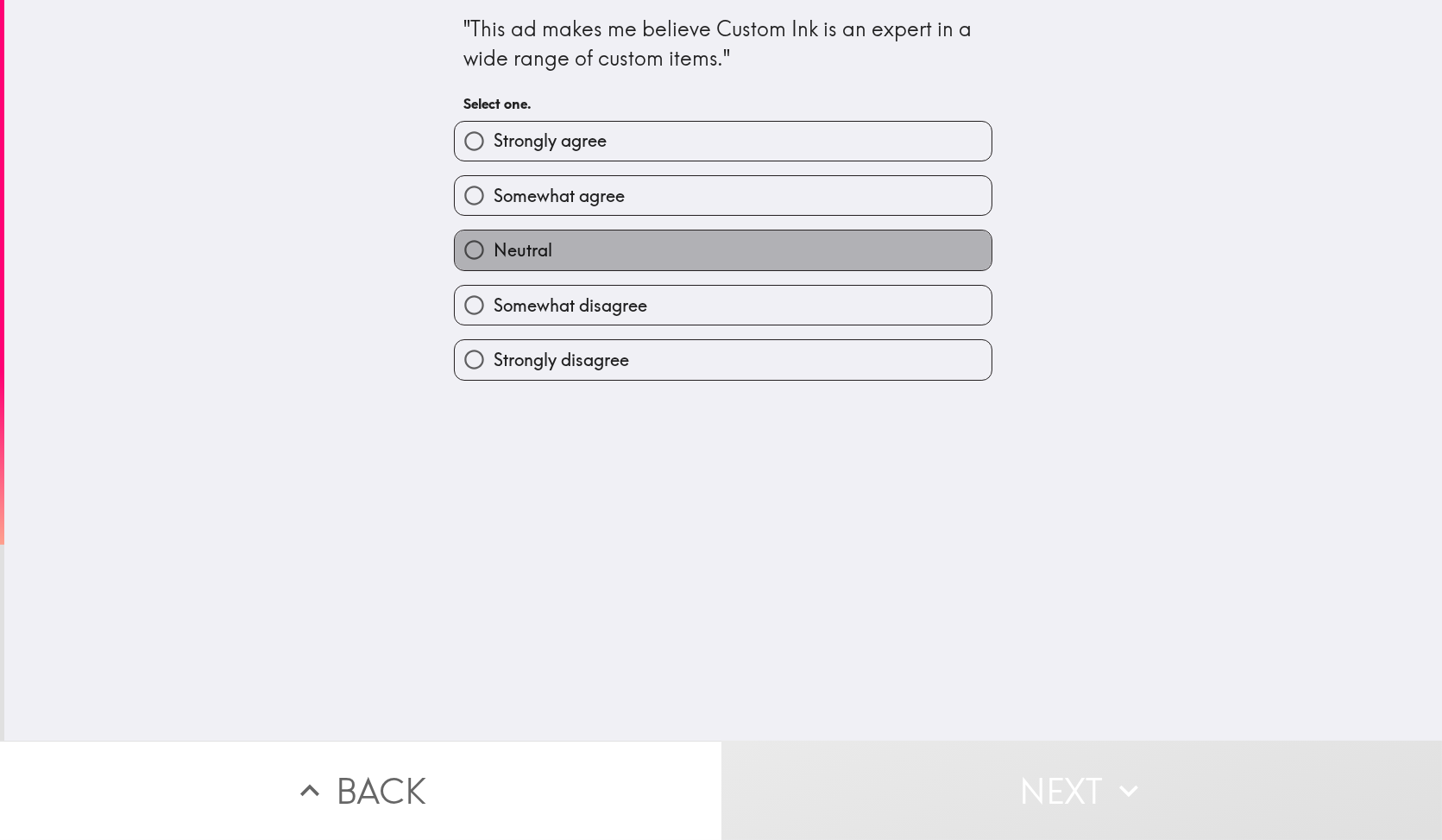
click at [736, 262] on label "Neutral" at bounding box center [723, 249] width 536 height 38
click at [493, 262] on input "Neutral" at bounding box center [473, 249] width 38 height 38
radio input "true"
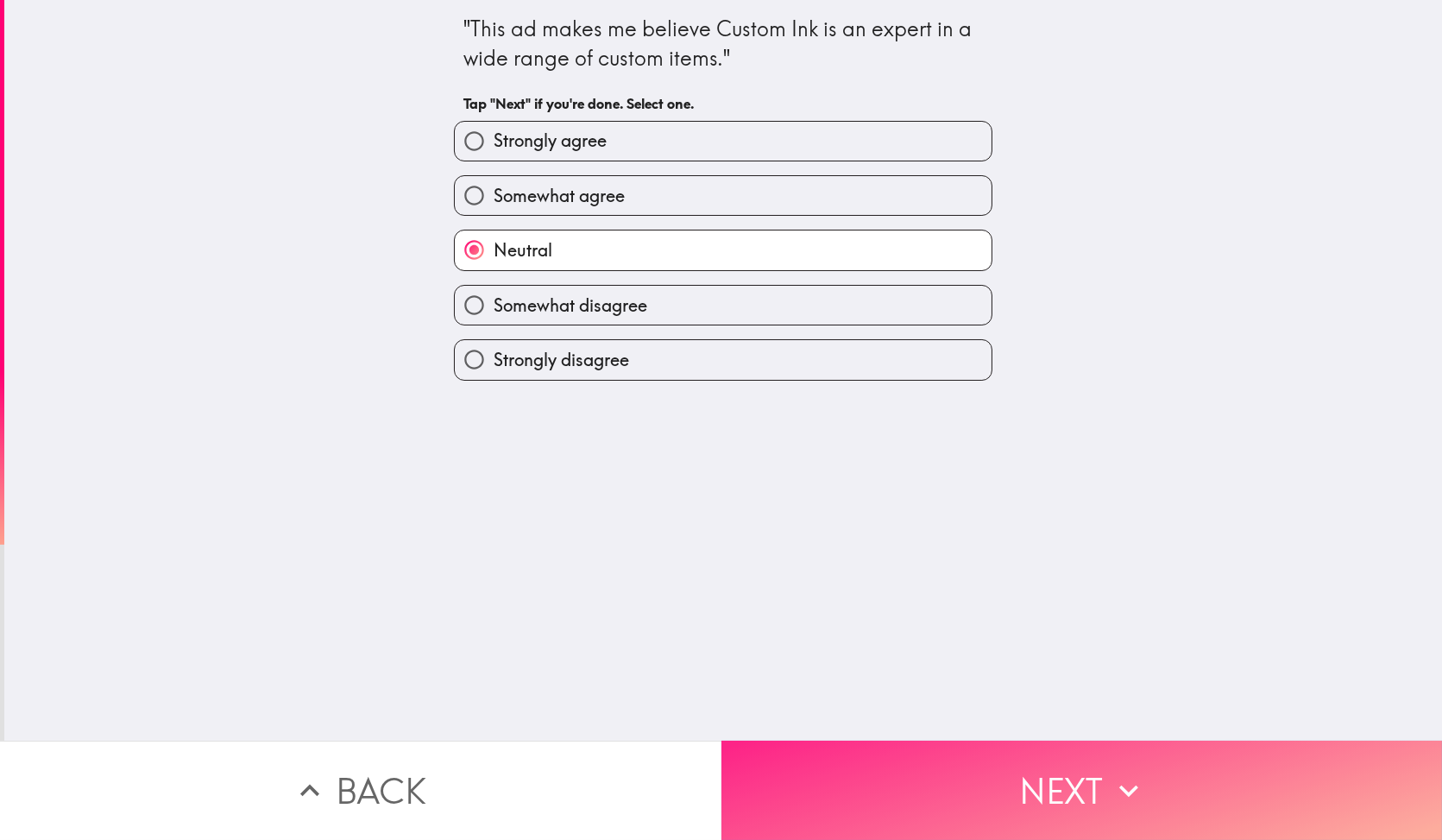
click at [923, 772] on button "Next" at bounding box center [1081, 790] width 721 height 99
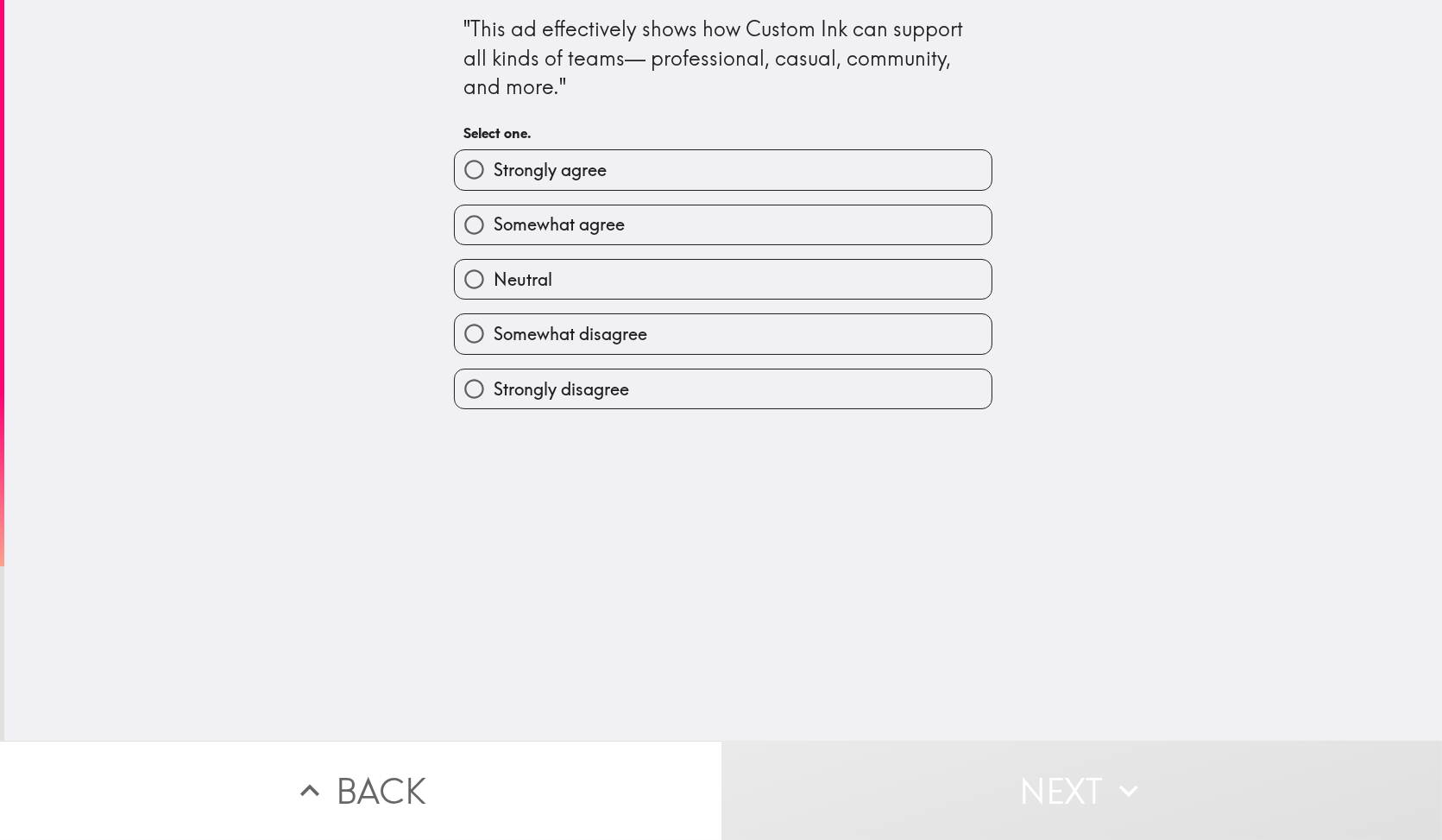
click at [753, 248] on div "Neutral" at bounding box center [715, 272] width 552 height 54
click at [766, 235] on label "Somewhat agree" at bounding box center [723, 224] width 536 height 38
click at [493, 235] on input "Somewhat agree" at bounding box center [473, 224] width 38 height 38
radio input "true"
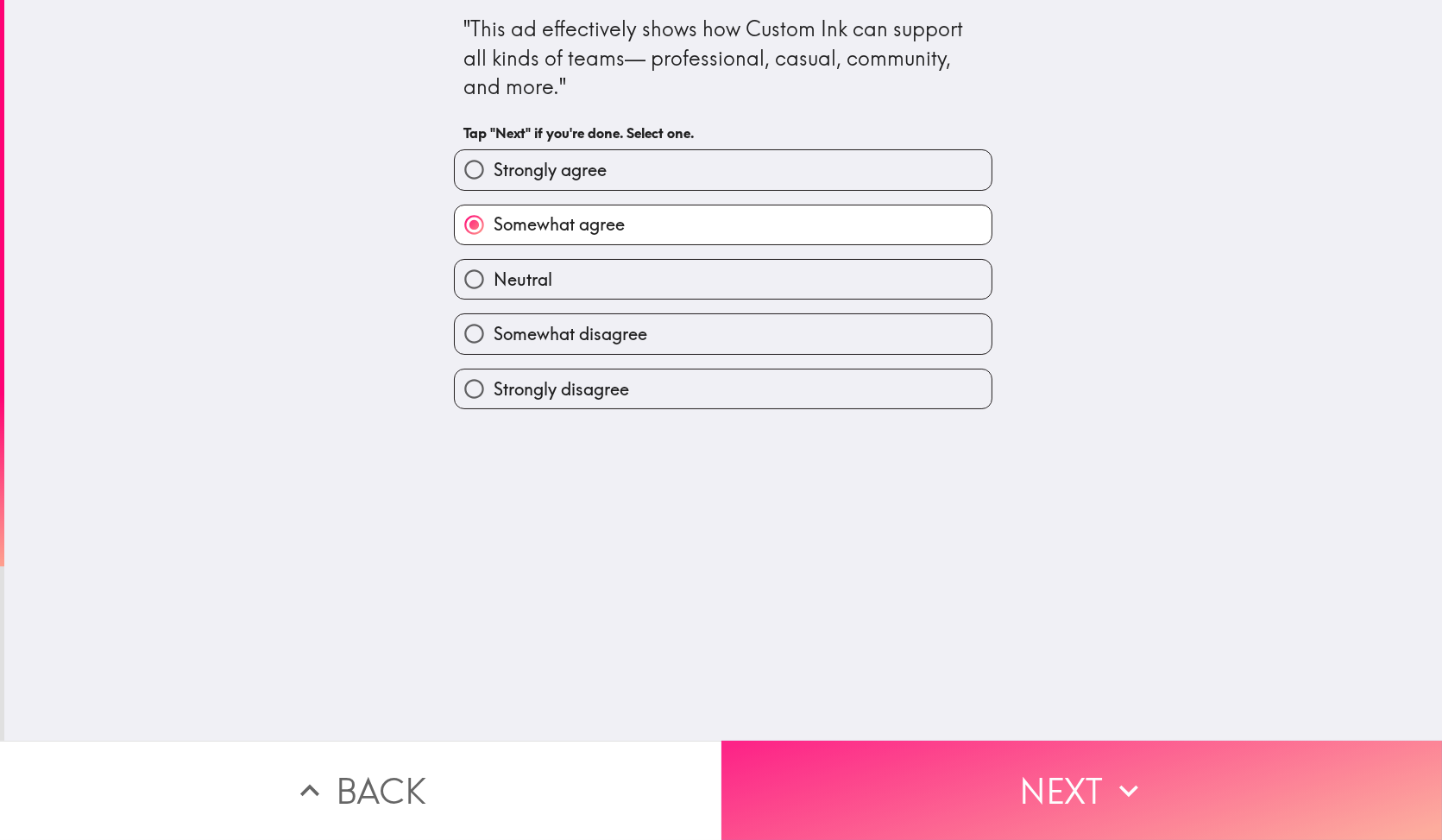
drag, startPoint x: 977, startPoint y: 720, endPoint x: 978, endPoint y: 733, distance: 13.0
click at [977, 728] on div ""This ad effectively shows how Custom Ink can support all kinds of teams— profe…" at bounding box center [721, 420] width 1442 height 840
drag, startPoint x: 985, startPoint y: 756, endPoint x: 981, endPoint y: 746, distance: 10.8
click at [985, 756] on button "Next" at bounding box center [1081, 790] width 721 height 99
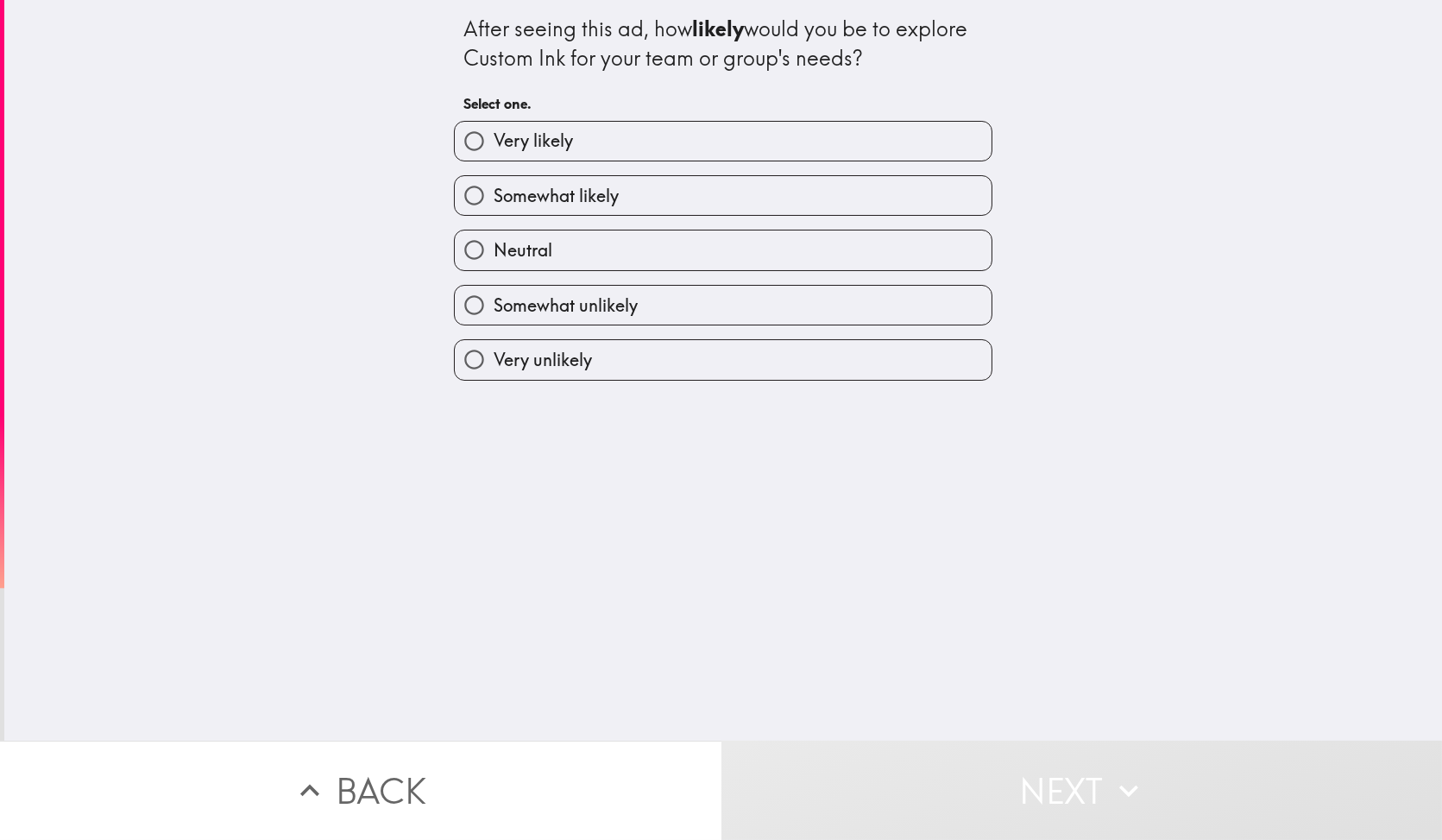
click at [747, 177] on label "Somewhat likely" at bounding box center [723, 195] width 536 height 38
click at [493, 177] on input "Somewhat likely" at bounding box center [473, 195] width 38 height 38
radio input "true"
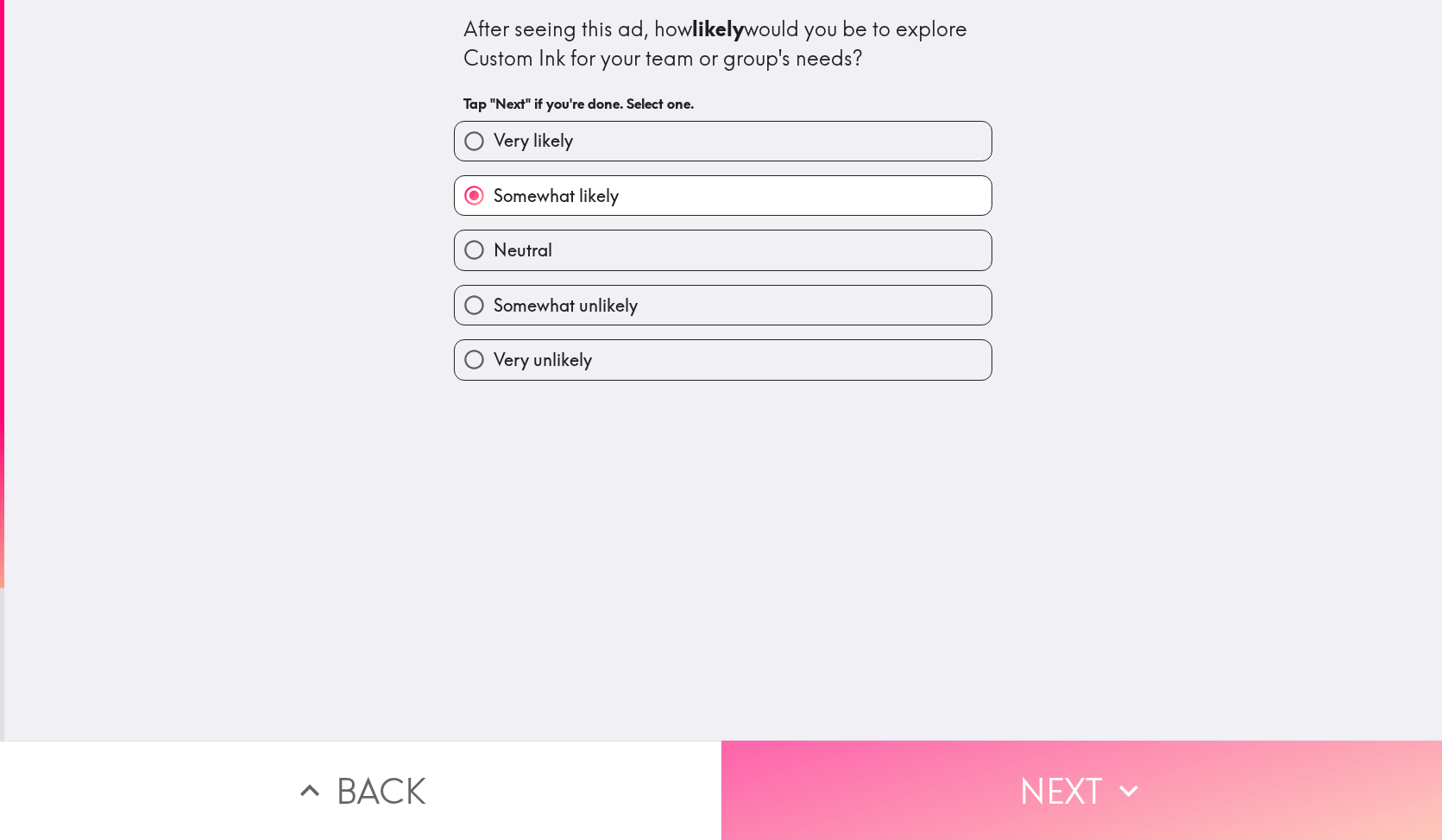
click at [947, 781] on button "Next" at bounding box center [1081, 790] width 721 height 99
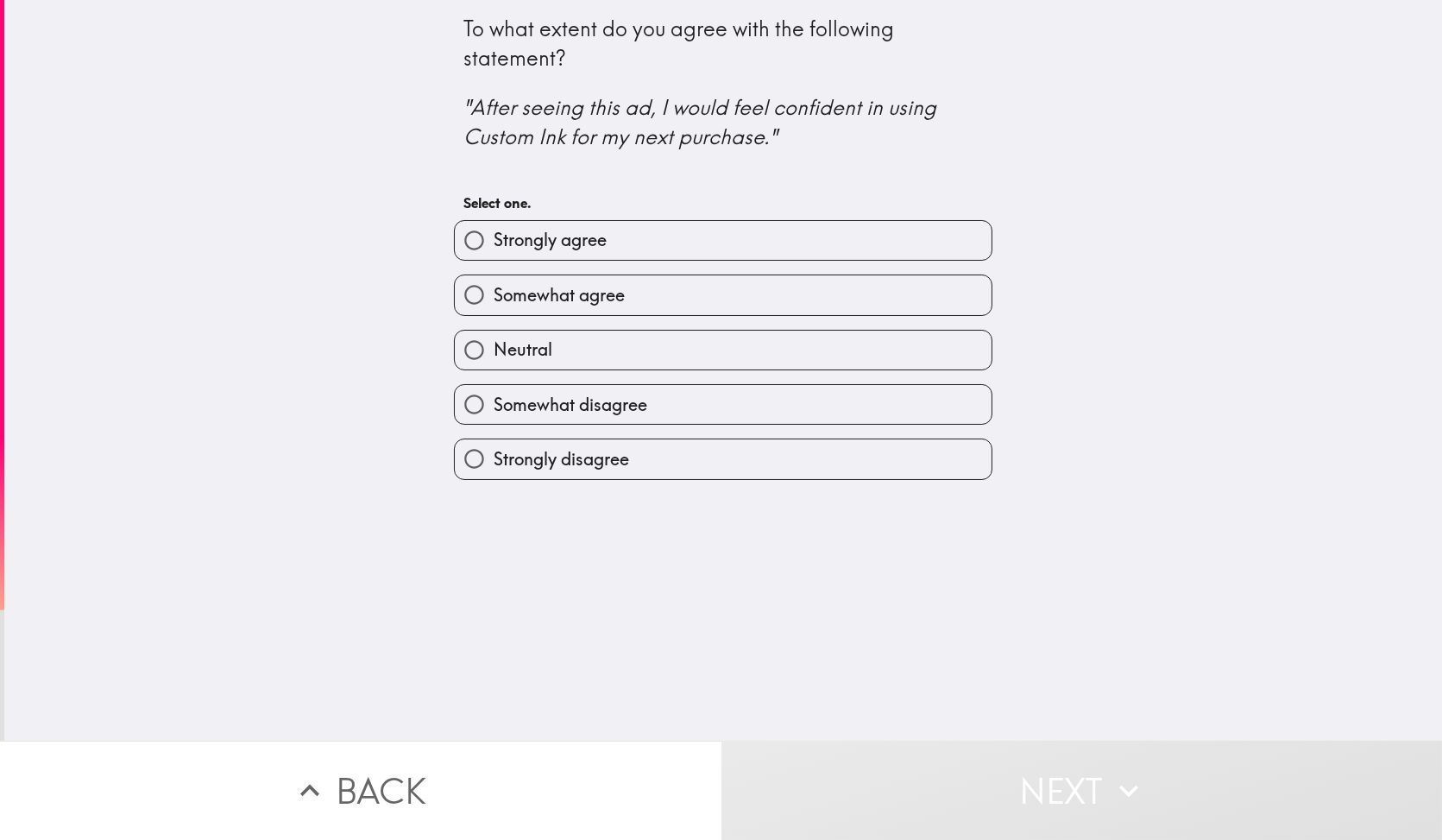
click at [753, 226] on label "Strongly agree" at bounding box center [723, 240] width 536 height 38
click at [493, 226] on input "Strongly agree" at bounding box center [473, 240] width 38 height 38
radio input "true"
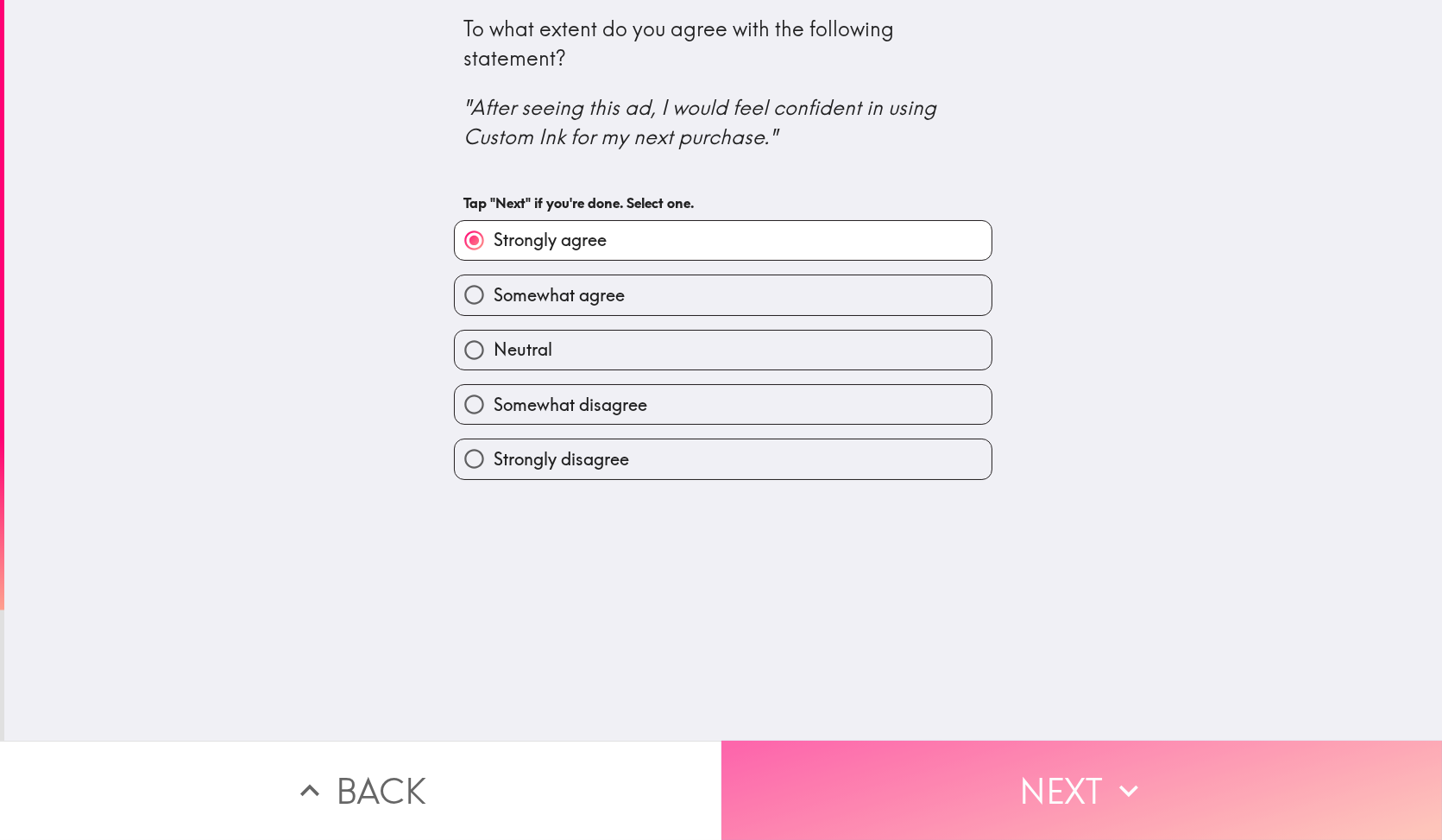
click at [961, 755] on button "Next" at bounding box center [1081, 790] width 721 height 99
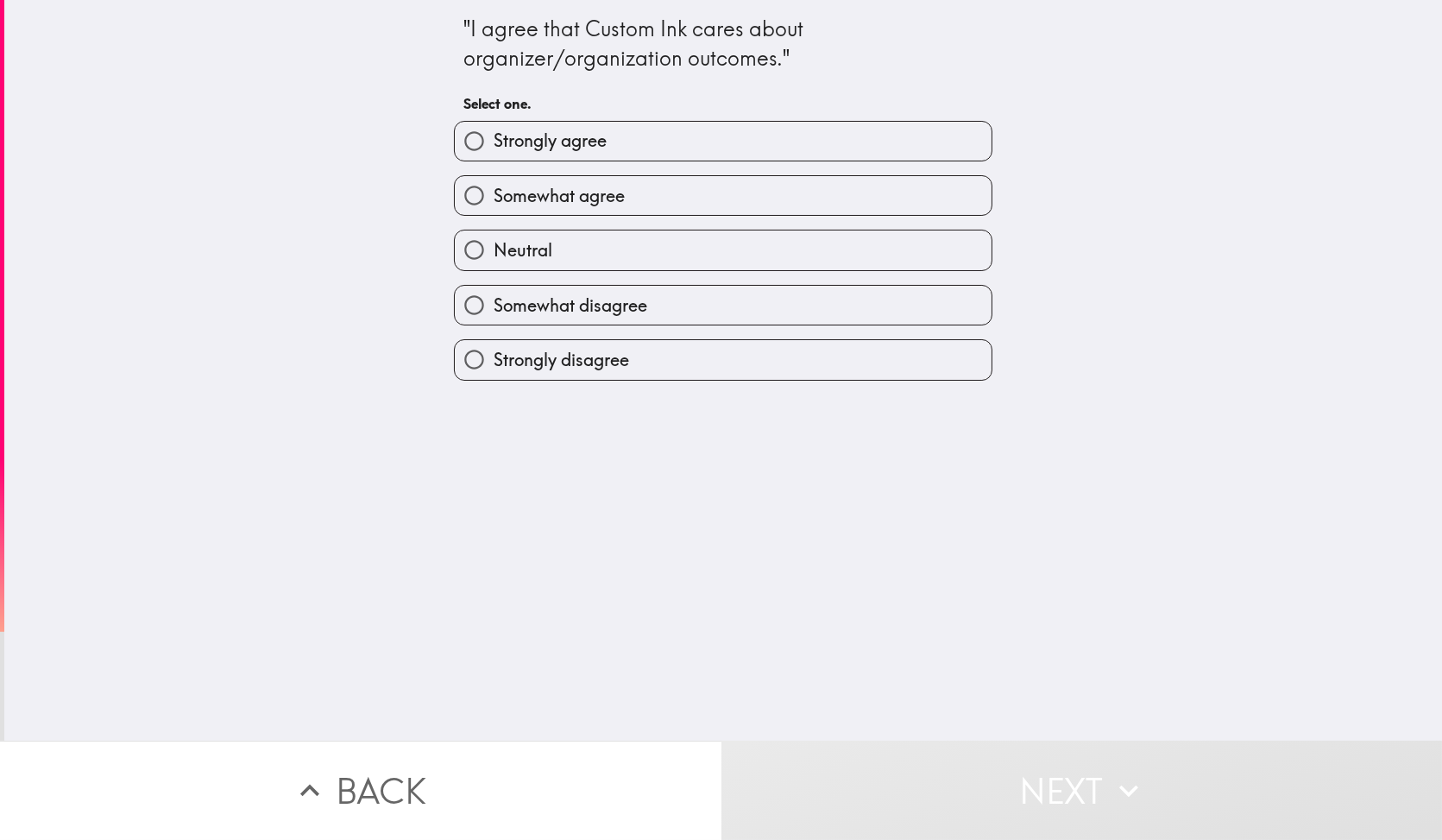
click at [774, 256] on label "Neutral" at bounding box center [723, 249] width 536 height 38
click at [493, 256] on input "Neutral" at bounding box center [473, 249] width 38 height 38
radio input "true"
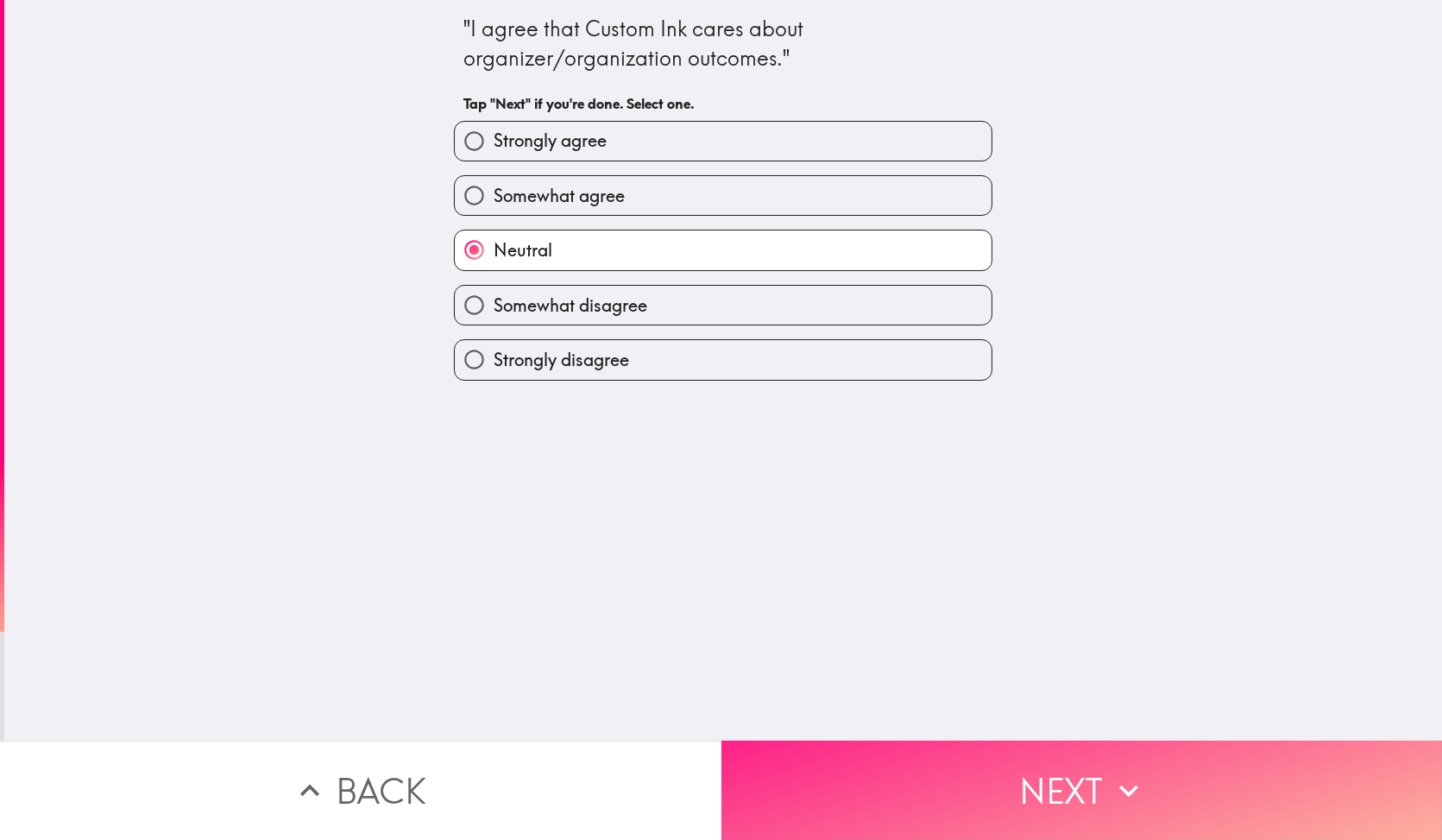
click at [932, 770] on button "Next" at bounding box center [1081, 790] width 721 height 99
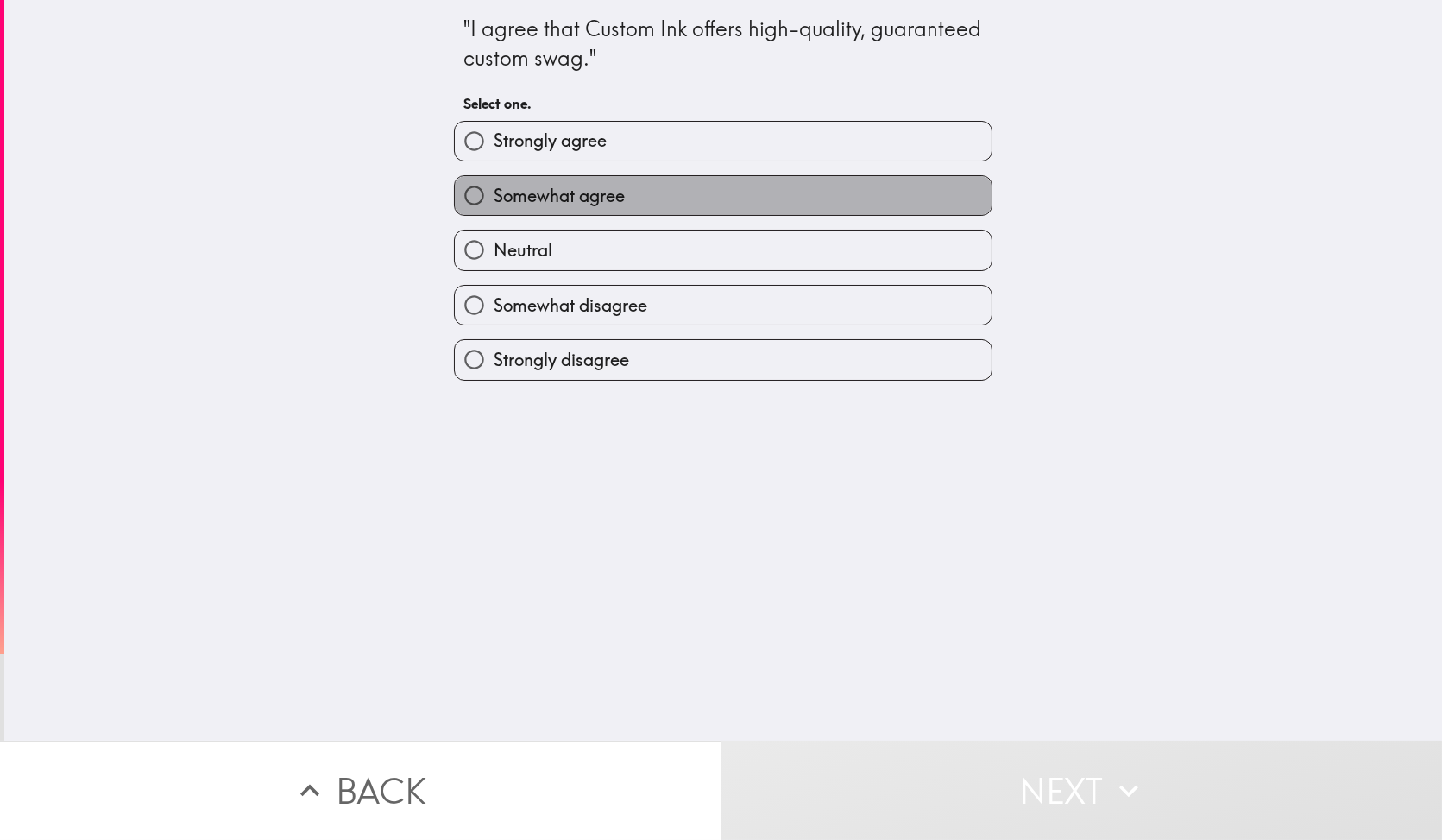
click at [755, 211] on label "Somewhat agree" at bounding box center [723, 195] width 536 height 38
click at [493, 211] on input "Somewhat agree" at bounding box center [473, 195] width 38 height 38
radio input "true"
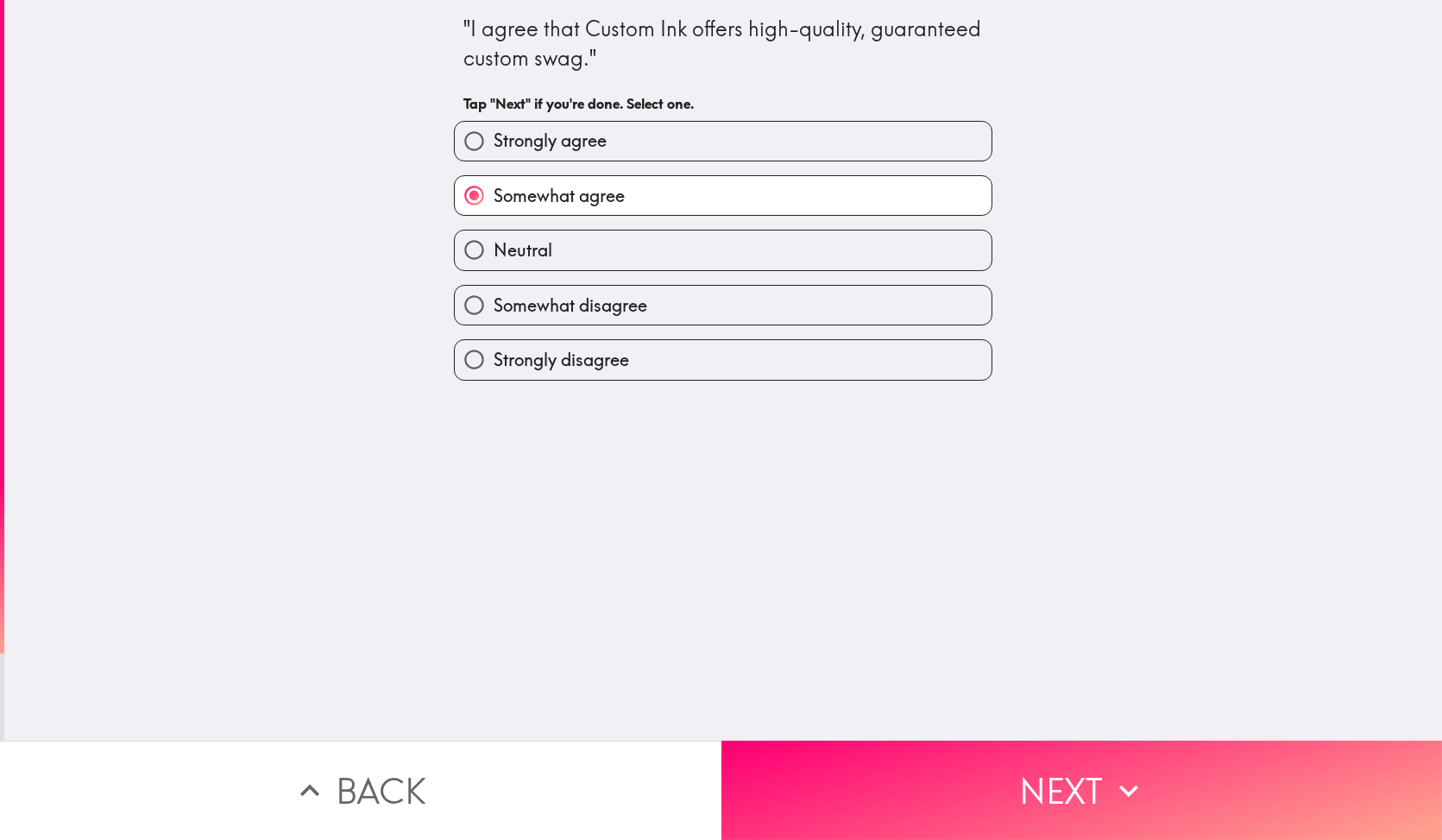
click at [942, 771] on button "Next" at bounding box center [1081, 790] width 721 height 99
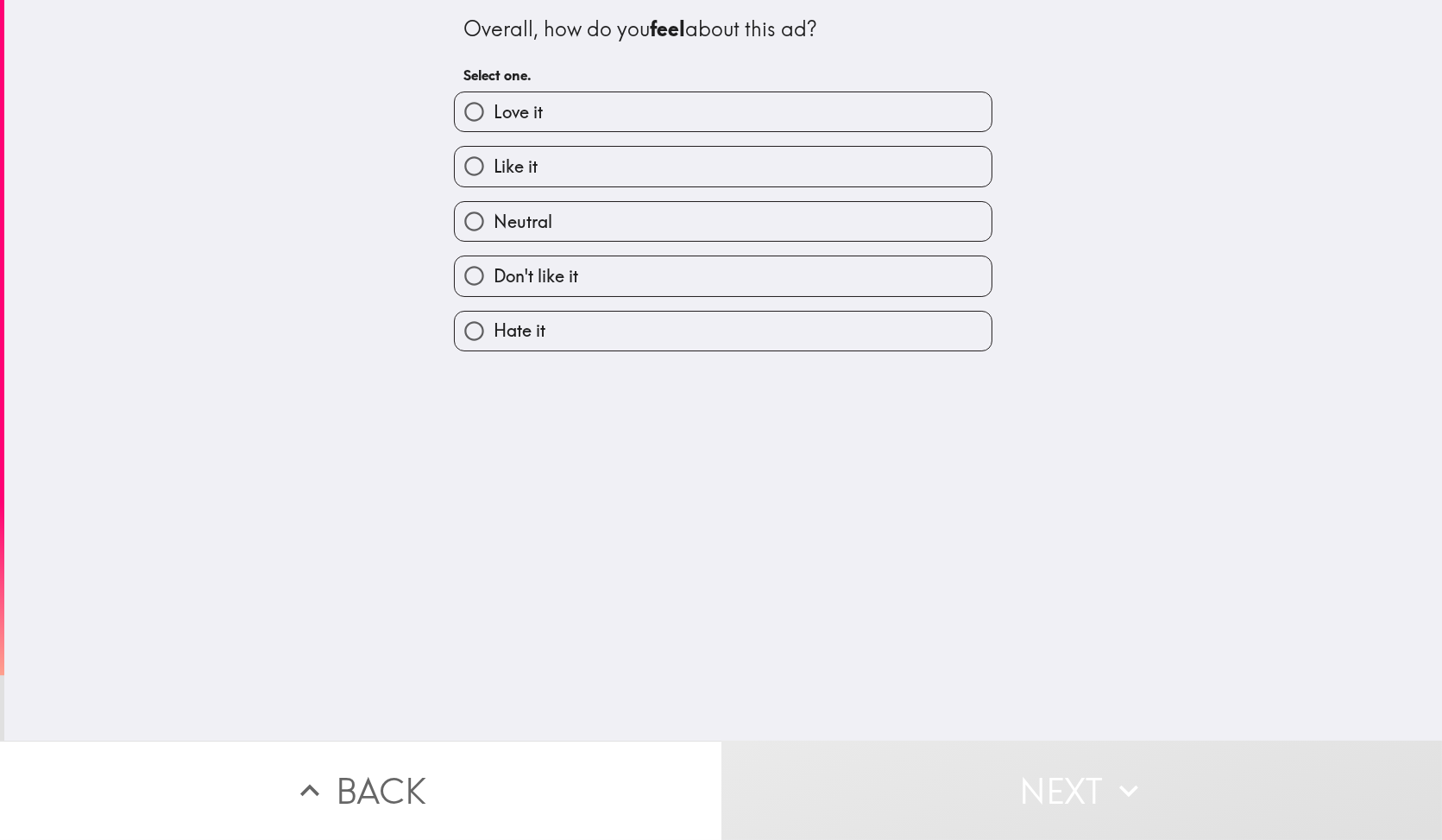
click at [712, 204] on label "Neutral" at bounding box center [723, 220] width 536 height 38
click at [493, 204] on input "Neutral" at bounding box center [473, 220] width 38 height 38
radio input "true"
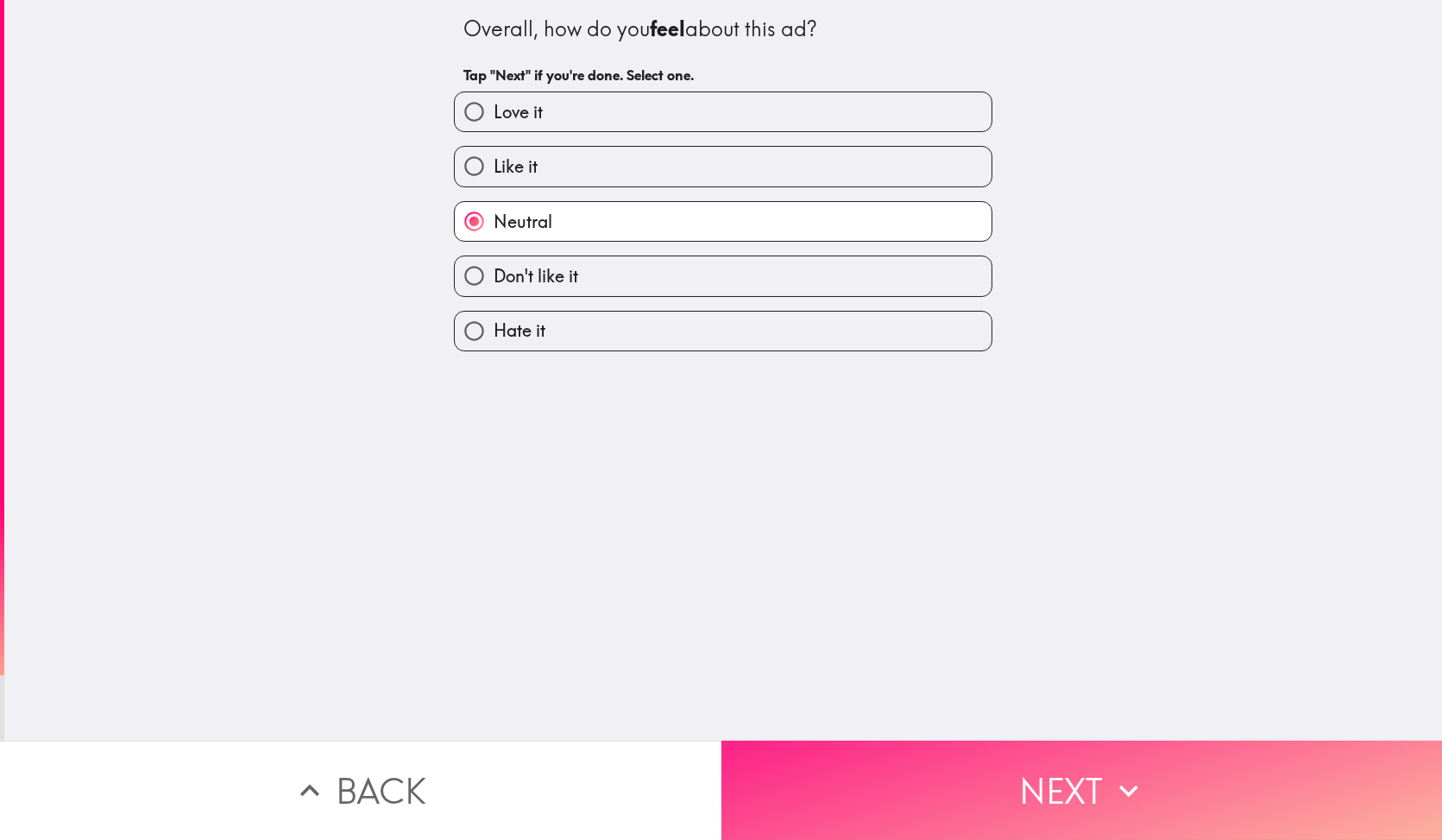
click at [948, 758] on button "Next" at bounding box center [1081, 790] width 721 height 99
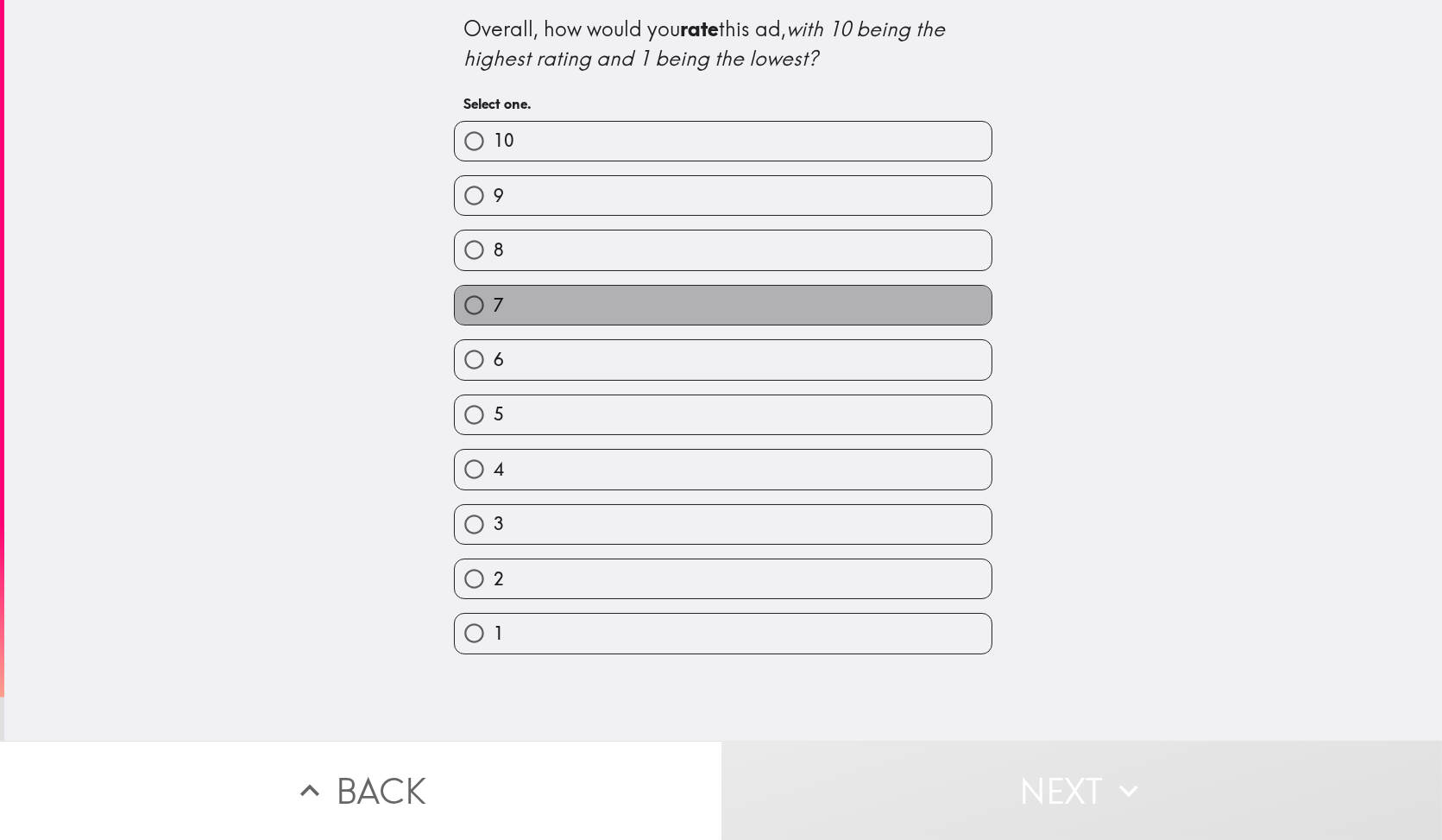
click at [607, 321] on label "7" at bounding box center [723, 305] width 536 height 38
click at [493, 321] on input "7" at bounding box center [473, 305] width 38 height 38
radio input "true"
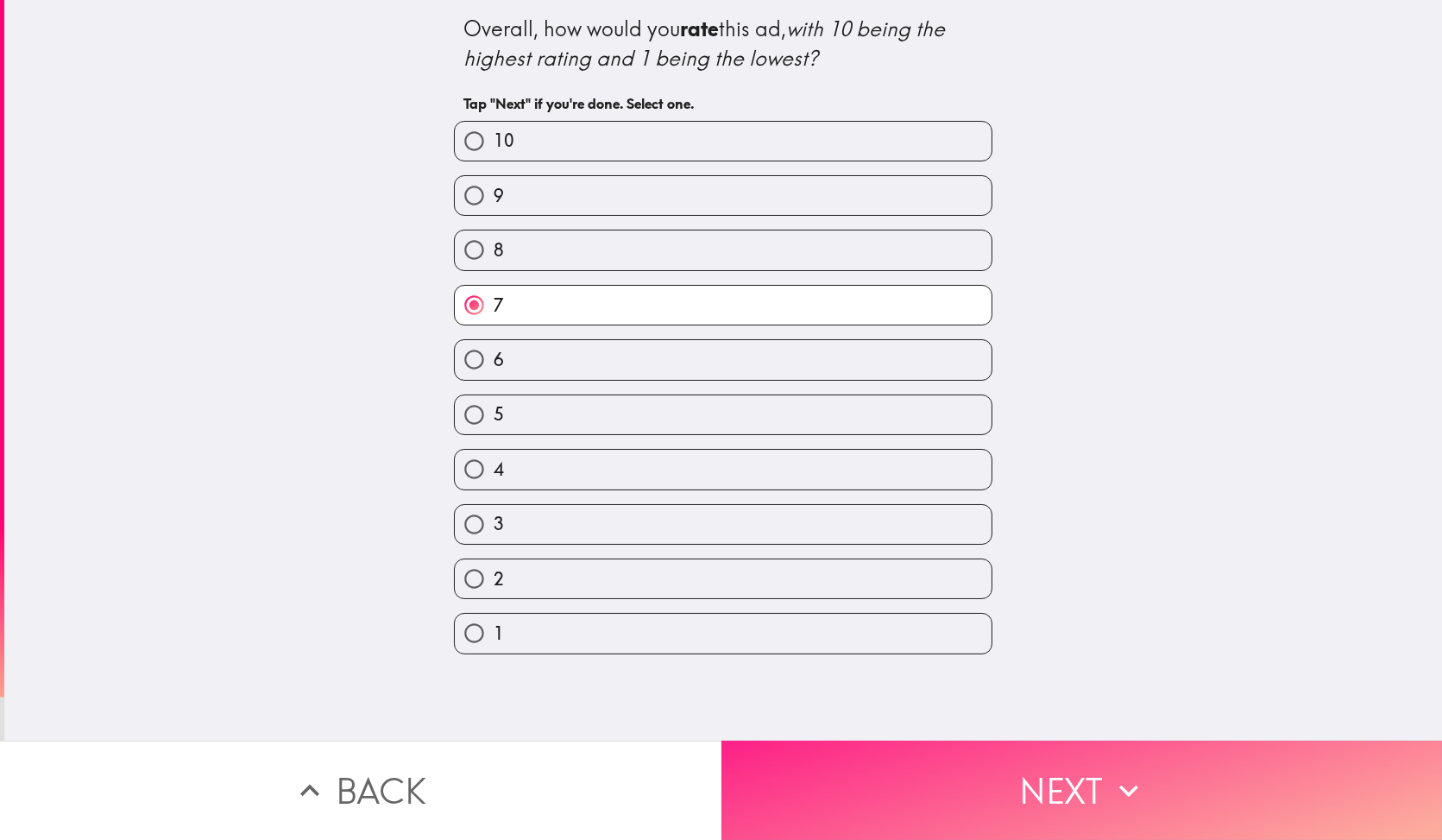
click at [954, 790] on button "Next" at bounding box center [1081, 790] width 721 height 99
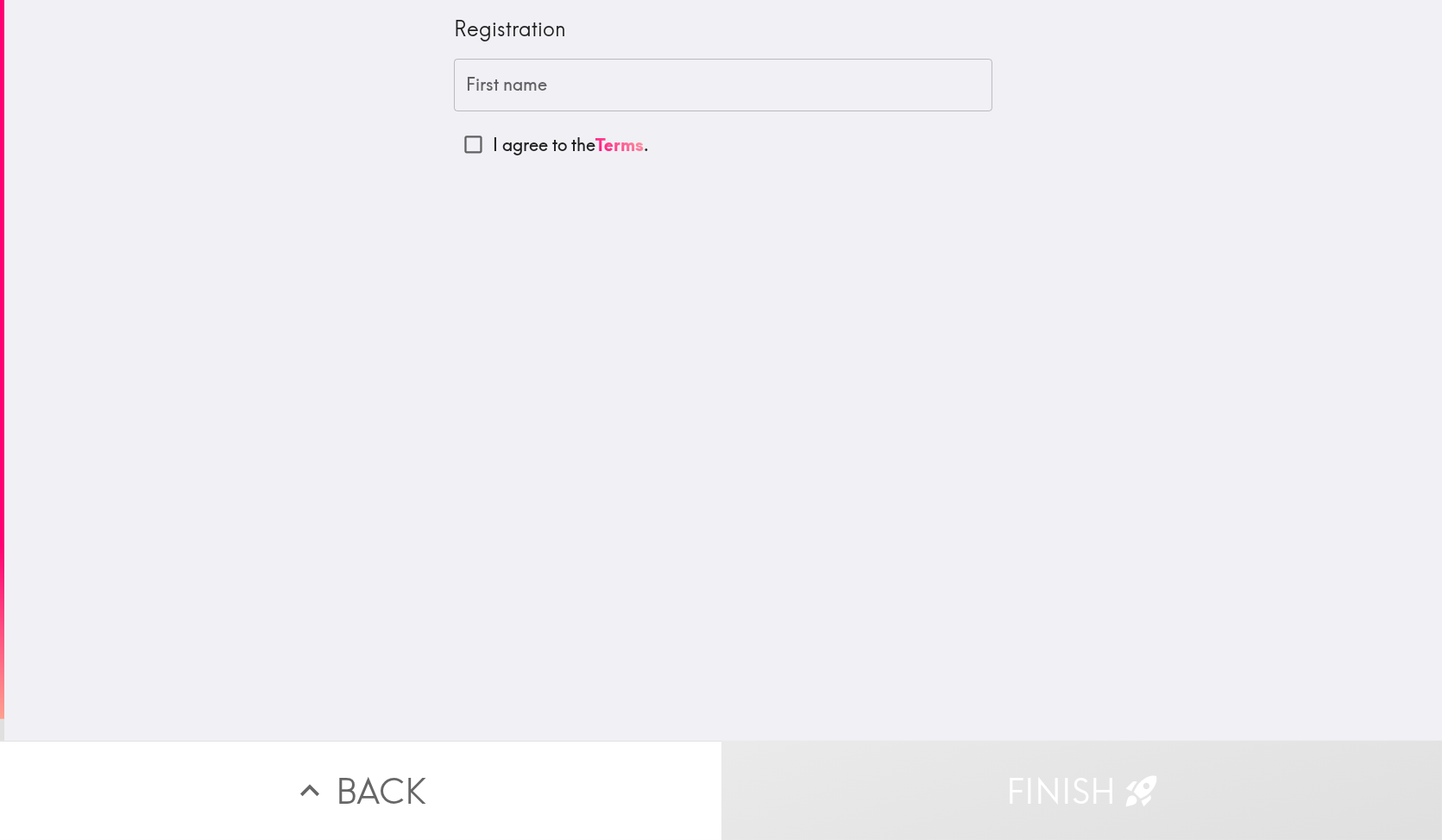
click at [526, 140] on p "I agree to the Terms ." at bounding box center [571, 145] width 157 height 24
click at [493, 140] on input "I agree to the Terms ." at bounding box center [473, 143] width 38 height 38
checkbox input "true"
click at [545, 89] on input "First name" at bounding box center [723, 85] width 538 height 53
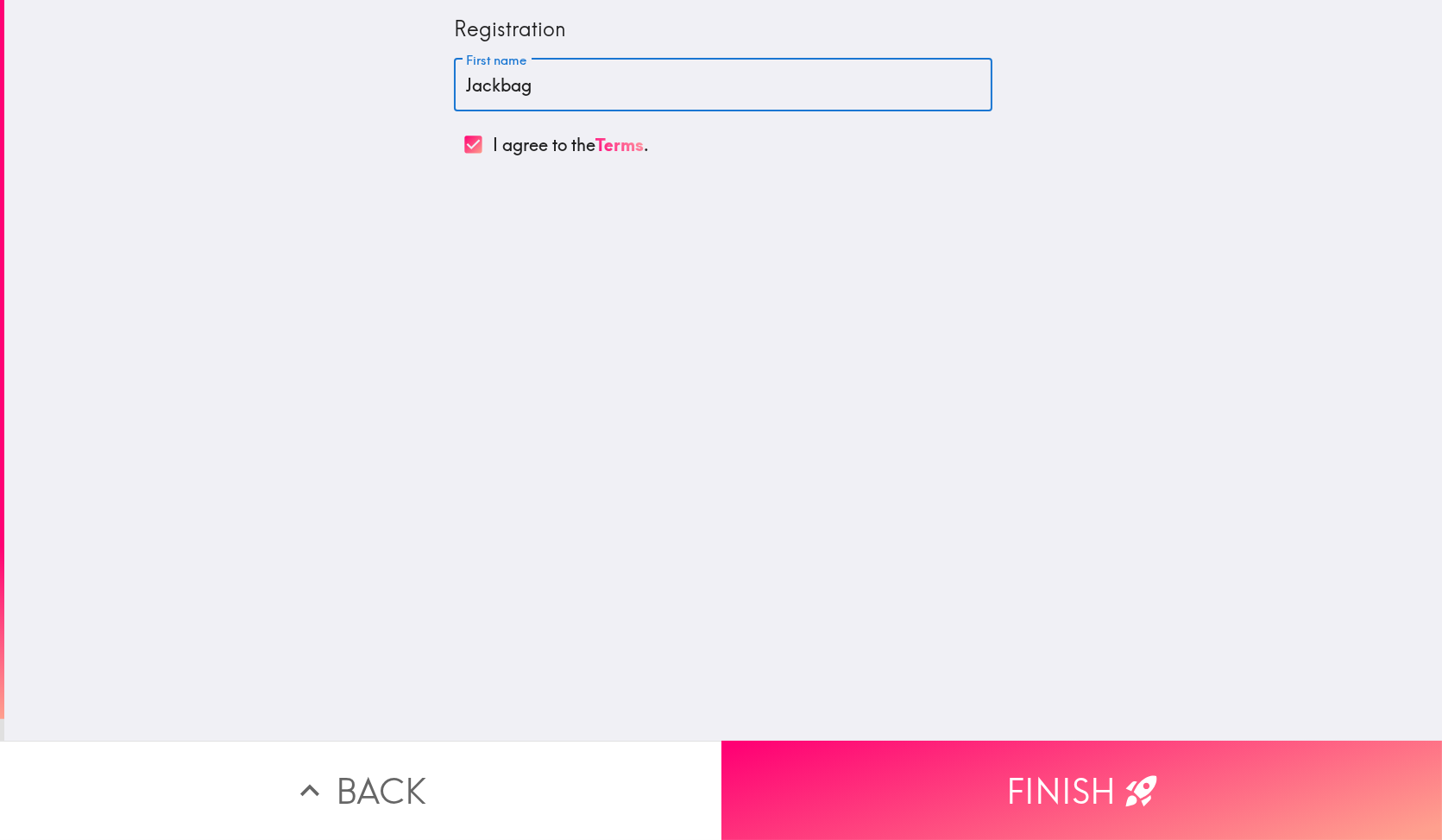
type input "Jackbag"
click at [893, 753] on button "Finish" at bounding box center [1081, 790] width 721 height 99
